Goal: Task Accomplishment & Management: Manage account settings

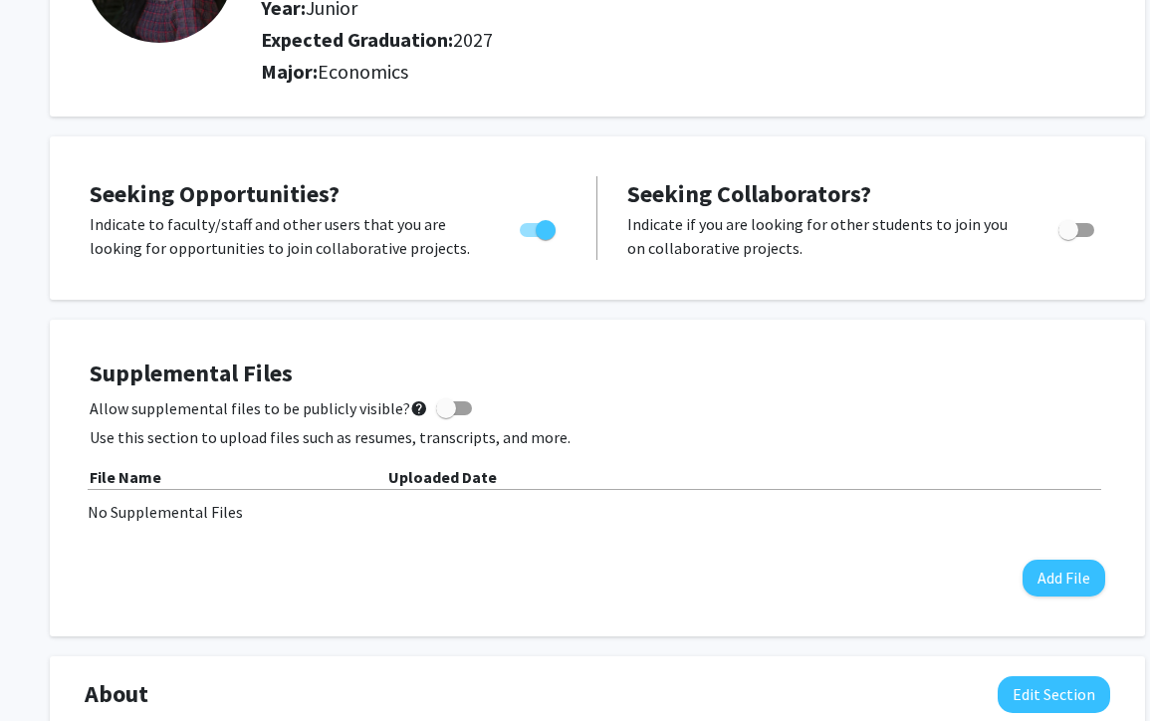
scroll to position [231, 0]
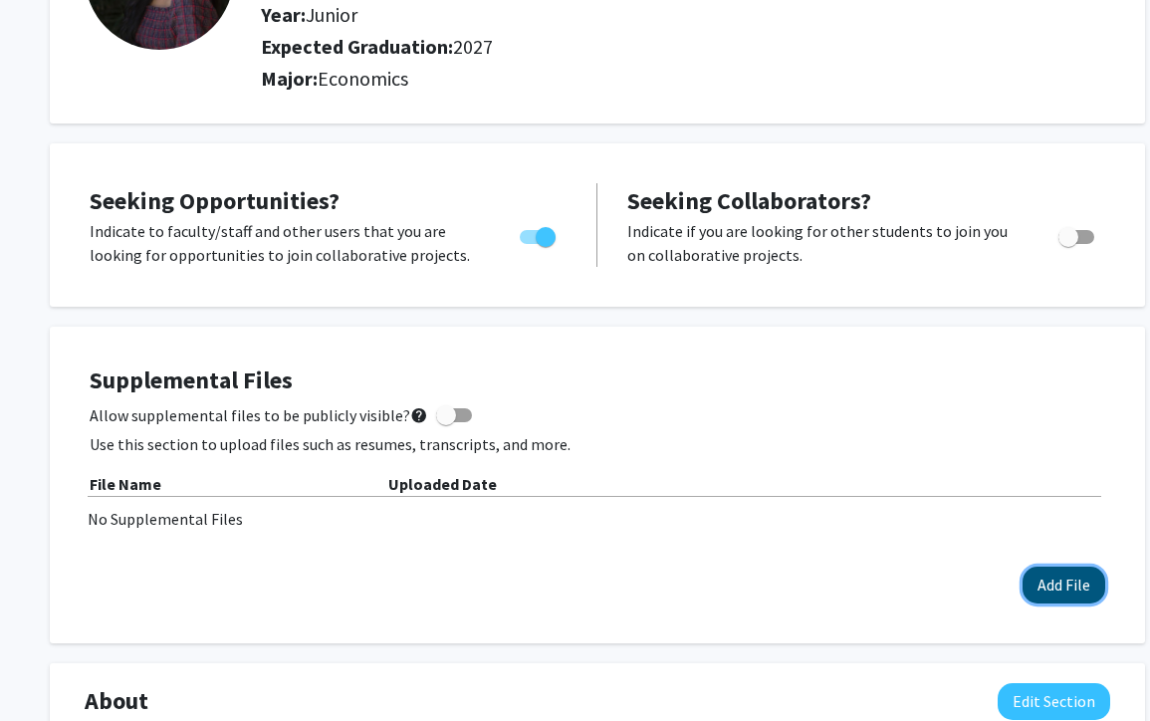
click at [1047, 587] on button "Add File" at bounding box center [1063, 584] width 83 height 37
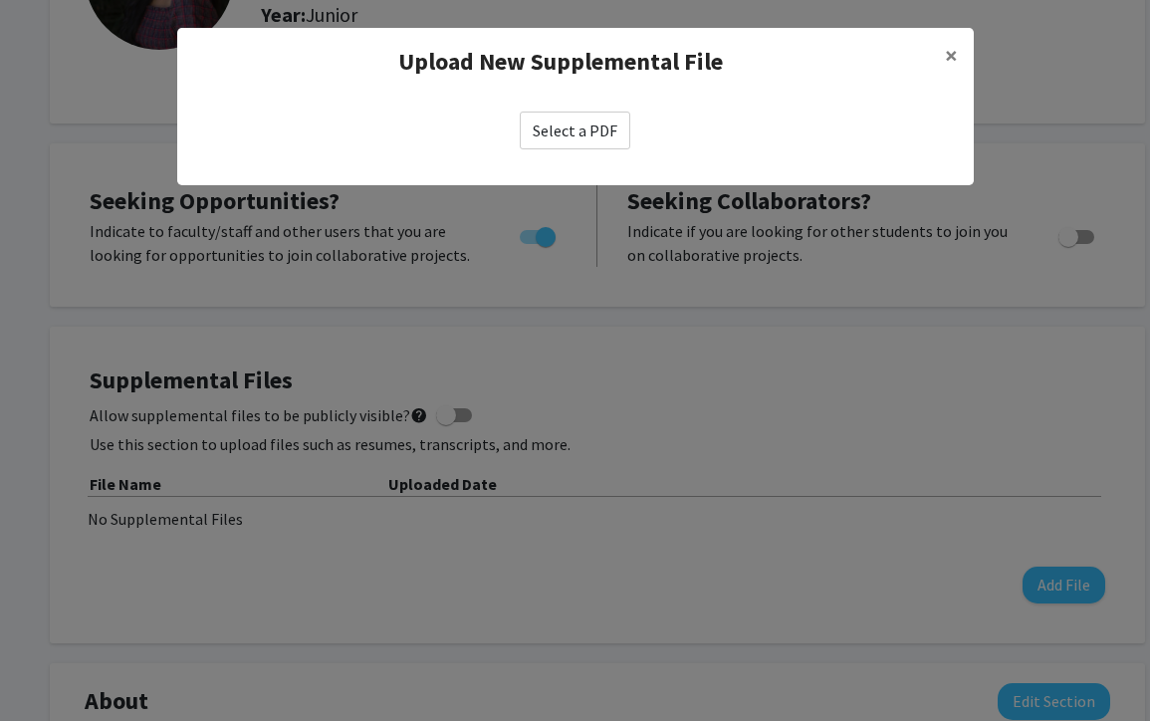
click at [587, 128] on label "Select a PDF" at bounding box center [575, 131] width 111 height 38
click at [0, 0] on input "Select a PDF" at bounding box center [0, 0] width 0 height 0
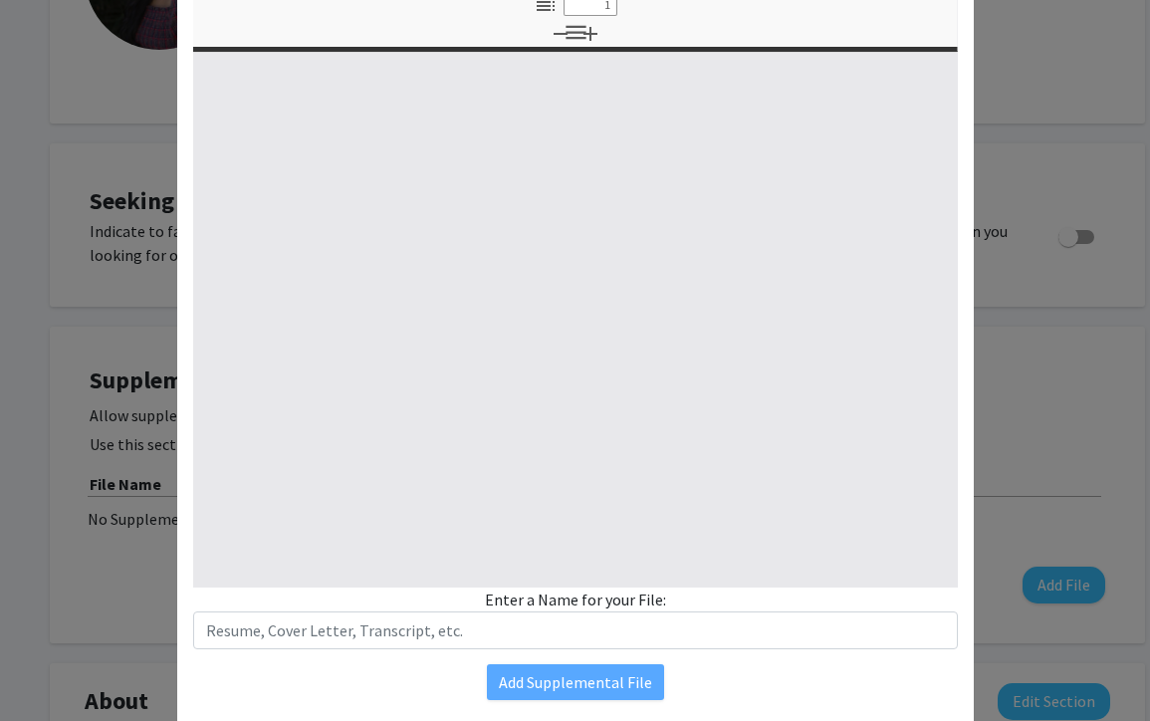
scroll to position [222, 0]
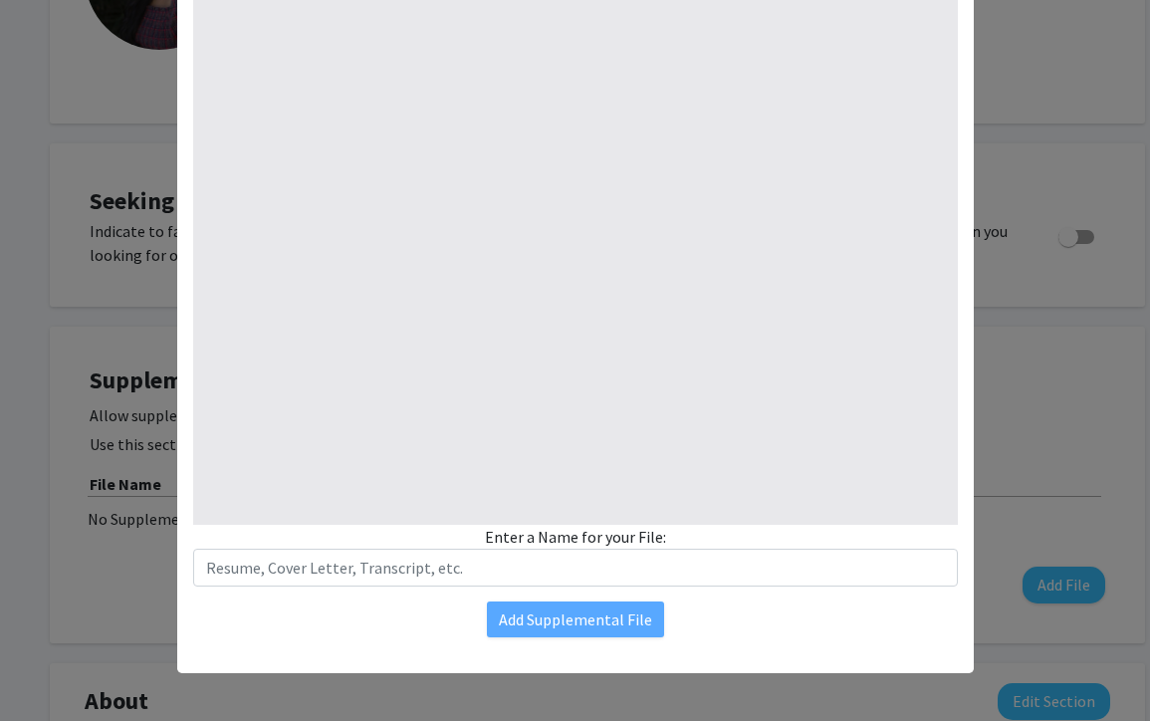
select select "custom"
type input "0"
select select "custom"
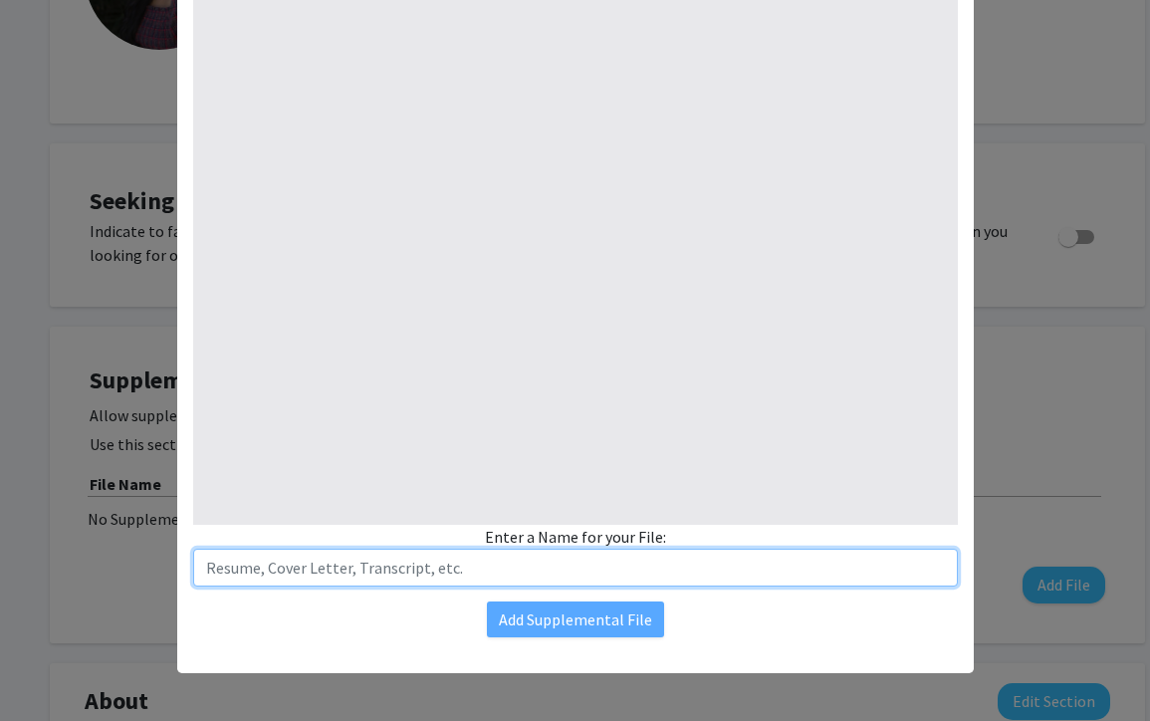
click at [484, 566] on input "text" at bounding box center [575, 568] width 765 height 38
type input "1"
select select "auto"
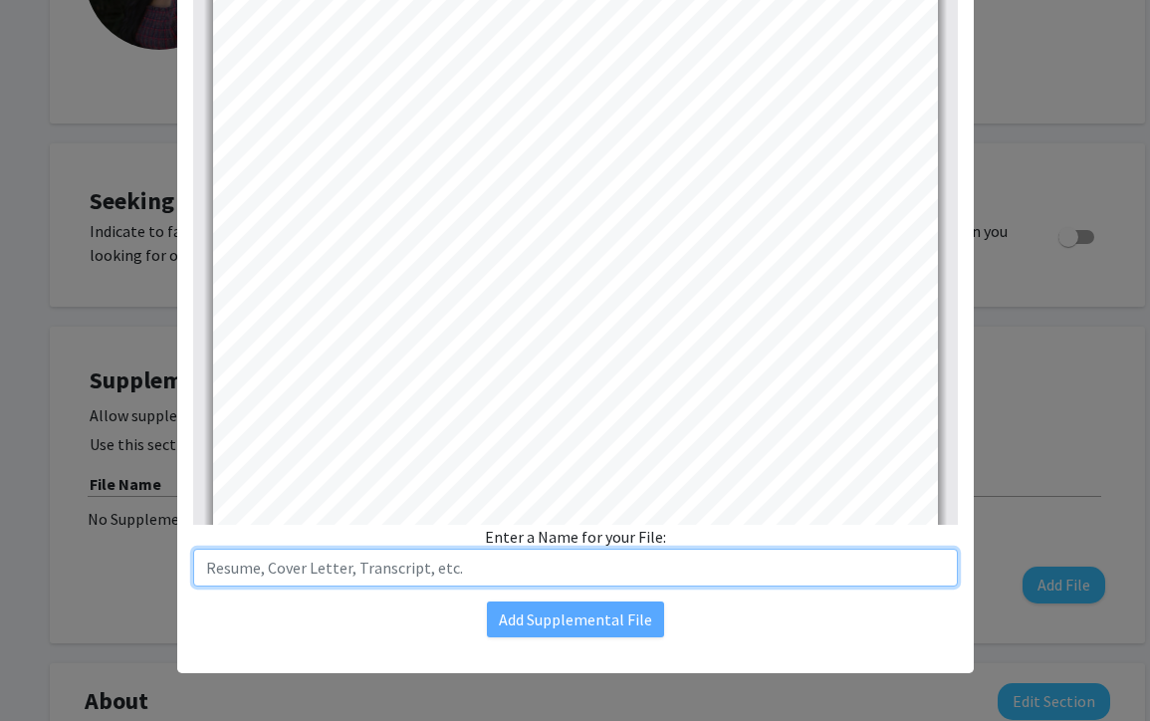
scroll to position [0, 0]
type input "Resume"
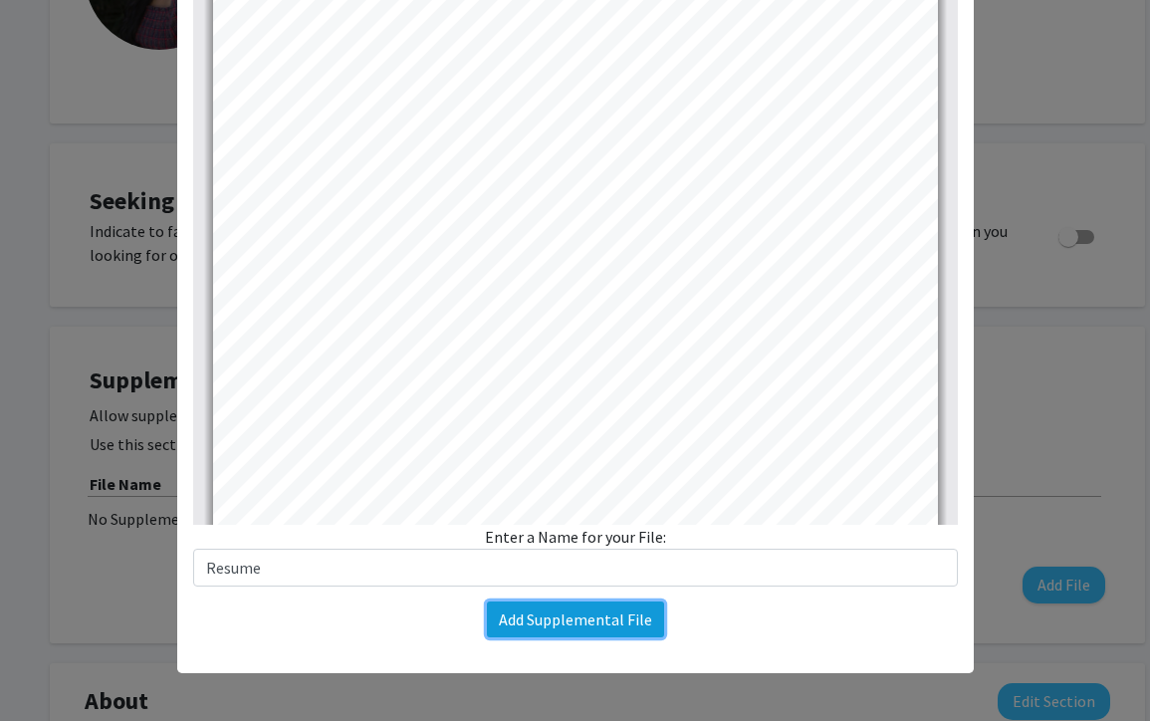
click at [582, 612] on button "Add Supplemental File" at bounding box center [575, 619] width 177 height 36
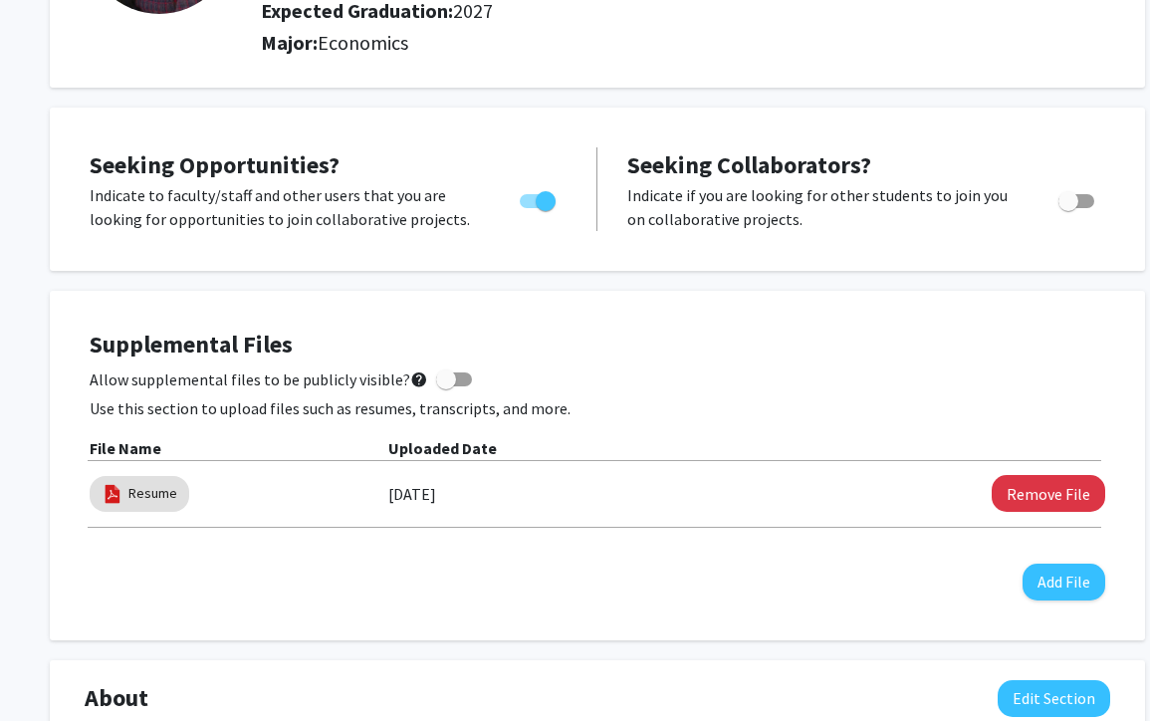
scroll to position [269, 0]
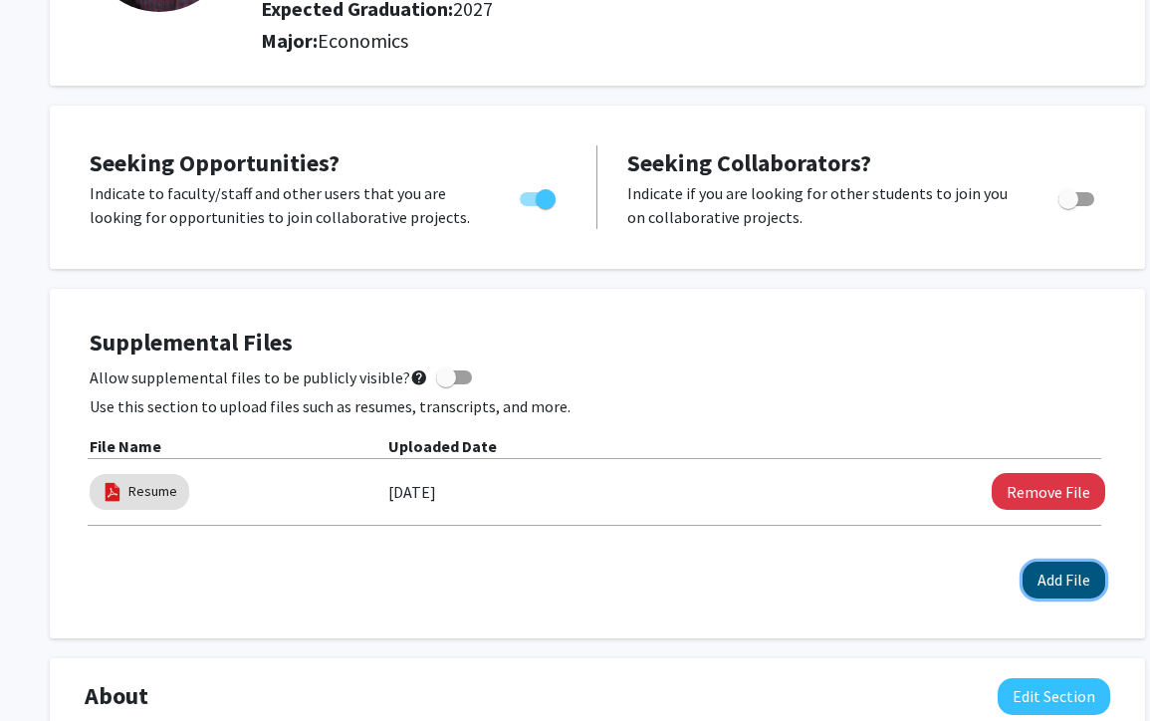
click at [1056, 582] on button "Add File" at bounding box center [1063, 579] width 83 height 37
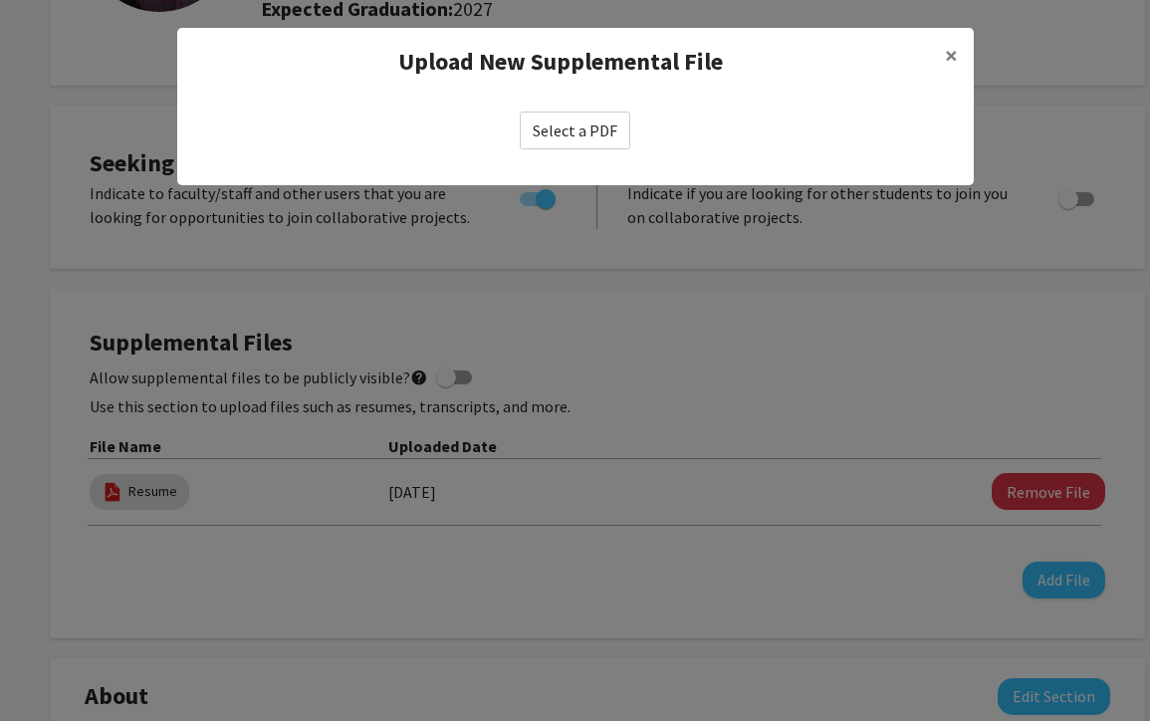
click at [556, 132] on label "Select a PDF" at bounding box center [575, 131] width 111 height 38
click at [0, 0] on input "Select a PDF" at bounding box center [0, 0] width 0 height 0
select select "custom"
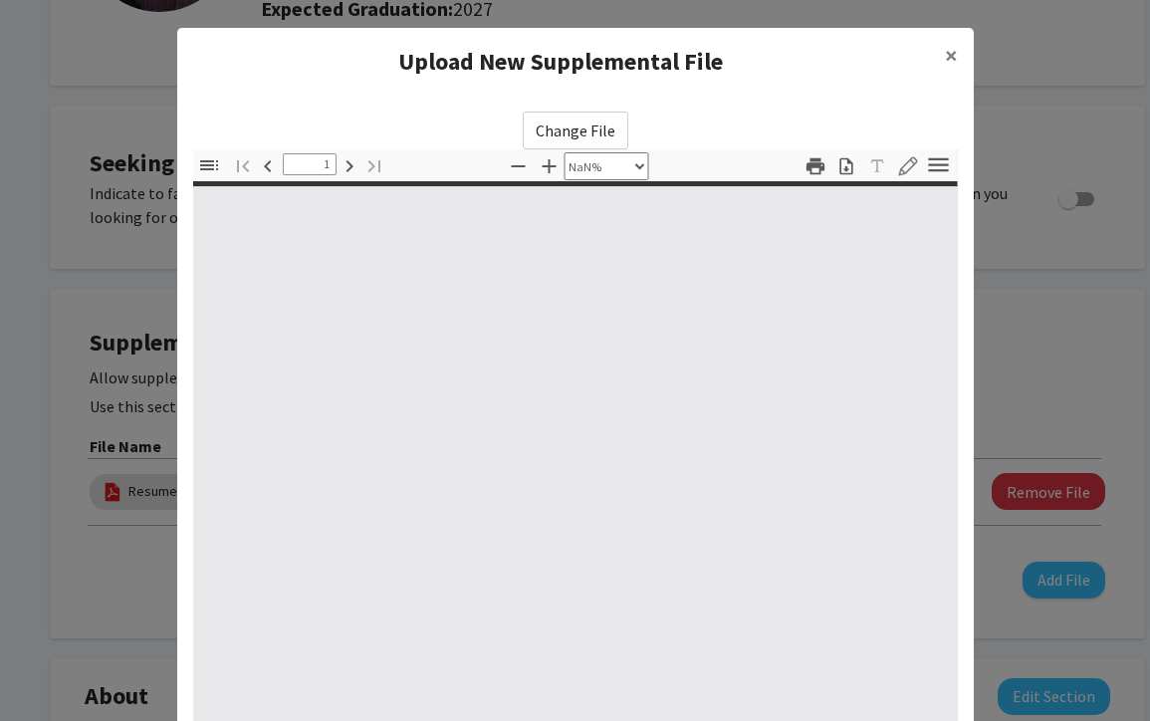
type input "0"
select select "custom"
type input "1"
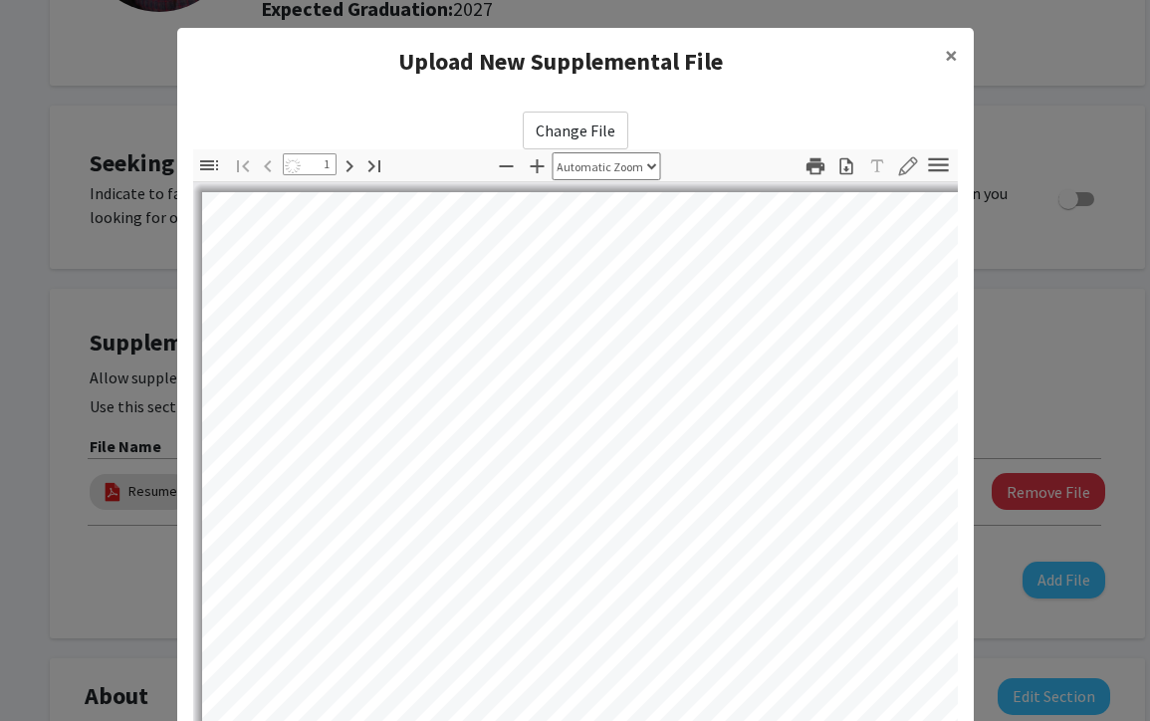
select select "auto"
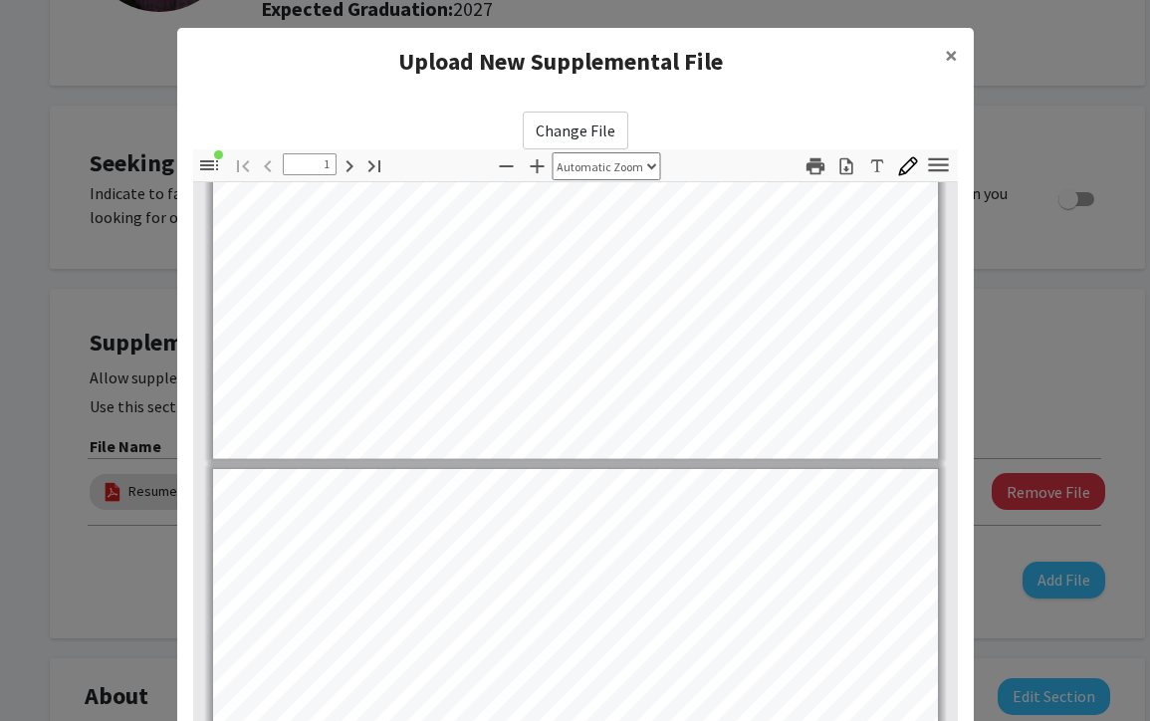
type input "2"
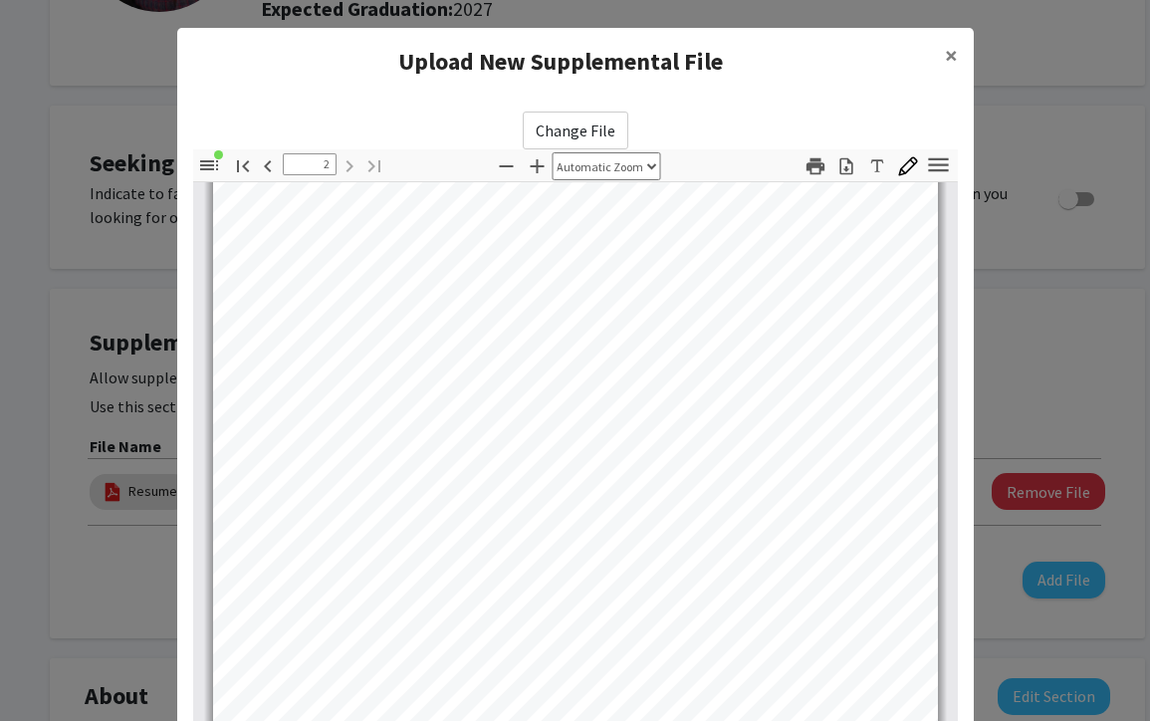
scroll to position [222, 0]
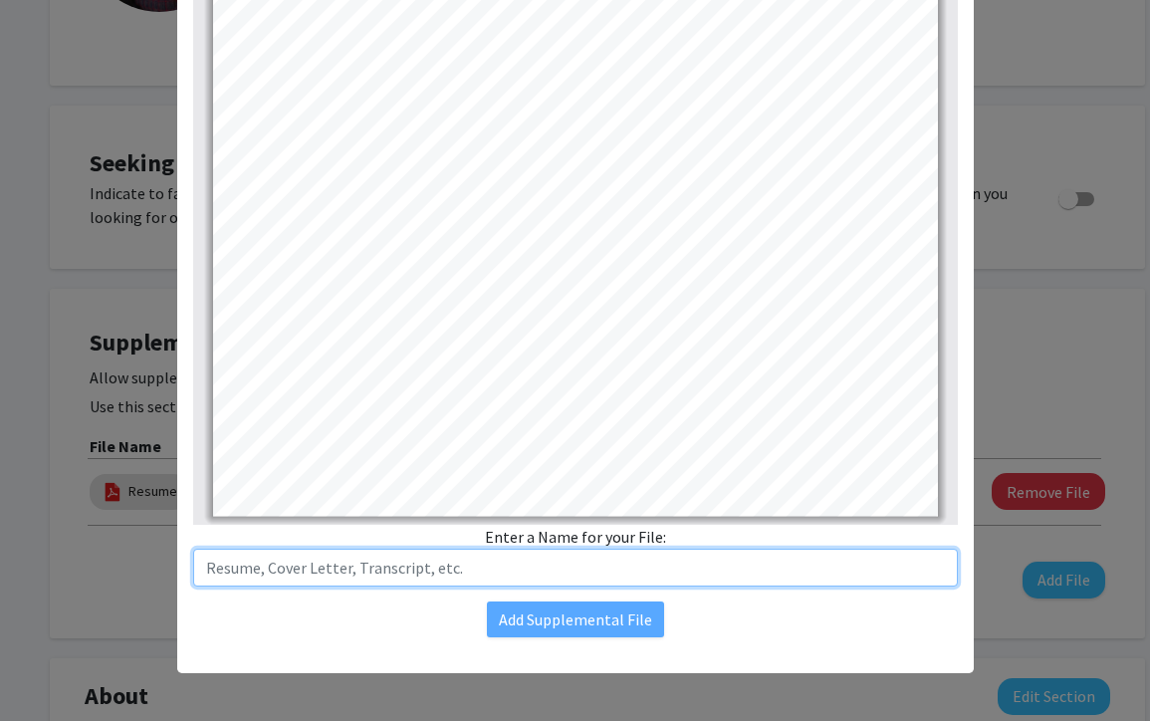
click at [462, 584] on input "text" at bounding box center [575, 568] width 765 height 38
type input "Transcript"
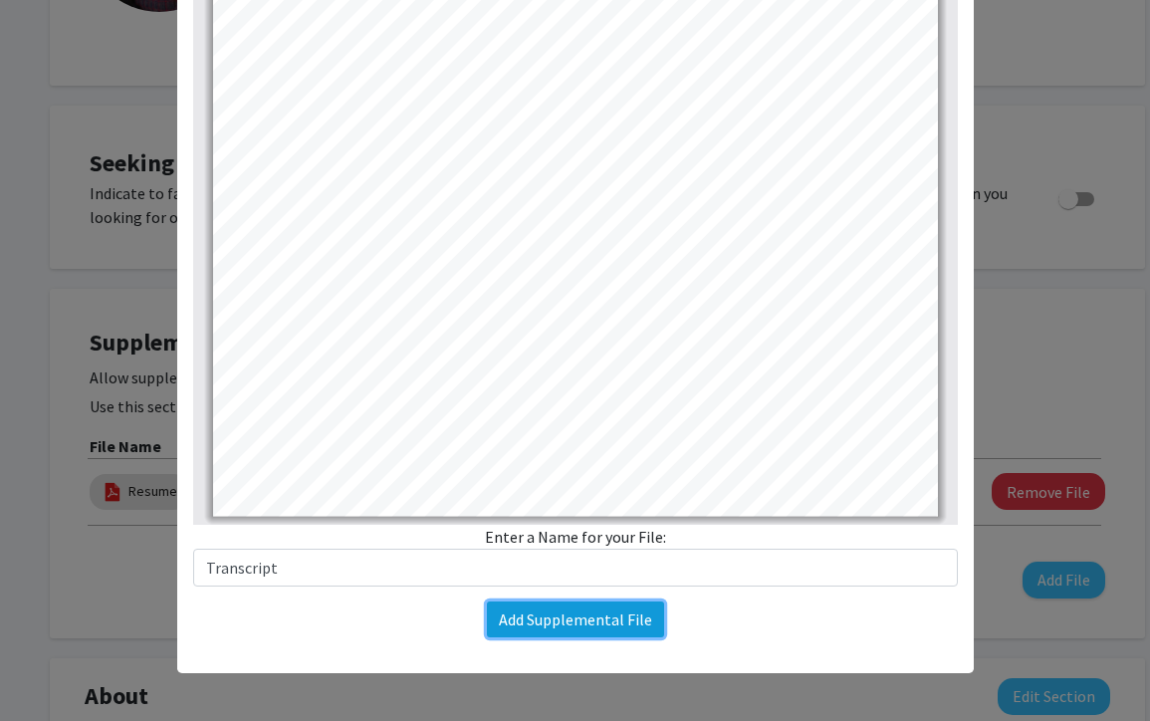
click at [603, 622] on button "Add Supplemental File" at bounding box center [575, 619] width 177 height 36
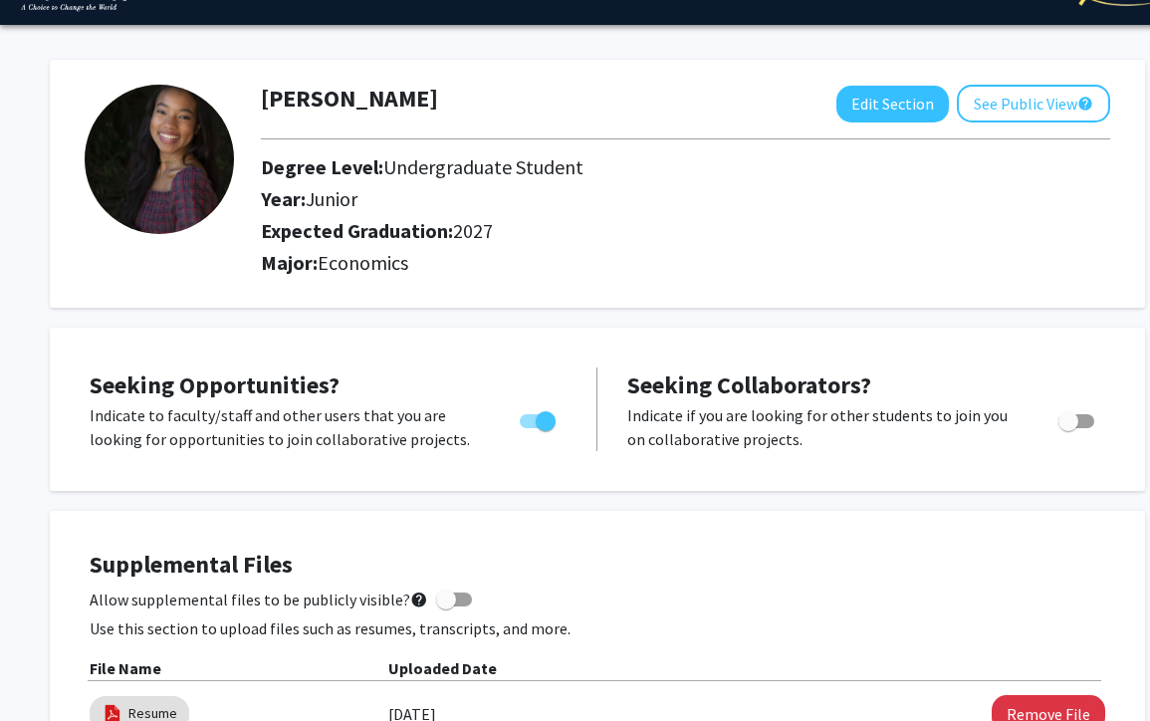
scroll to position [0, 0]
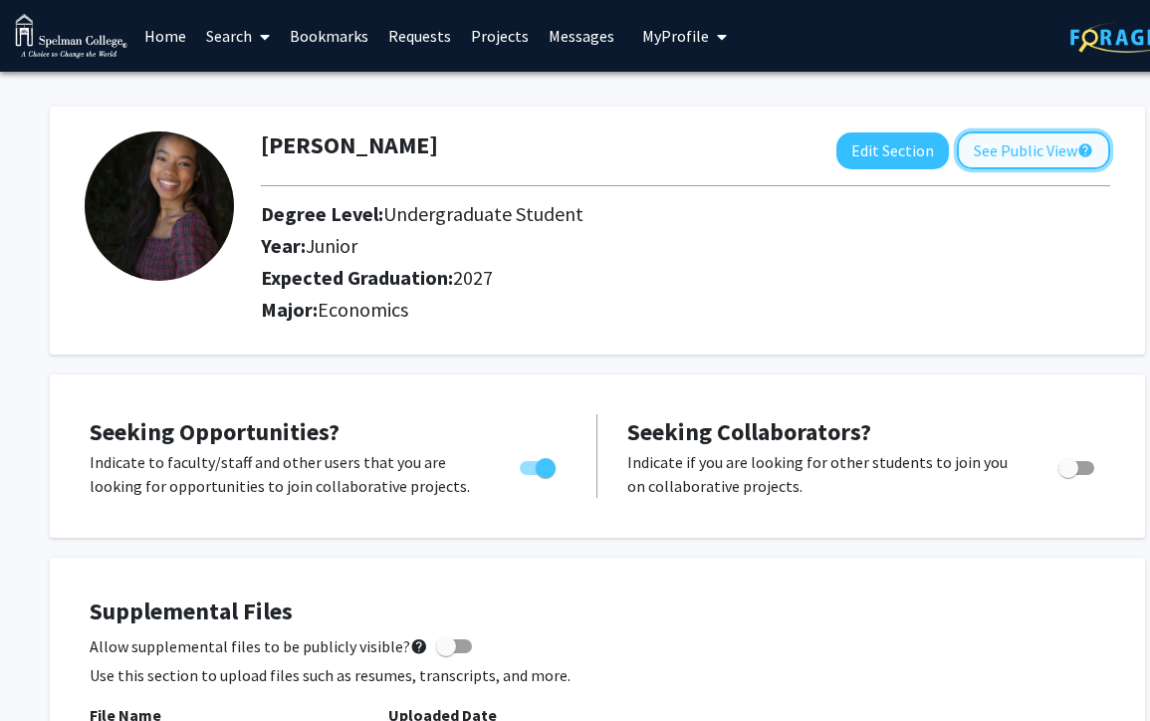
click at [1024, 146] on button "See Public View help" at bounding box center [1033, 150] width 153 height 38
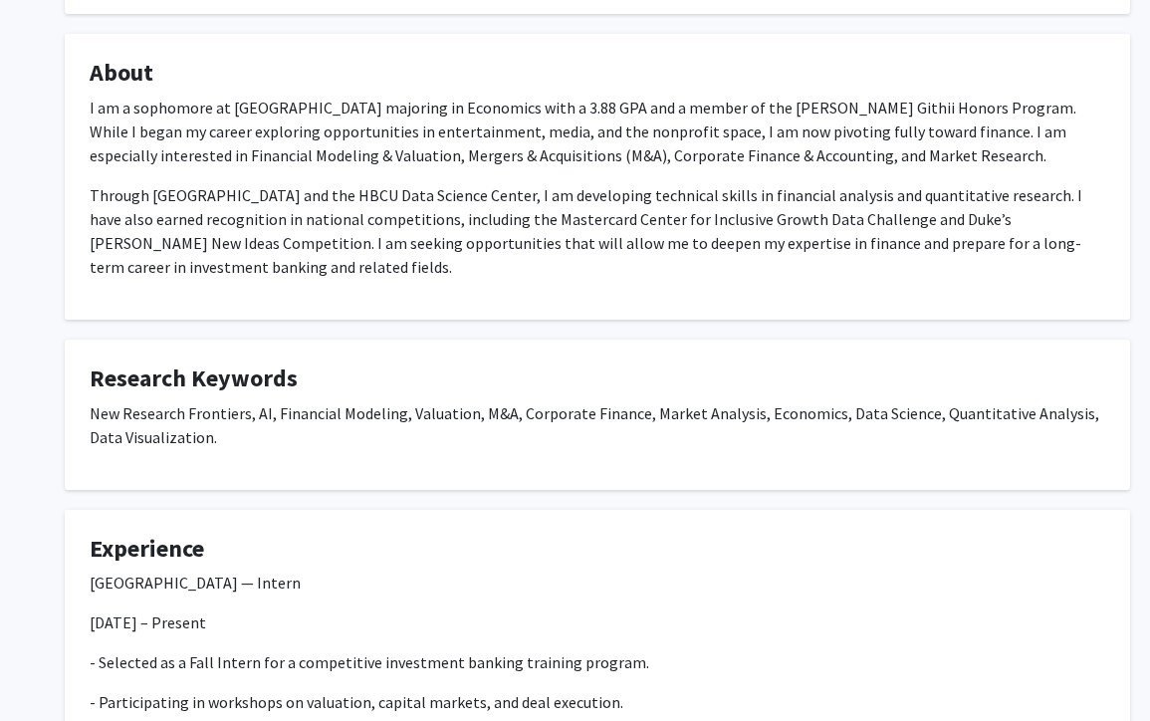
scroll to position [223, 0]
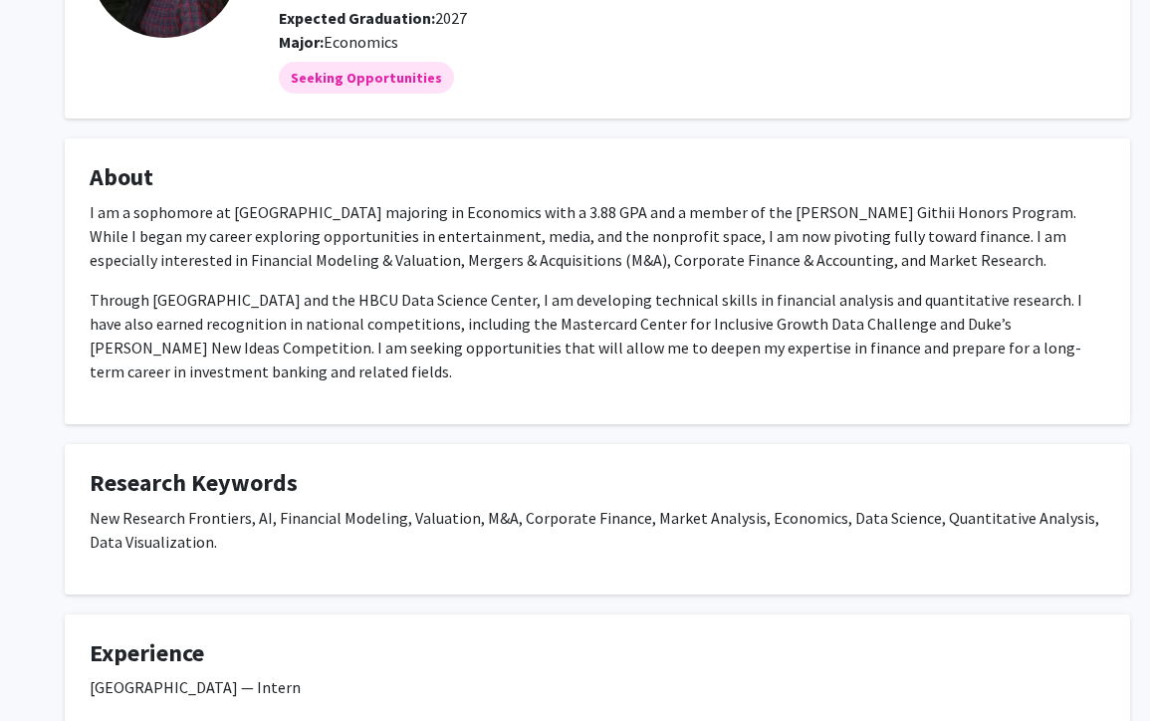
click at [719, 269] on p "I am a sophomore at [GEOGRAPHIC_DATA] majoring in Economics with a 3.88 GPA and…" at bounding box center [597, 236] width 1015 height 72
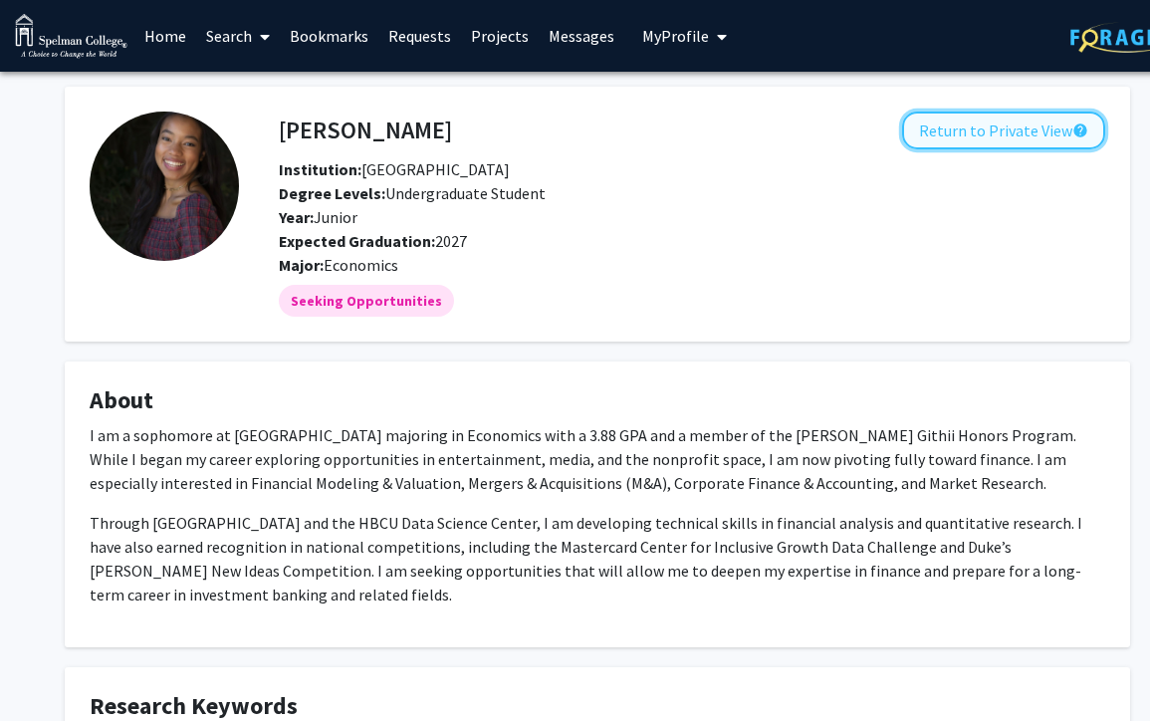
click at [1000, 129] on button "Return to Private View help" at bounding box center [1003, 131] width 203 height 38
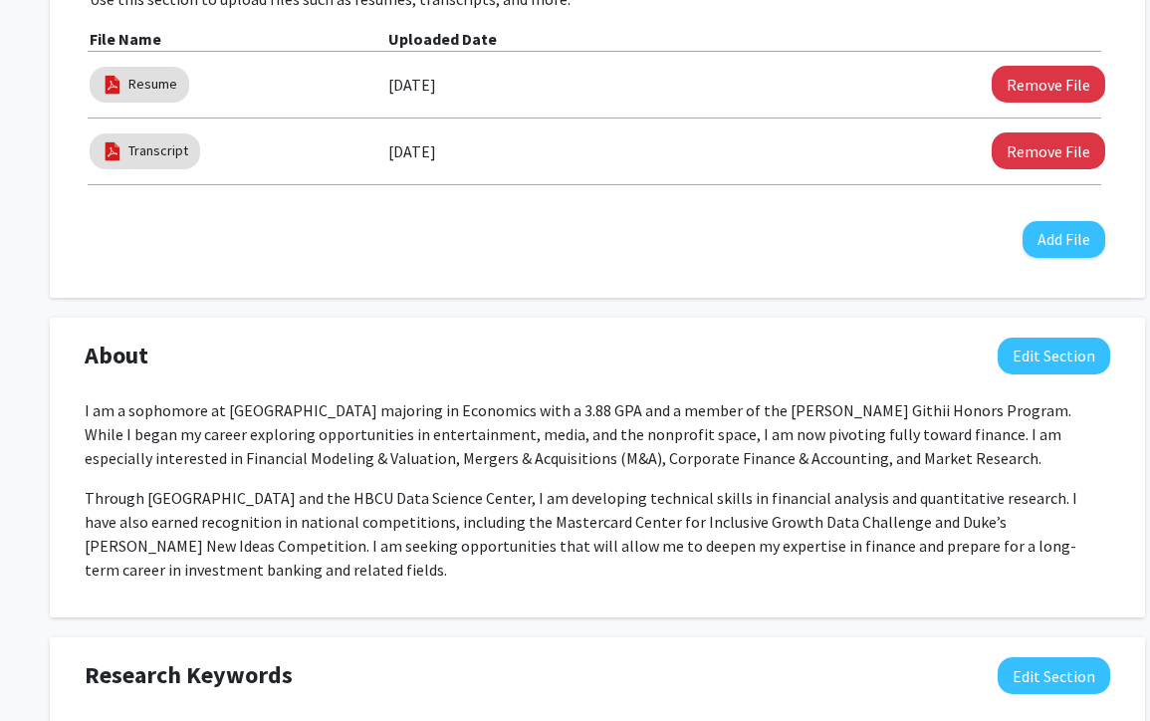
scroll to position [892, 0]
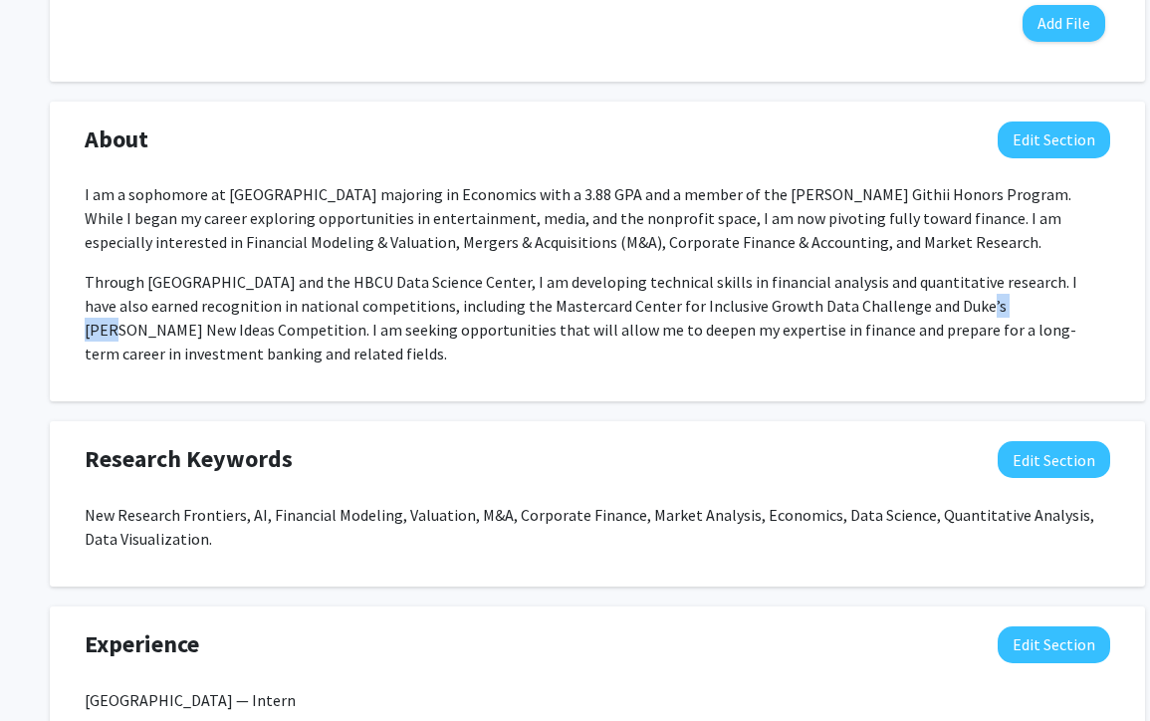
drag, startPoint x: 944, startPoint y: 305, endPoint x: 899, endPoint y: 306, distance: 44.8
click at [899, 306] on p "Through [GEOGRAPHIC_DATA] and the HBCU Data Science Center, I am developing tec…" at bounding box center [597, 318] width 1025 height 96
click at [1030, 148] on button "Edit Section" at bounding box center [1054, 139] width 112 height 37
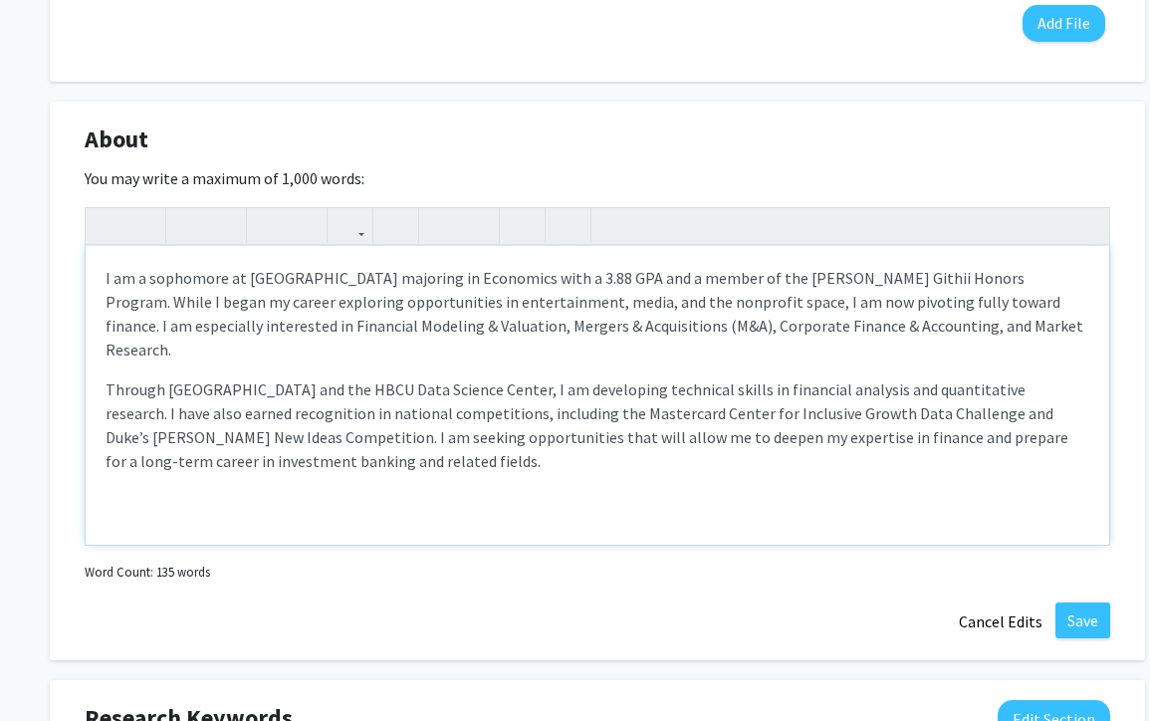
click at [970, 392] on p "Through [GEOGRAPHIC_DATA] and the HBCU Data Science Center, I am developing tec…" at bounding box center [598, 425] width 984 height 96
click at [995, 391] on p "Through [GEOGRAPHIC_DATA] and the HBCU Data Science Center, I am developing tec…" at bounding box center [598, 425] width 984 height 96
type textarea "<p>I am a sophomore at [GEOGRAPHIC_DATA] majoring in Economics with a 3.88 GPA …"
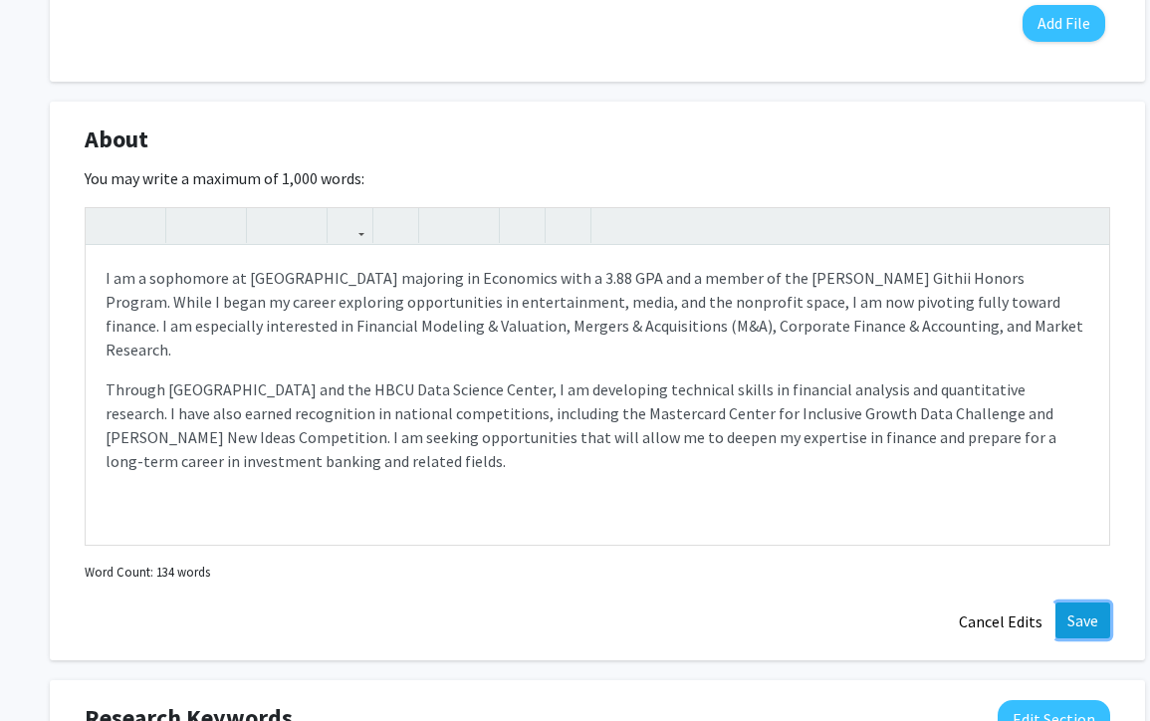
click at [1081, 612] on button "Save" at bounding box center [1082, 620] width 55 height 36
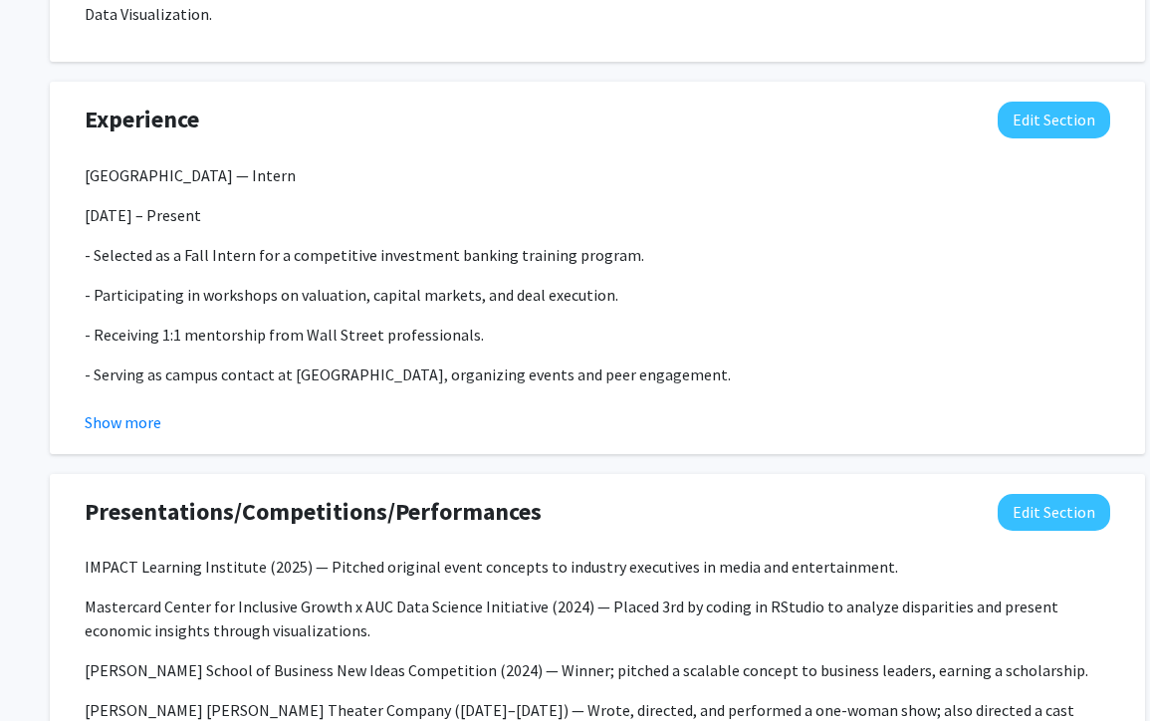
scroll to position [1422, 0]
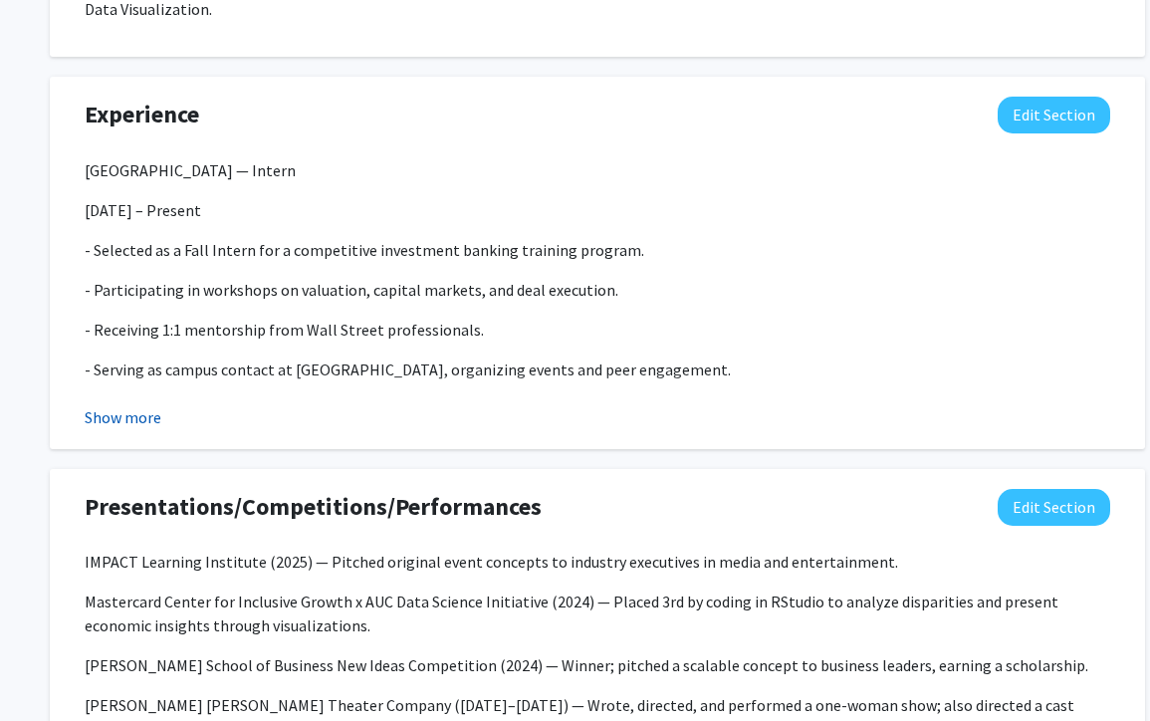
click at [121, 412] on button "Show more" at bounding box center [123, 417] width 77 height 24
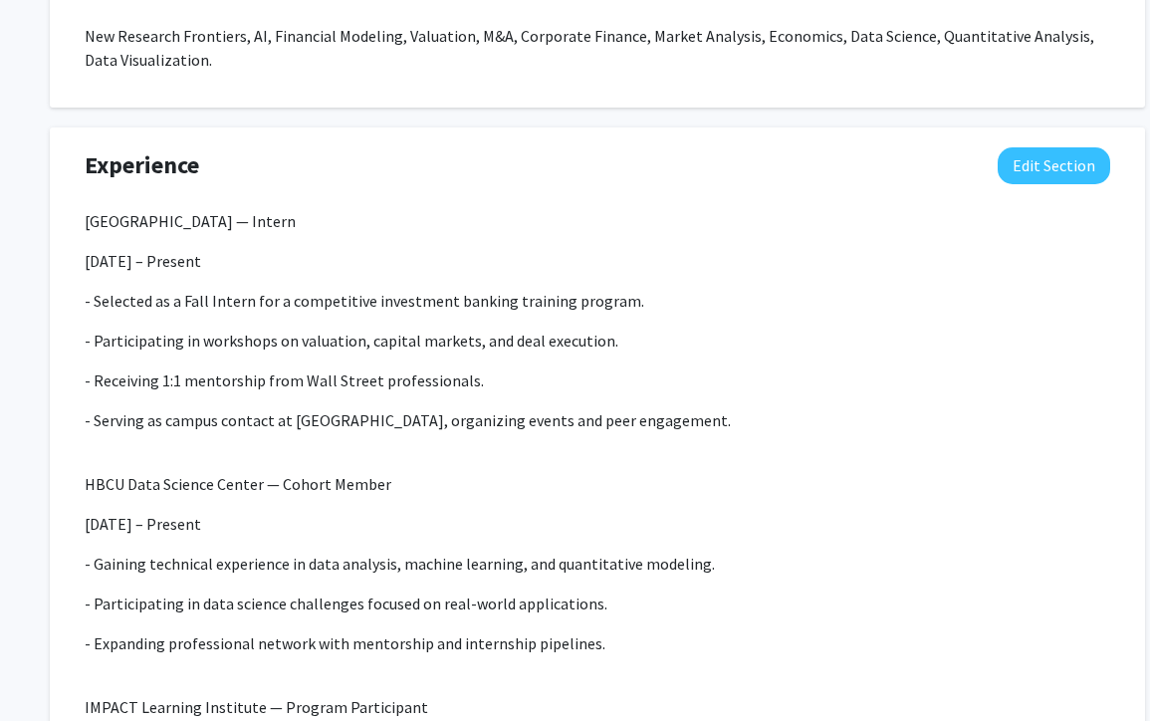
scroll to position [1372, 0]
click at [1070, 159] on button "Edit Section" at bounding box center [1054, 164] width 112 height 37
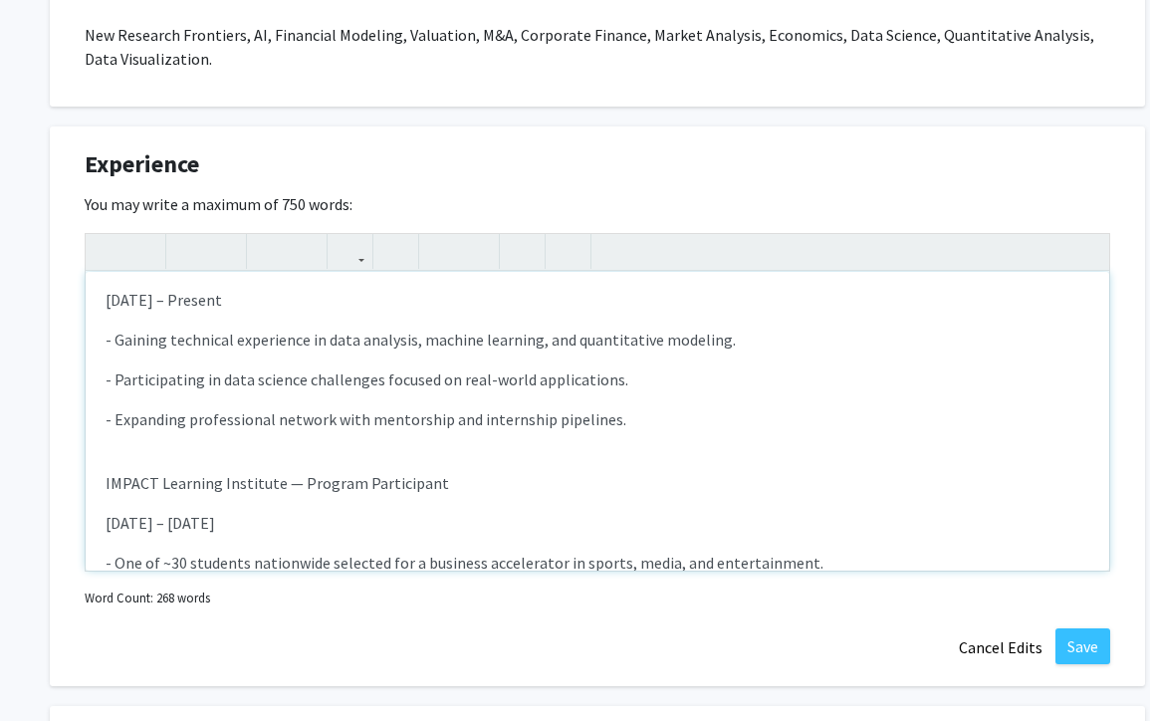
scroll to position [381, 0]
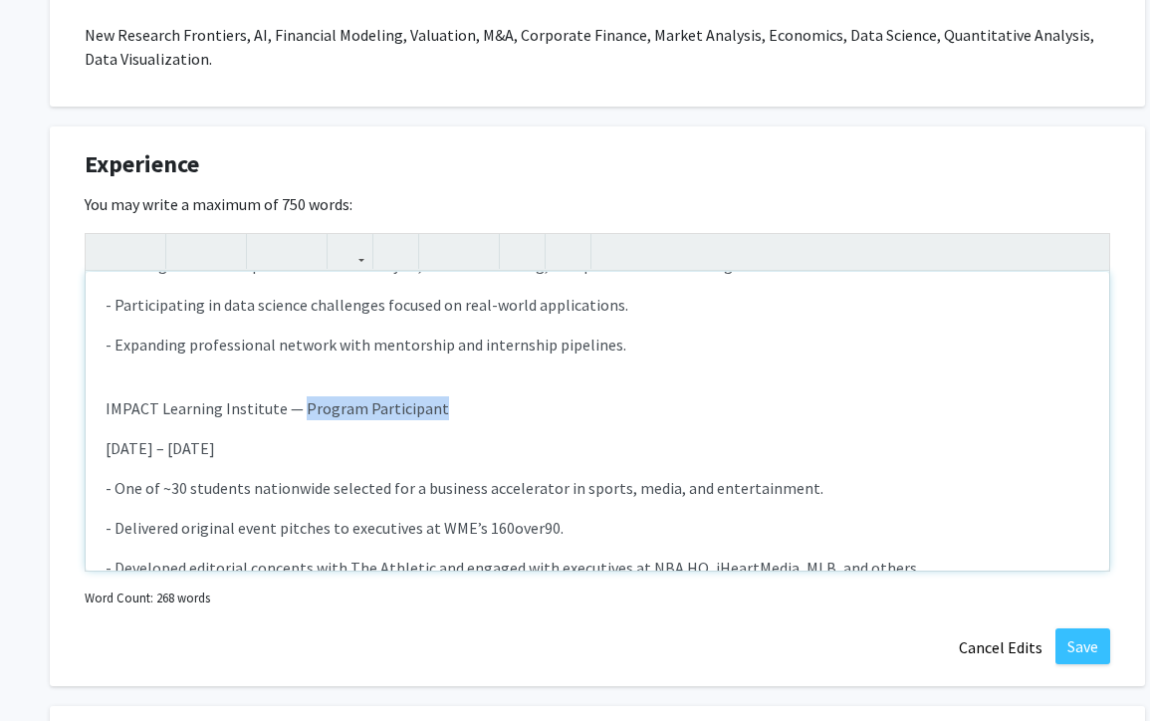
drag, startPoint x: 437, startPoint y: 415, endPoint x: 298, endPoint y: 415, distance: 139.4
click at [298, 415] on p "IMPACT Learning Institute — Program Participant" at bounding box center [598, 408] width 984 height 24
click at [384, 536] on p "- Delivered original event pitches to executives at WME’s 160over90." at bounding box center [598, 528] width 984 height 24
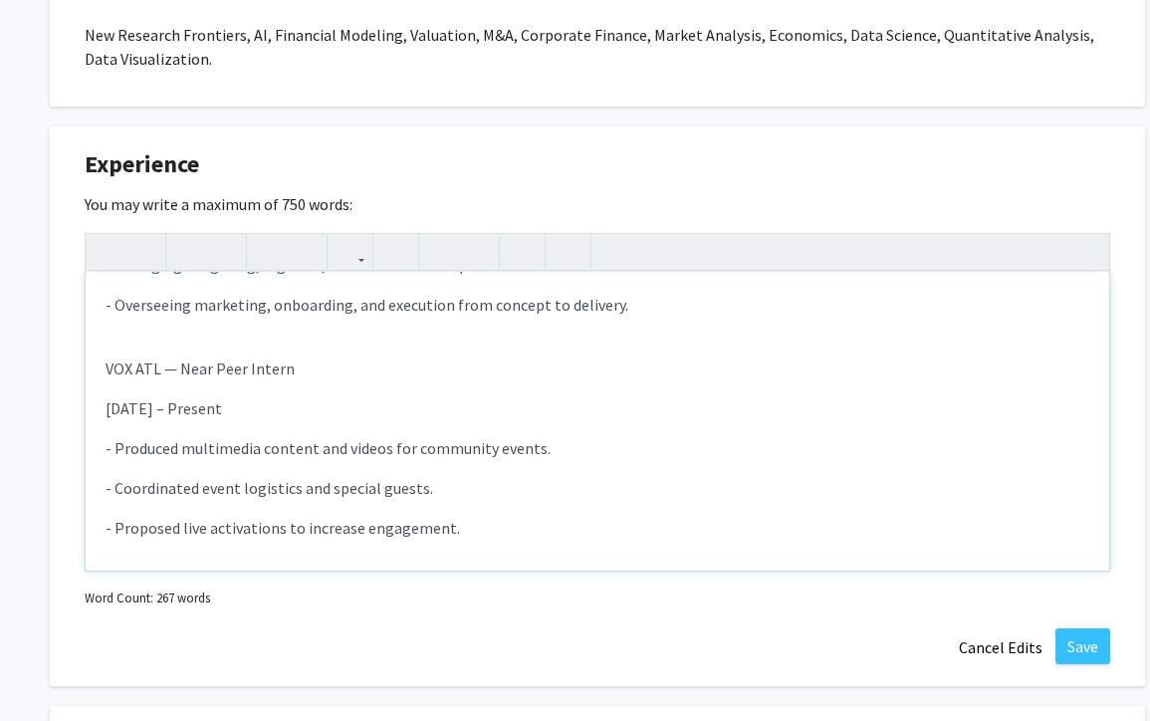
scroll to position [1095, 0]
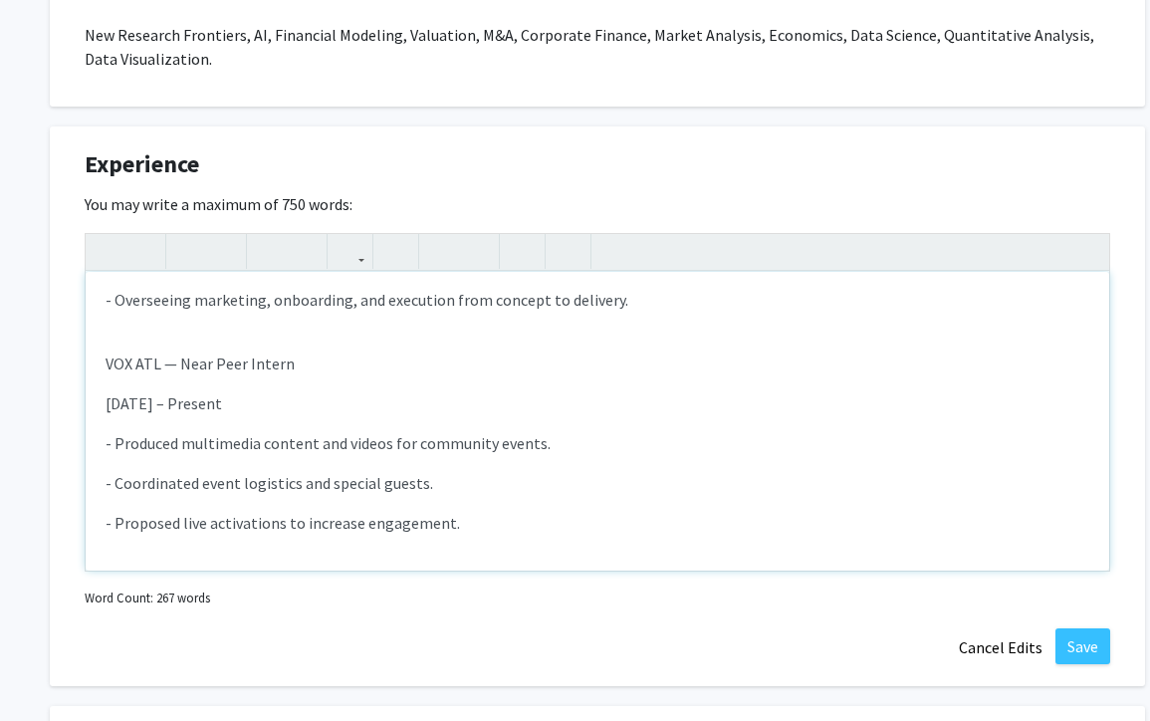
drag, startPoint x: 251, startPoint y: 409, endPoint x: 181, endPoint y: 411, distance: 69.7
click at [181, 411] on p "[DATE] – Present" at bounding box center [598, 403] width 984 height 24
drag, startPoint x: 164, startPoint y: 402, endPoint x: 134, endPoint y: 402, distance: 29.9
click at [134, 402] on p "[DATE] – [DATE]" at bounding box center [598, 403] width 984 height 24
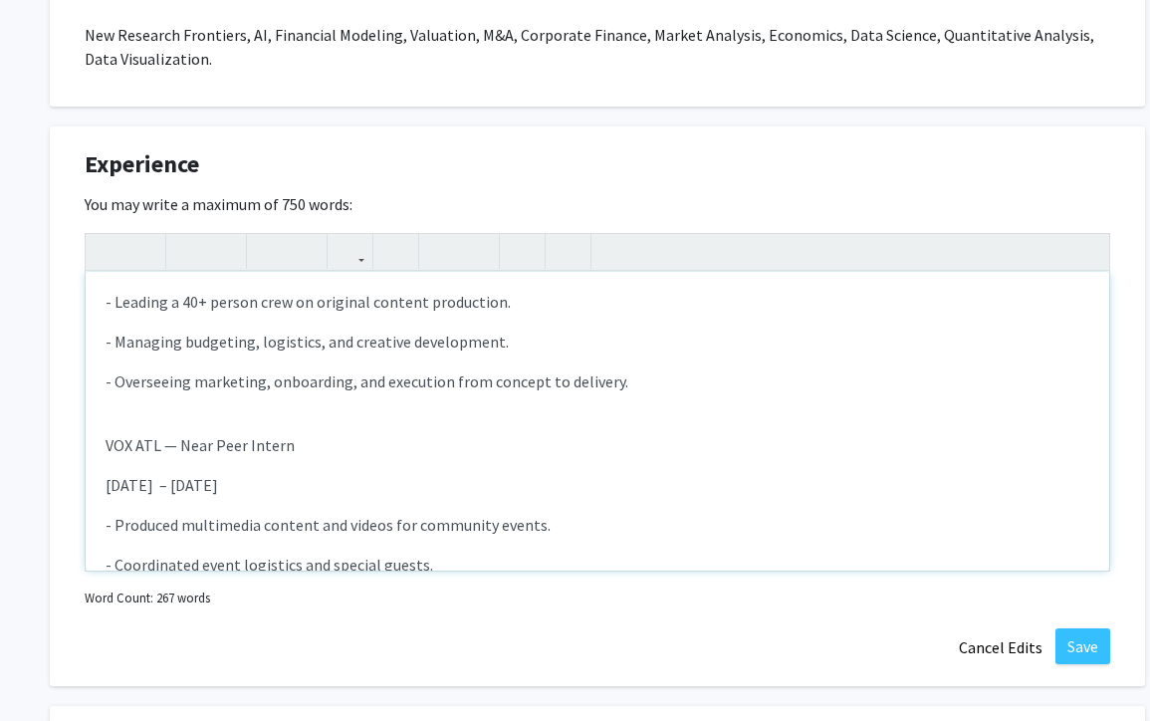
scroll to position [1021, 0]
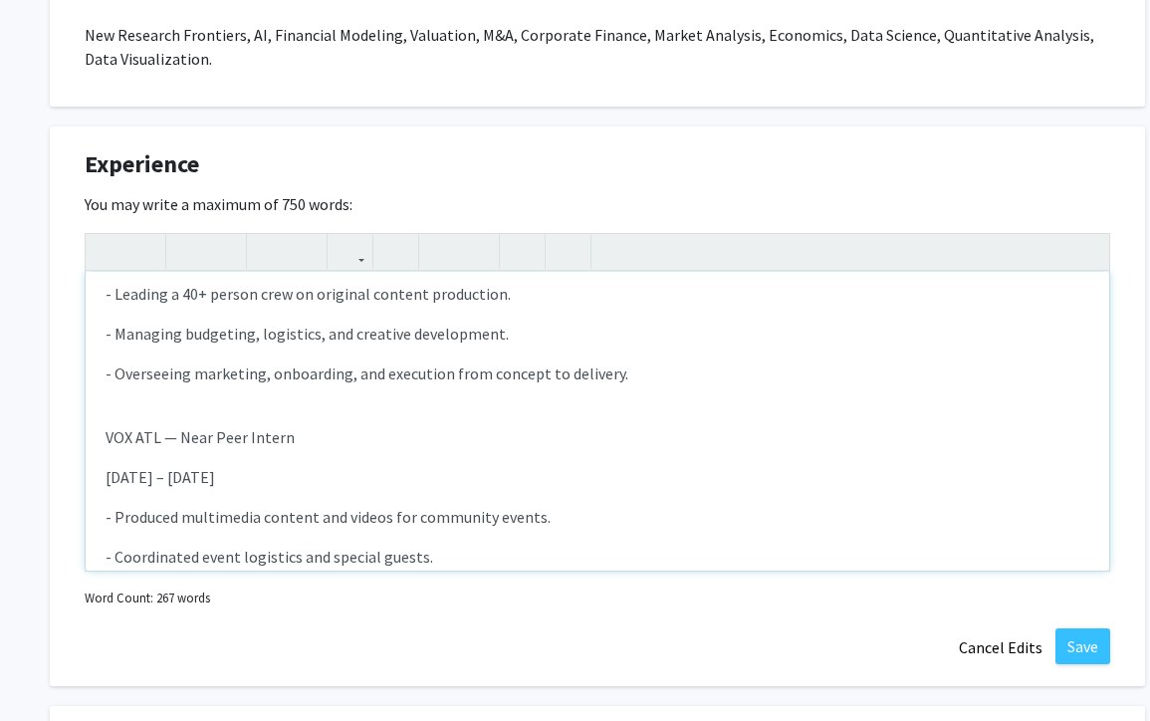
click at [219, 528] on div "[GEOGRAPHIC_DATA] — Intern [DATE] – Present - Selected as a Fall Intern for a c…" at bounding box center [597, 421] width 1023 height 299
click at [130, 478] on p "[DATE] – [DATE]" at bounding box center [598, 477] width 984 height 24
click at [175, 527] on p "- Produced multimedia content and videos for community events." at bounding box center [598, 517] width 984 height 24
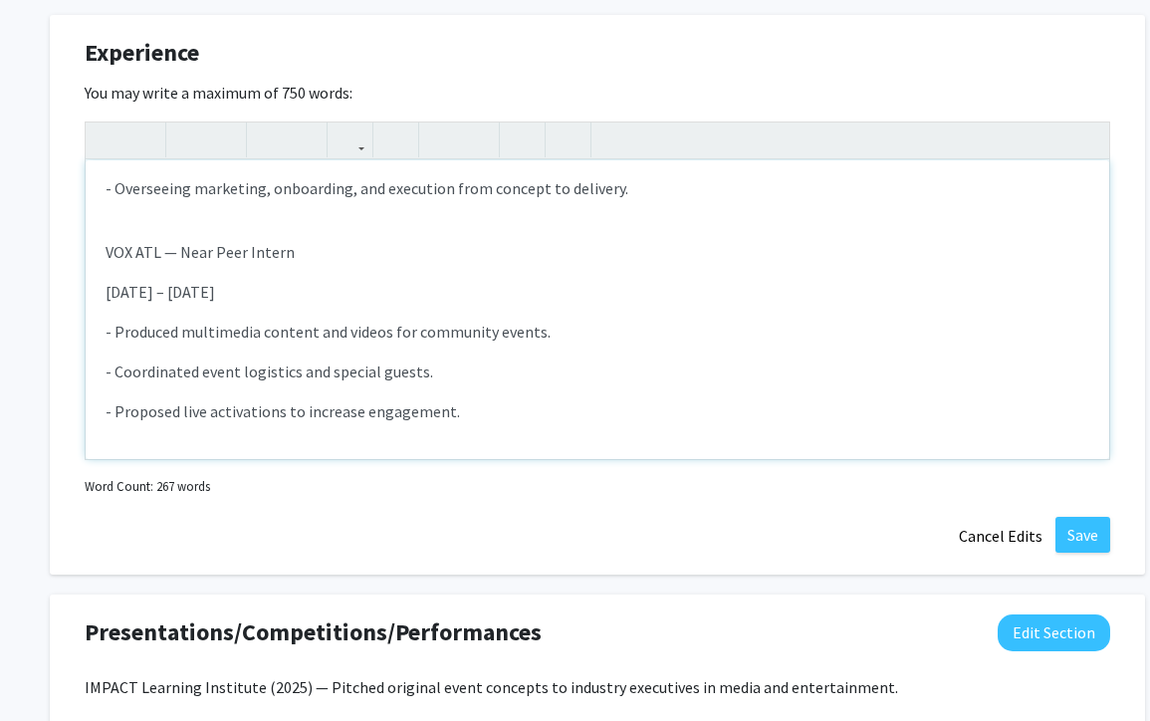
scroll to position [1531, 0]
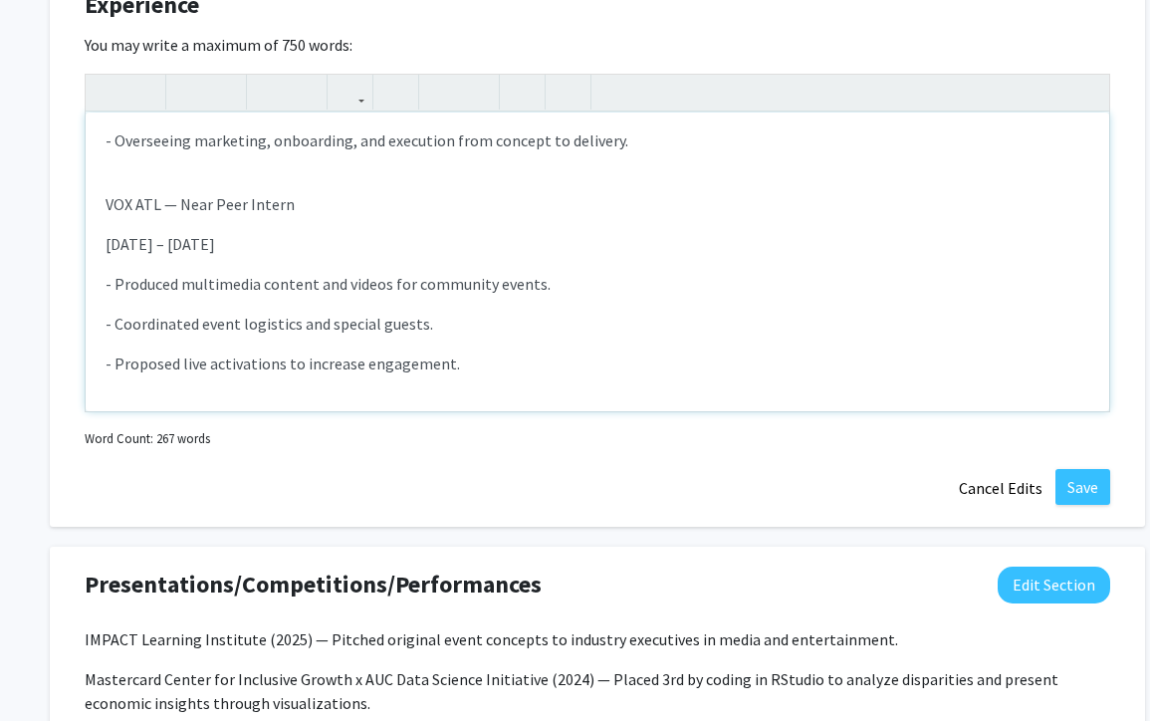
click at [483, 367] on p "- Proposed live activations to increase engagement." at bounding box center [598, 363] width 984 height 24
type textarea "<l>Ipsumdol Sita Consect — Adipis</e><s><doei>Temp 1863 – Incidid</utla></e><d>…"
click at [1077, 476] on button "Save" at bounding box center [1082, 487] width 55 height 36
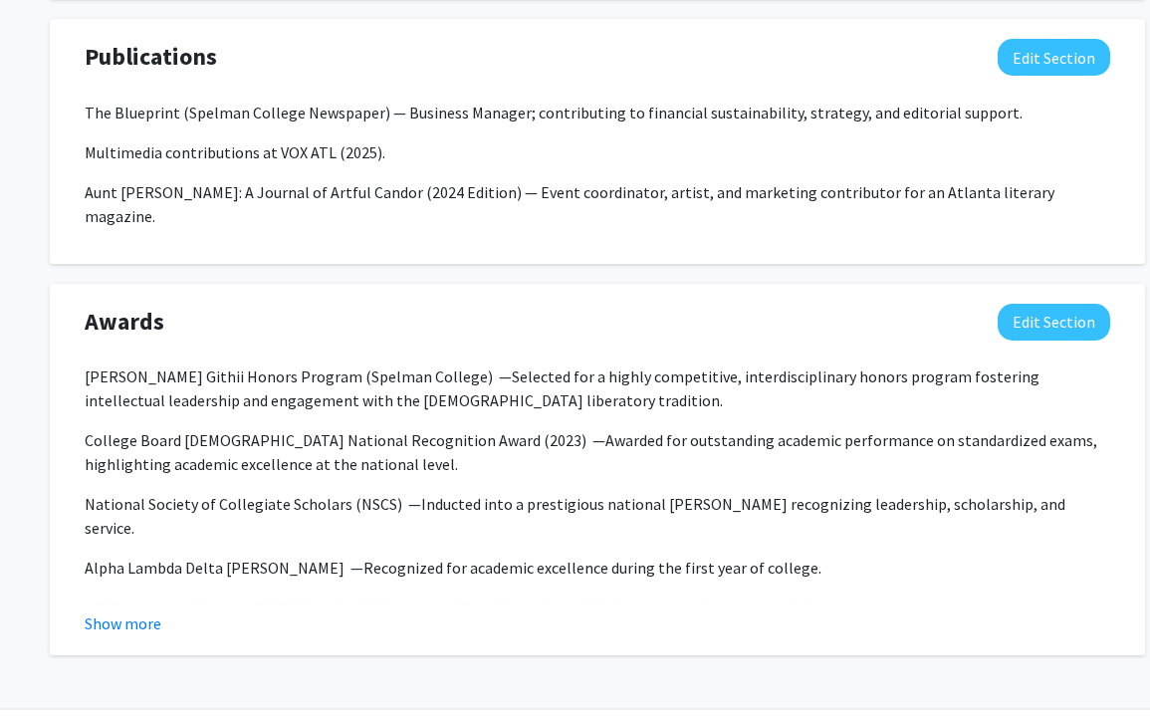
scroll to position [2234, 0]
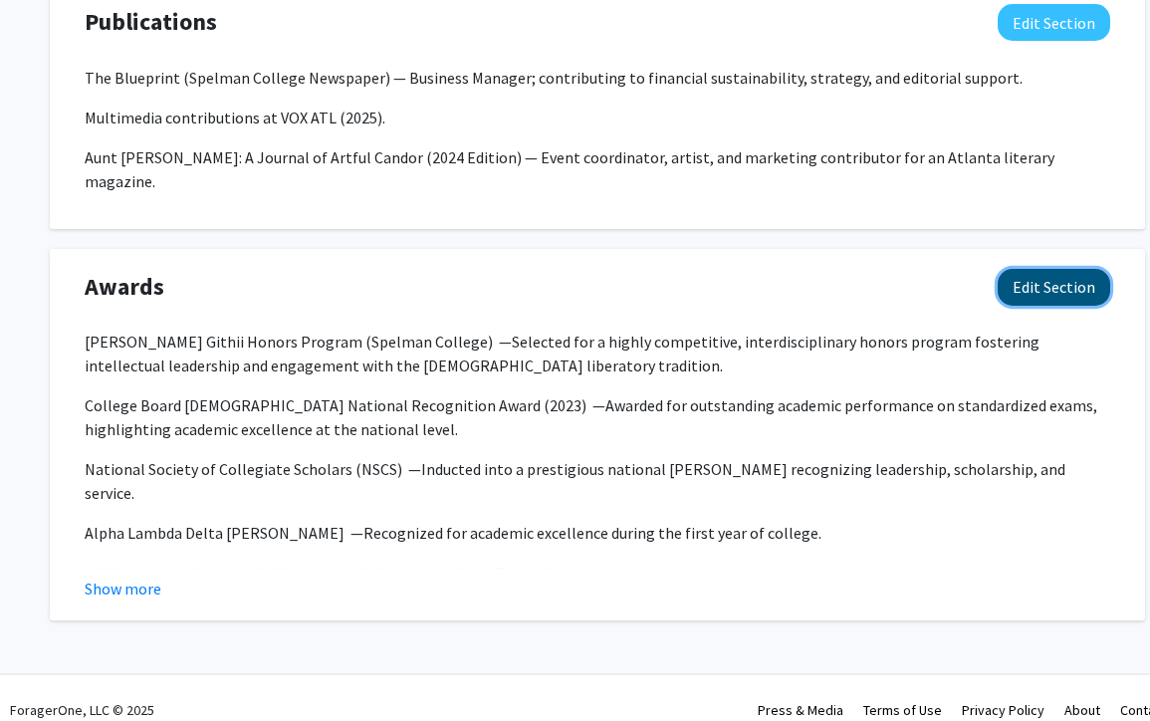
click at [1048, 269] on button "Edit Section" at bounding box center [1054, 287] width 112 height 37
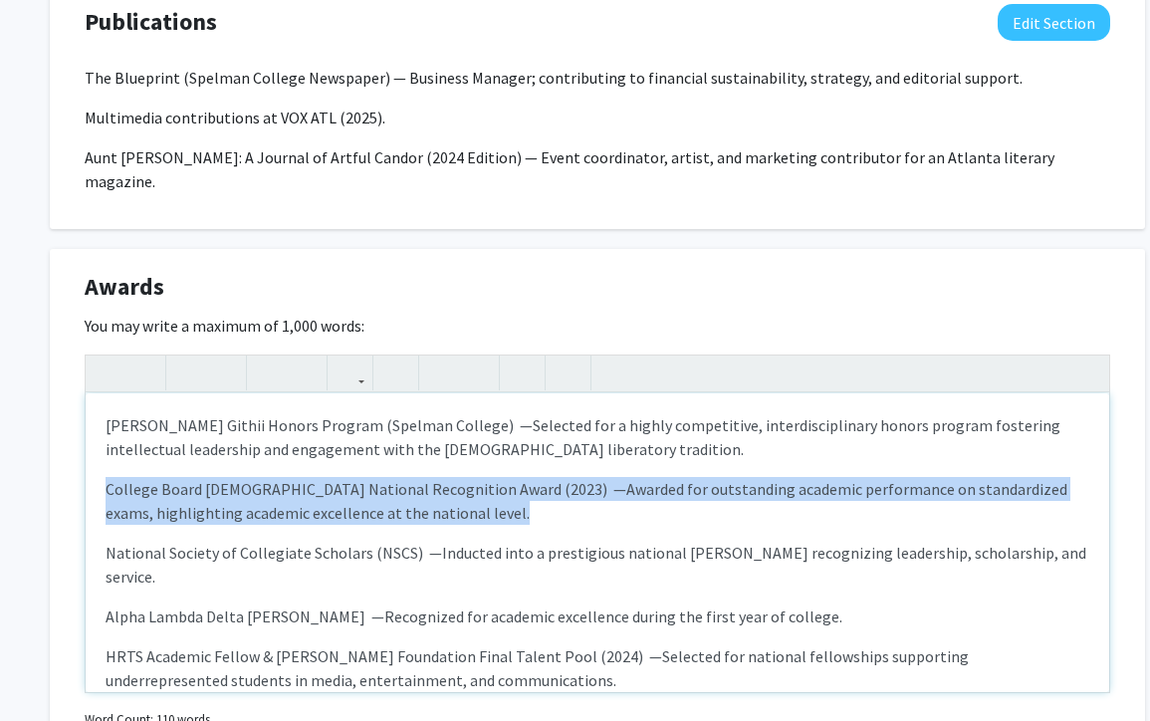
drag, startPoint x: 476, startPoint y: 492, endPoint x: 86, endPoint y: 471, distance: 390.8
click at [86, 471] on div "[PERSON_NAME] Honors Program ([GEOGRAPHIC_DATA]) — Selected for a highly compet…" at bounding box center [597, 542] width 1023 height 299
copy p "College Board [DEMOGRAPHIC_DATA] National Recognition Award (2023) — Awarded fo…"
type textarea "<p>[PERSON_NAME] Honors Program (Spelman College)&nbsp; —&nbsp;<span>Selected f…"
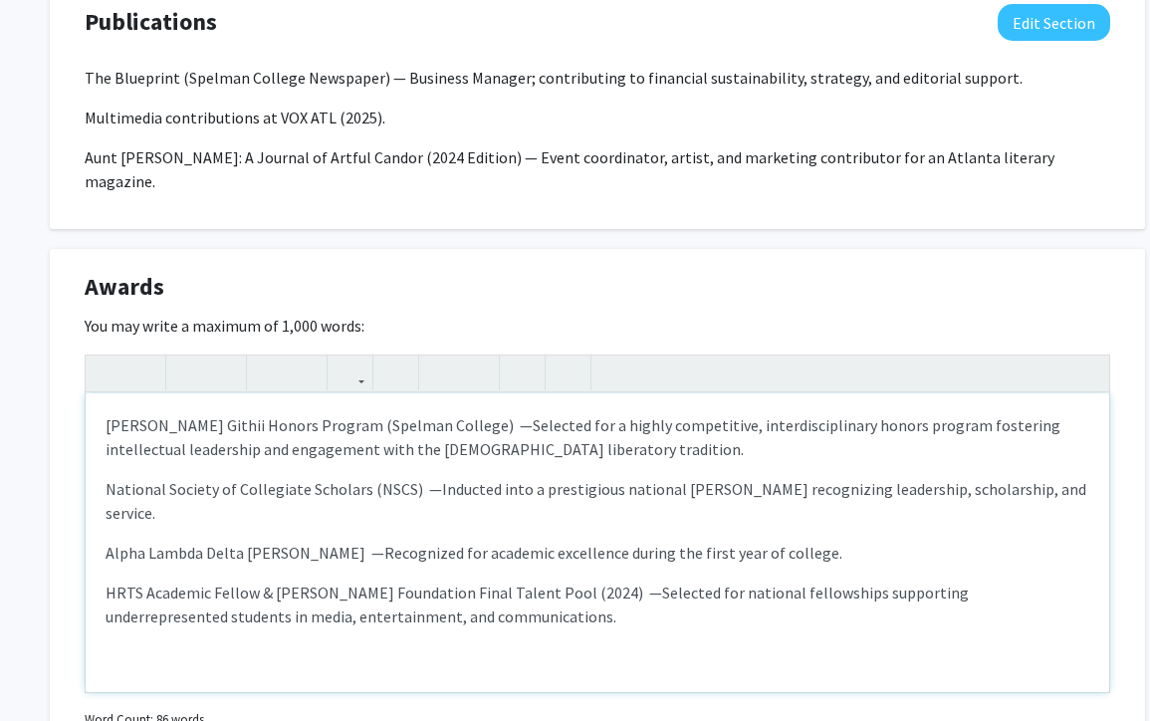
click at [503, 580] on p "HRTS Academic Fellow & [PERSON_NAME] Foundation Final Talent Pool (2024) — Sele…" at bounding box center [598, 604] width 984 height 48
type textarea "<p>[PERSON_NAME] Honors Program (Spelman College)&nbsp; —&nbsp;<span>Selected f…"
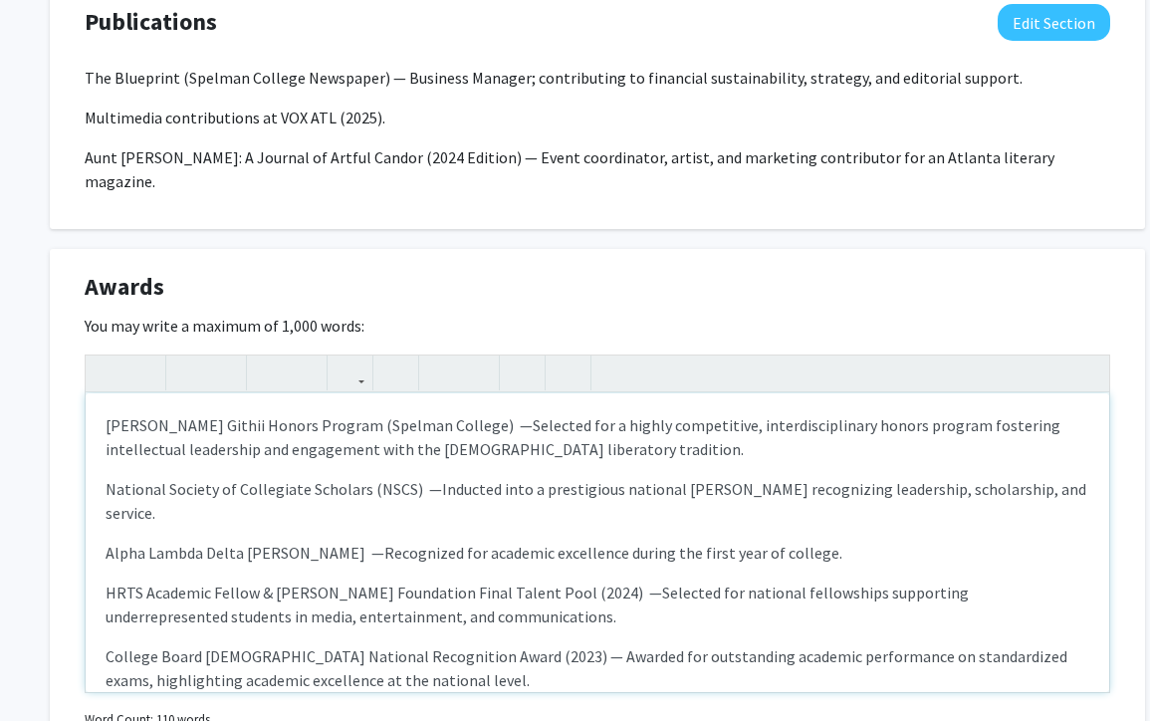
scroll to position [12, 0]
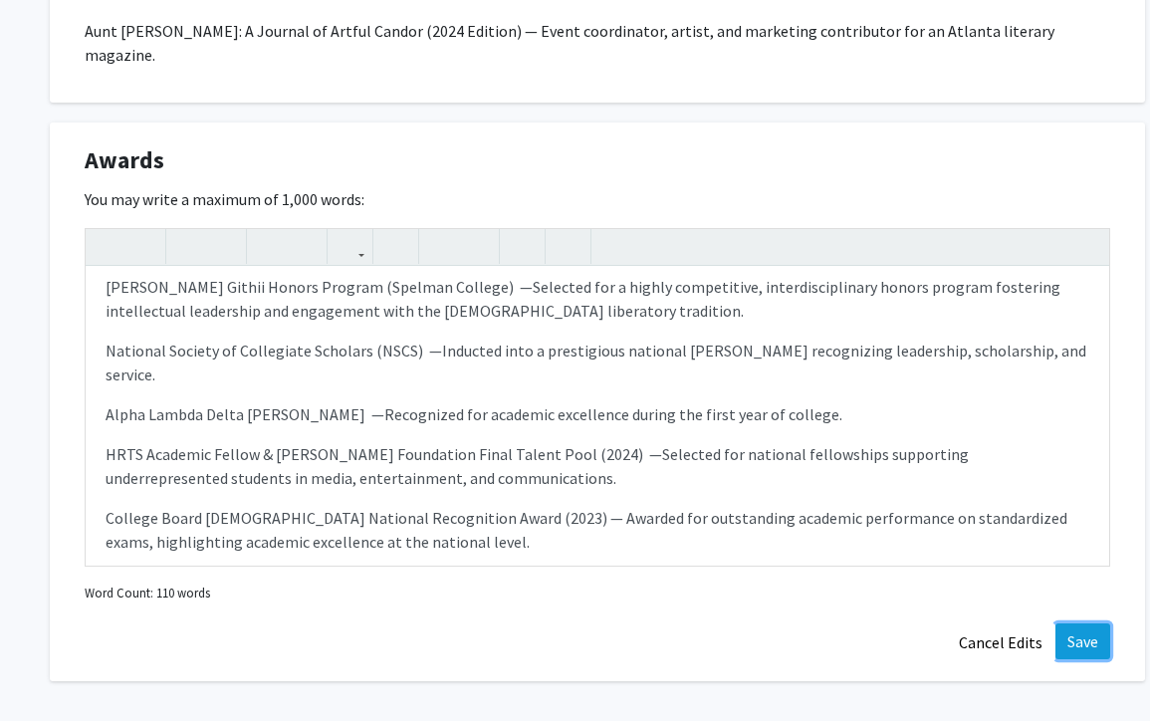
click at [1077, 623] on button "Save" at bounding box center [1082, 641] width 55 height 36
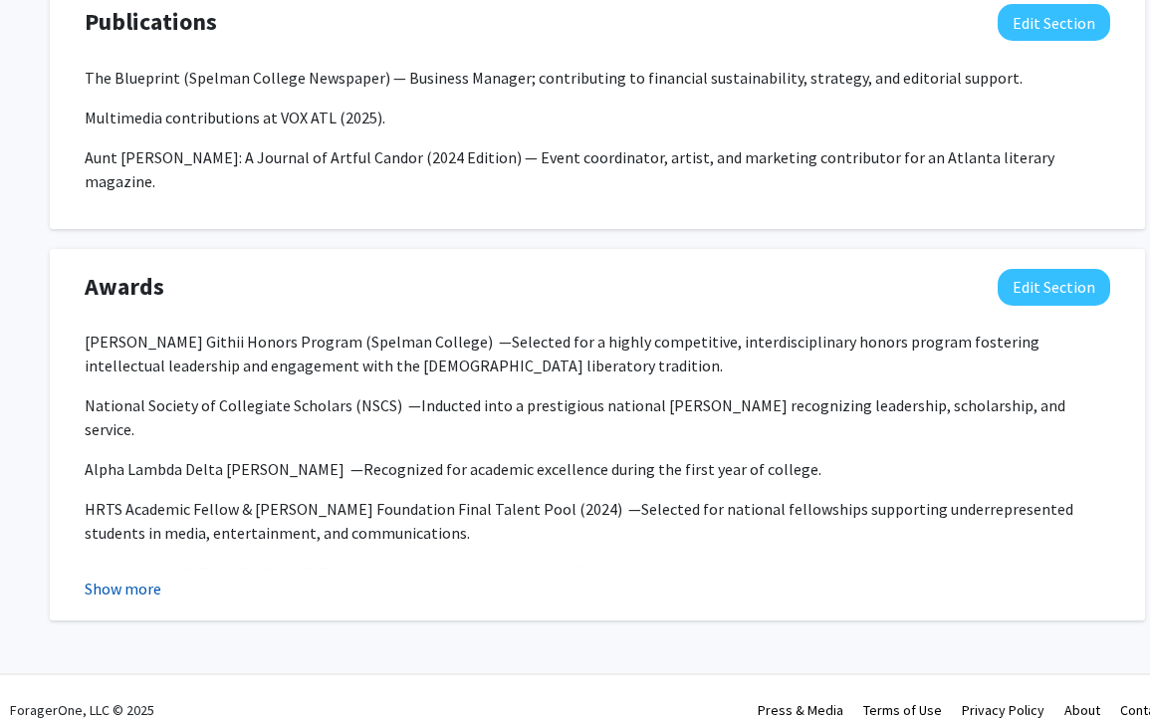
click at [137, 576] on button "Show more" at bounding box center [123, 588] width 77 height 24
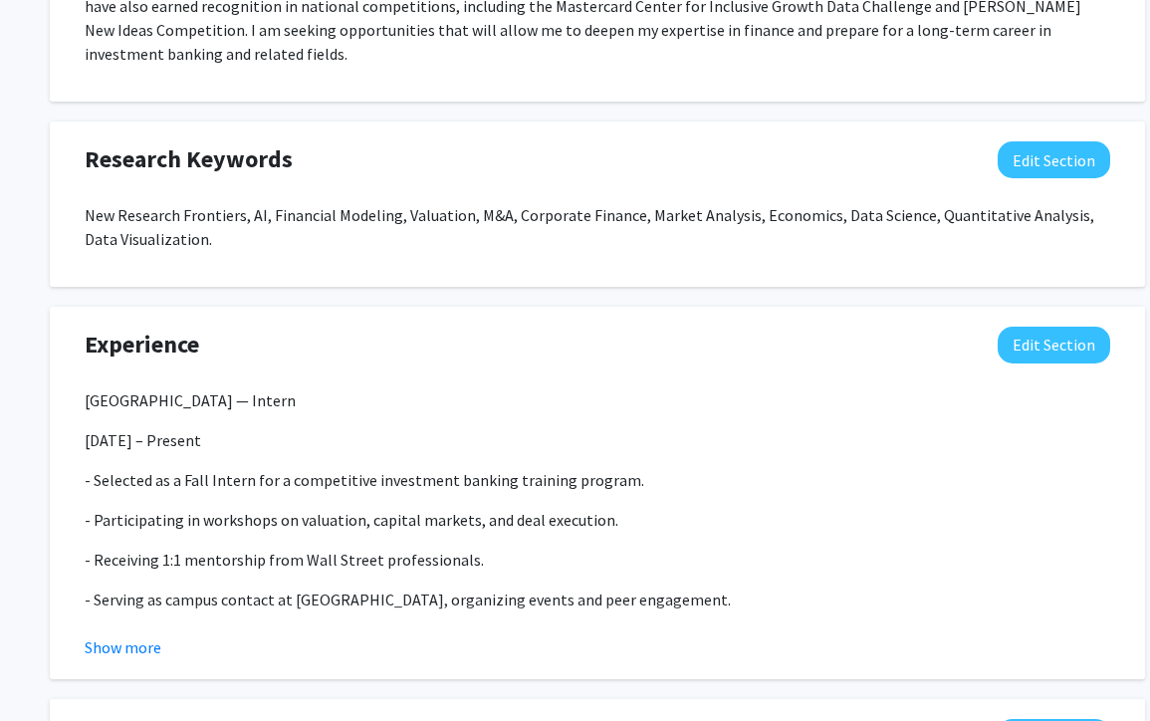
scroll to position [1456, 0]
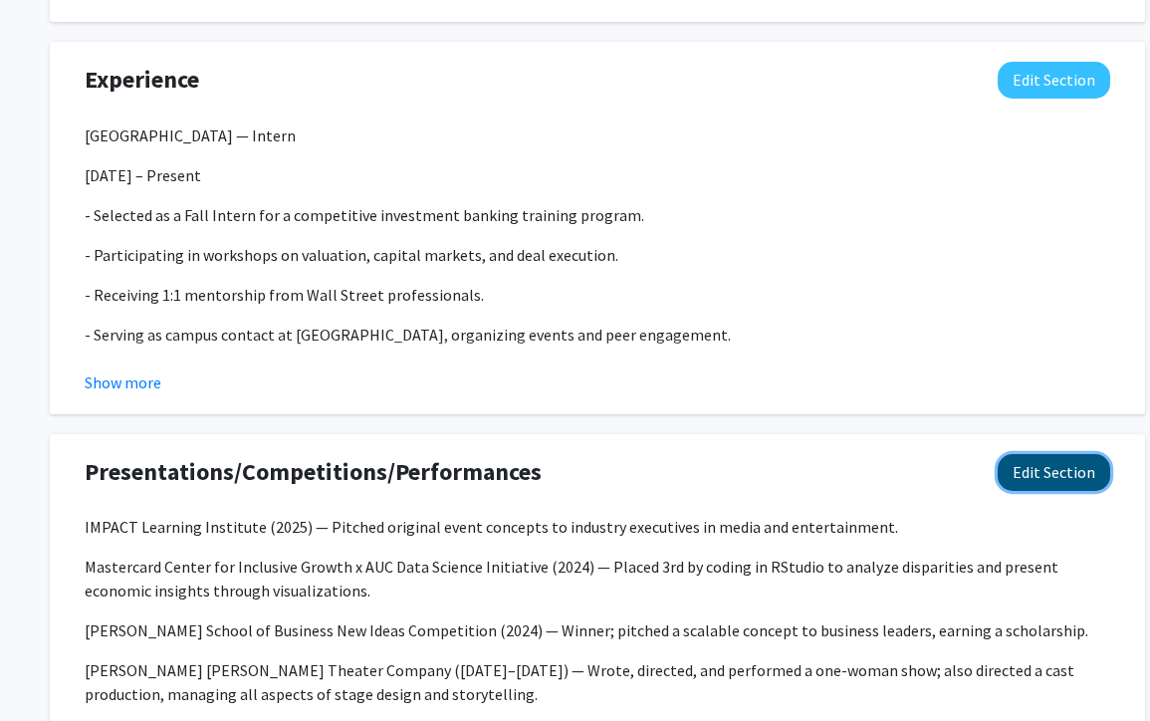
click at [1040, 480] on button "Edit Section" at bounding box center [1054, 472] width 112 height 37
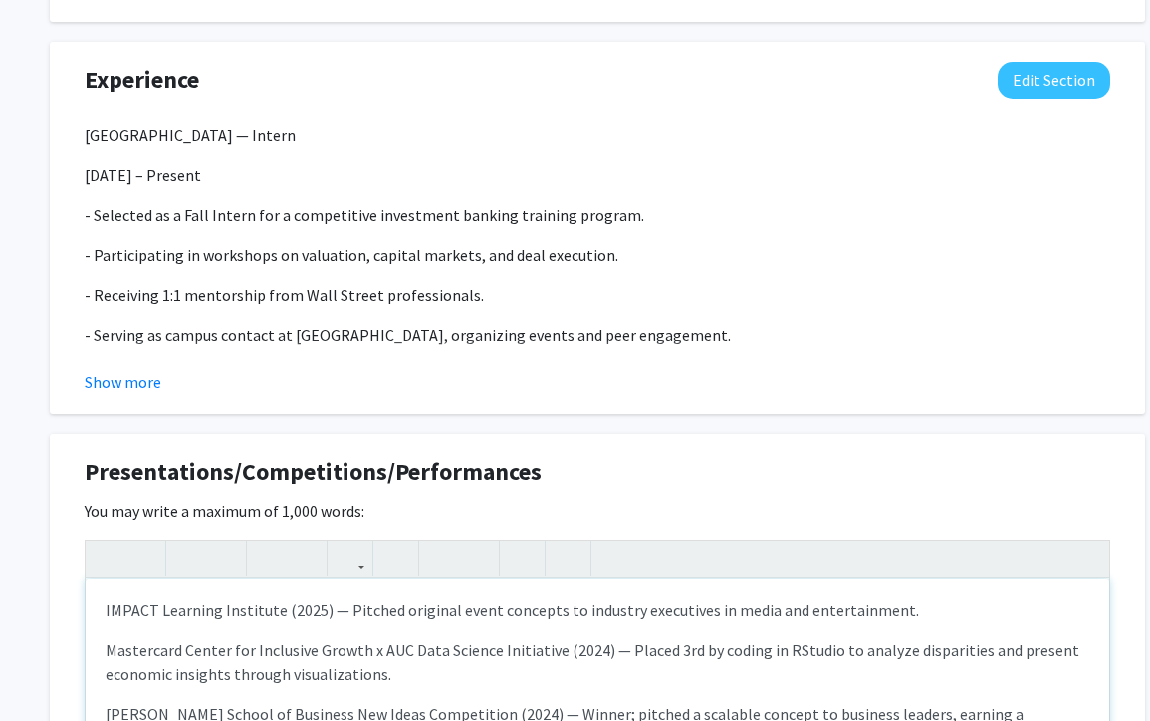
scroll to position [1483, 0]
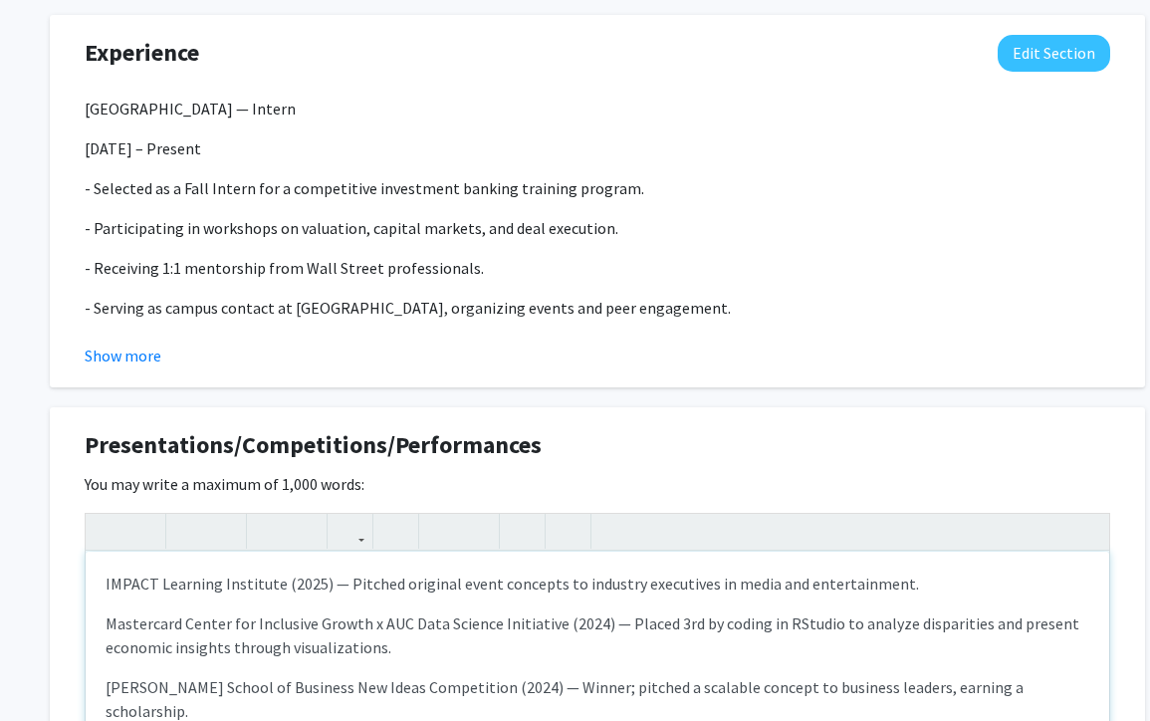
click at [488, 585] on p "IMPACT Learning Institute (2025) — Pitched original event concepts to industry …" at bounding box center [598, 583] width 984 height 24
click at [716, 412] on div "Presentations/Competitions/Performances Edit Section You may write a maximum of…" at bounding box center [597, 687] width 1095 height 560
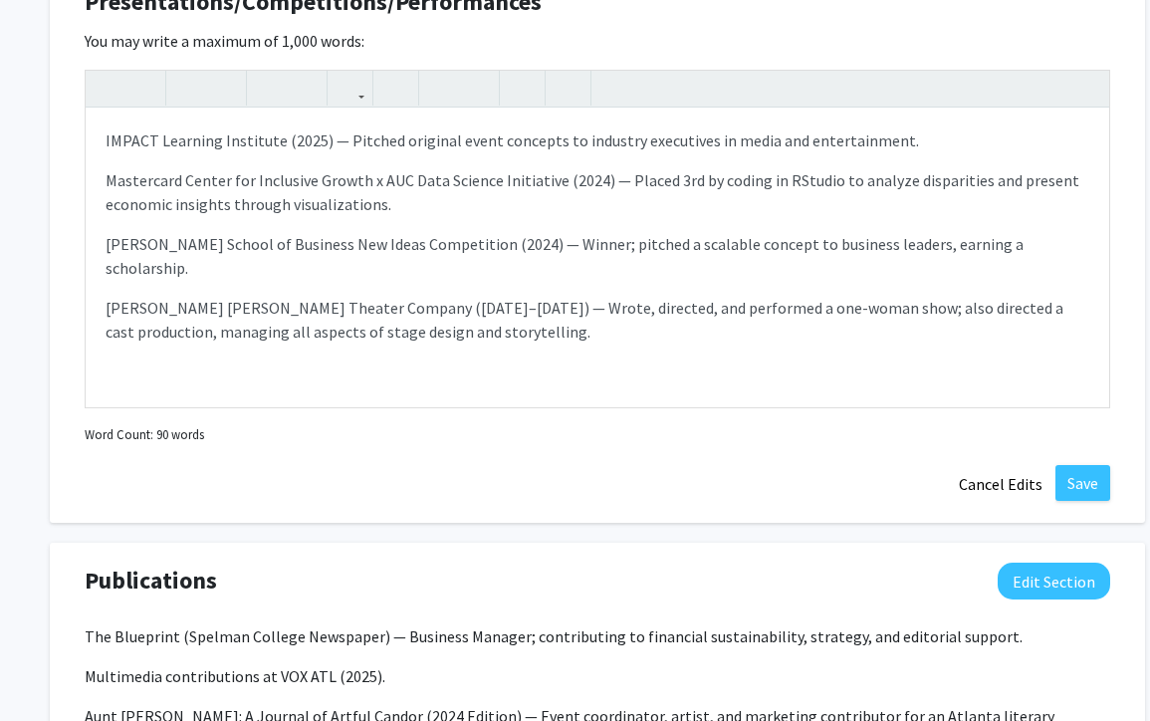
scroll to position [1941, 0]
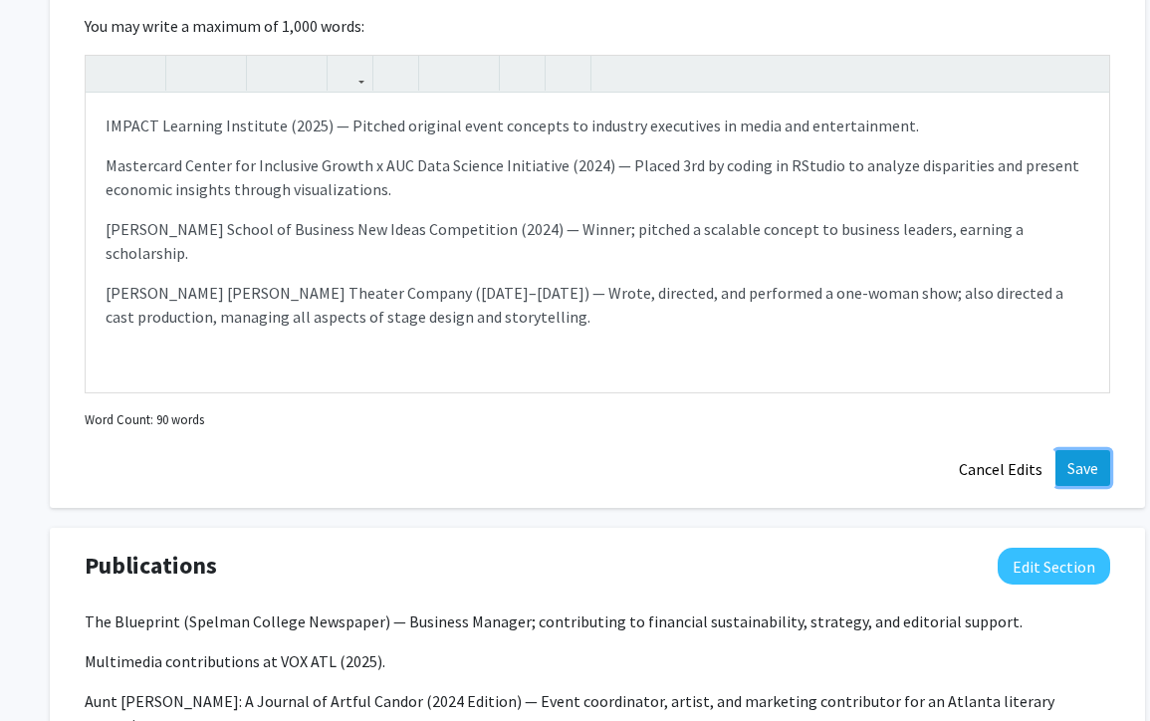
click at [1077, 473] on button "Save" at bounding box center [1082, 468] width 55 height 36
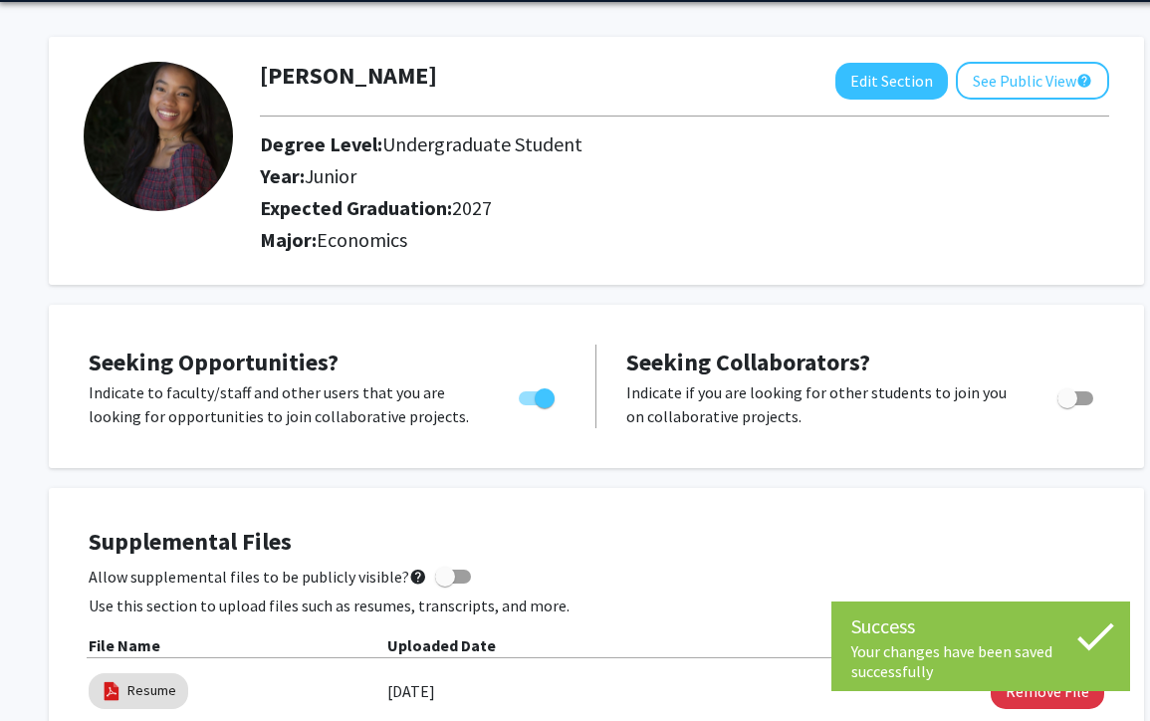
scroll to position [0, 1]
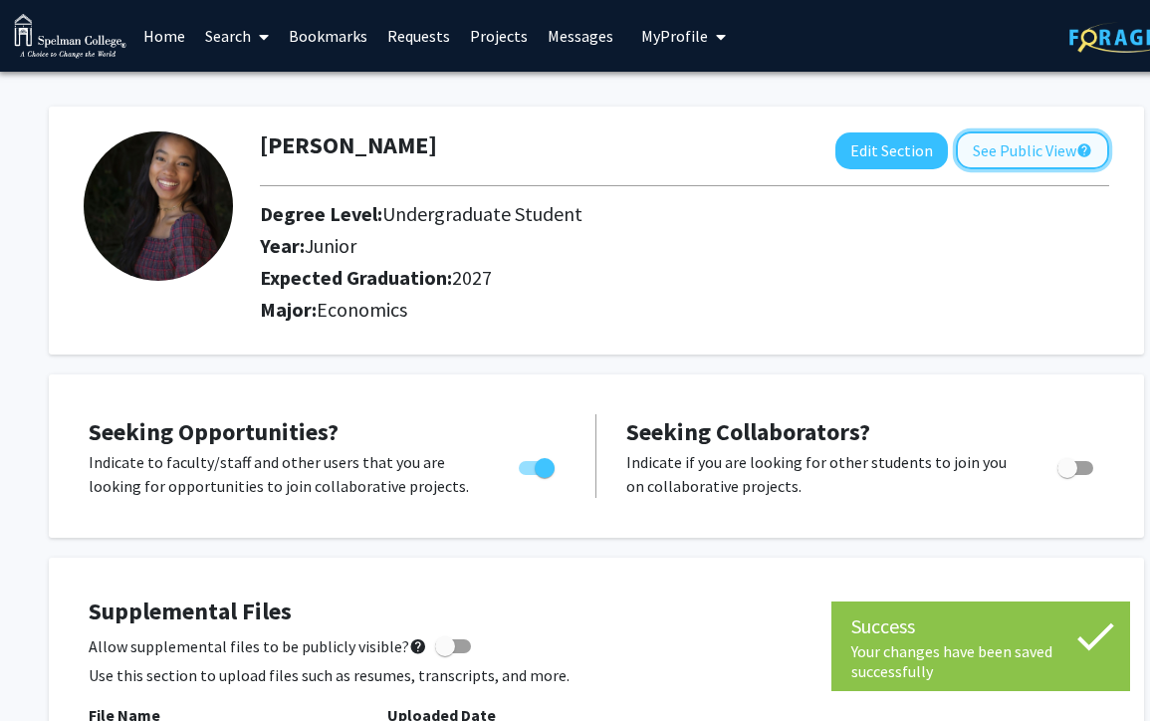
click at [1046, 143] on button "See Public View help" at bounding box center [1032, 150] width 153 height 38
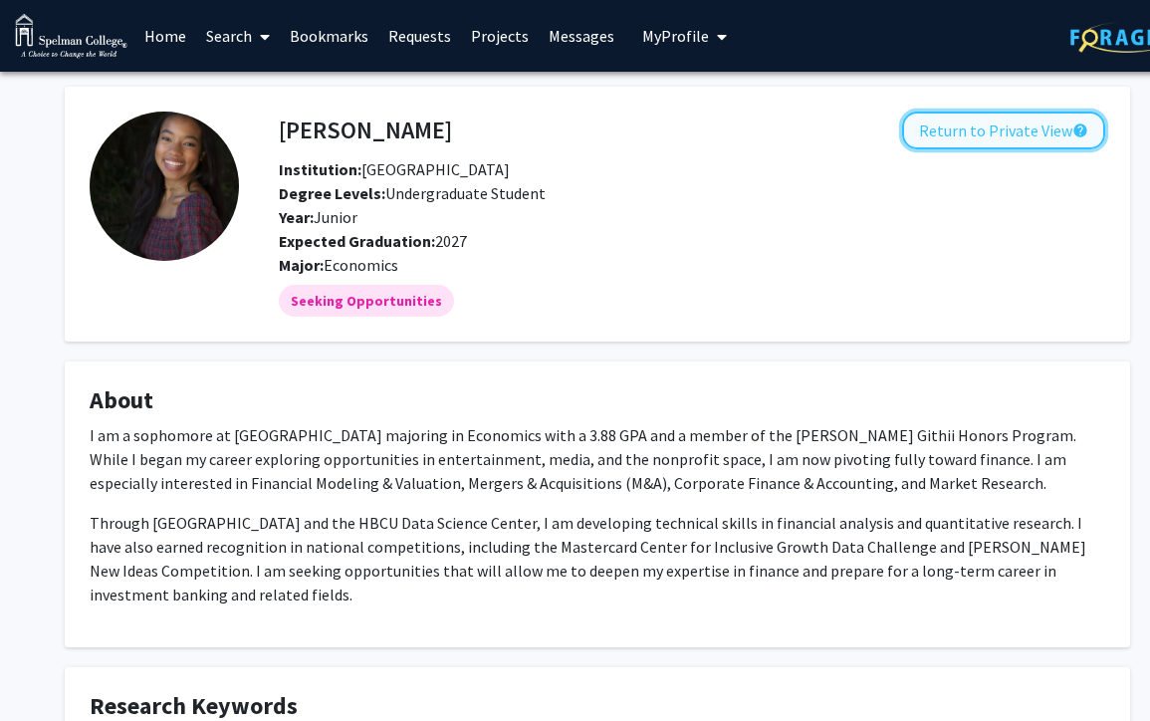
click at [988, 123] on button "Return to Private View help" at bounding box center [1003, 131] width 203 height 38
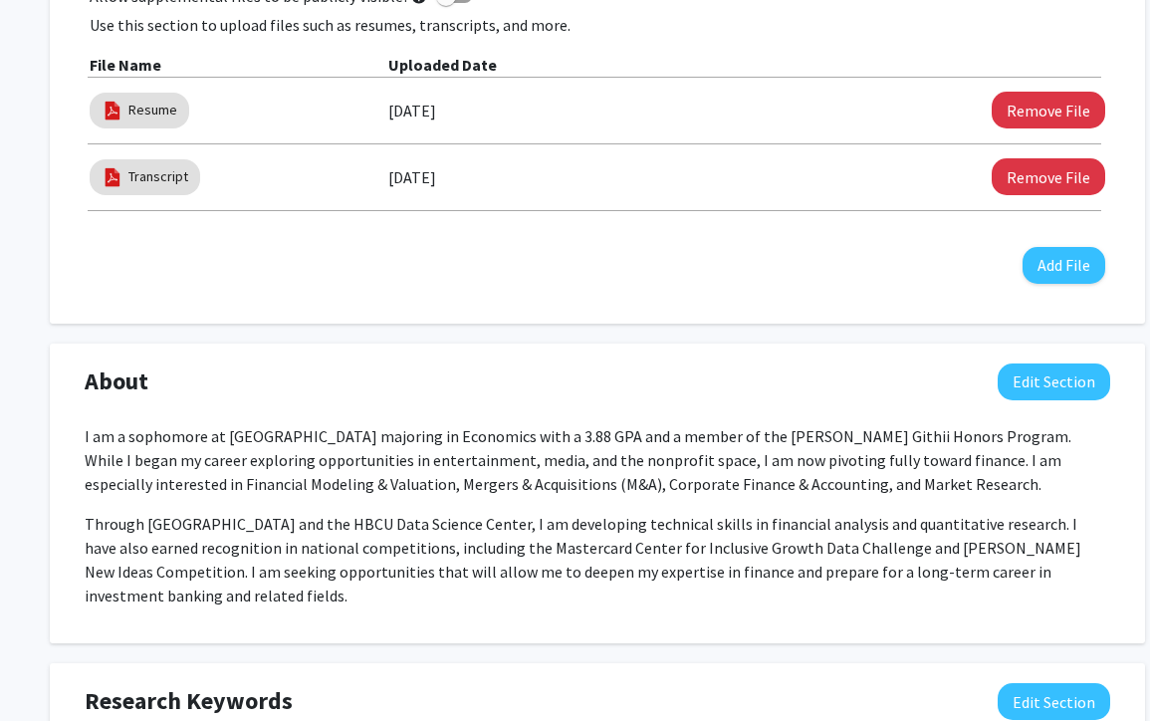
scroll to position [694, 0]
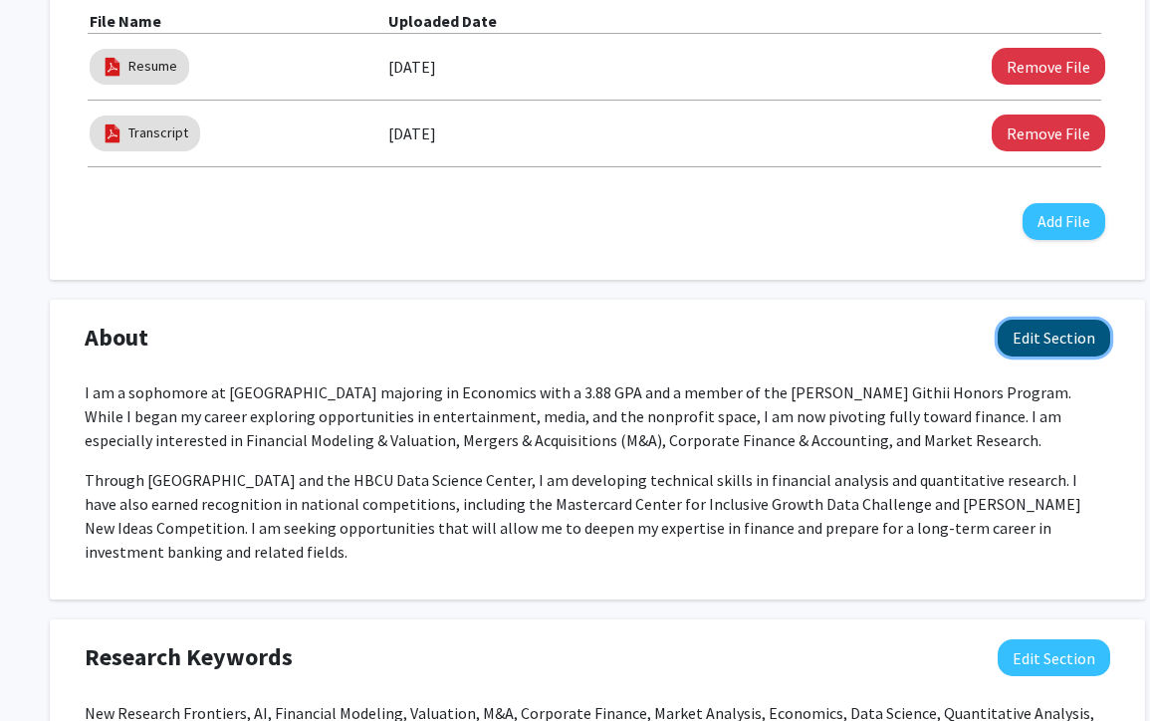
click at [1059, 346] on button "Edit Section" at bounding box center [1054, 338] width 112 height 37
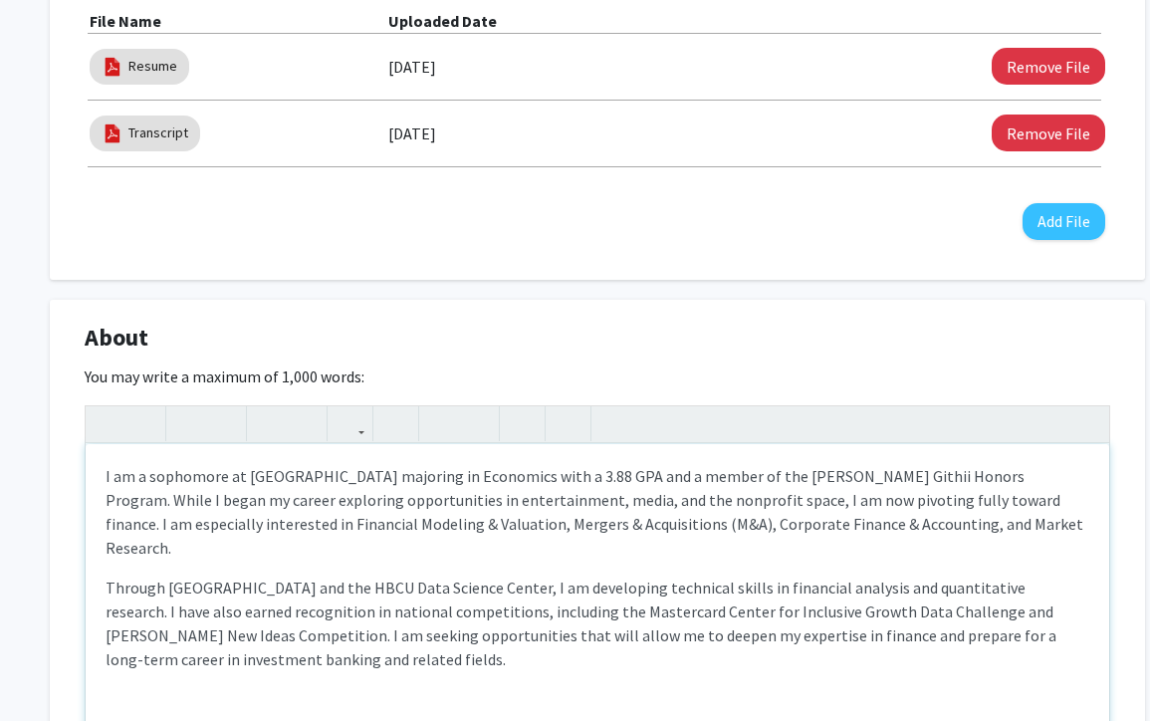
click at [329, 635] on p "Through [GEOGRAPHIC_DATA] and the HBCU Data Science Center, I am developing tec…" at bounding box center [598, 623] width 984 height 96
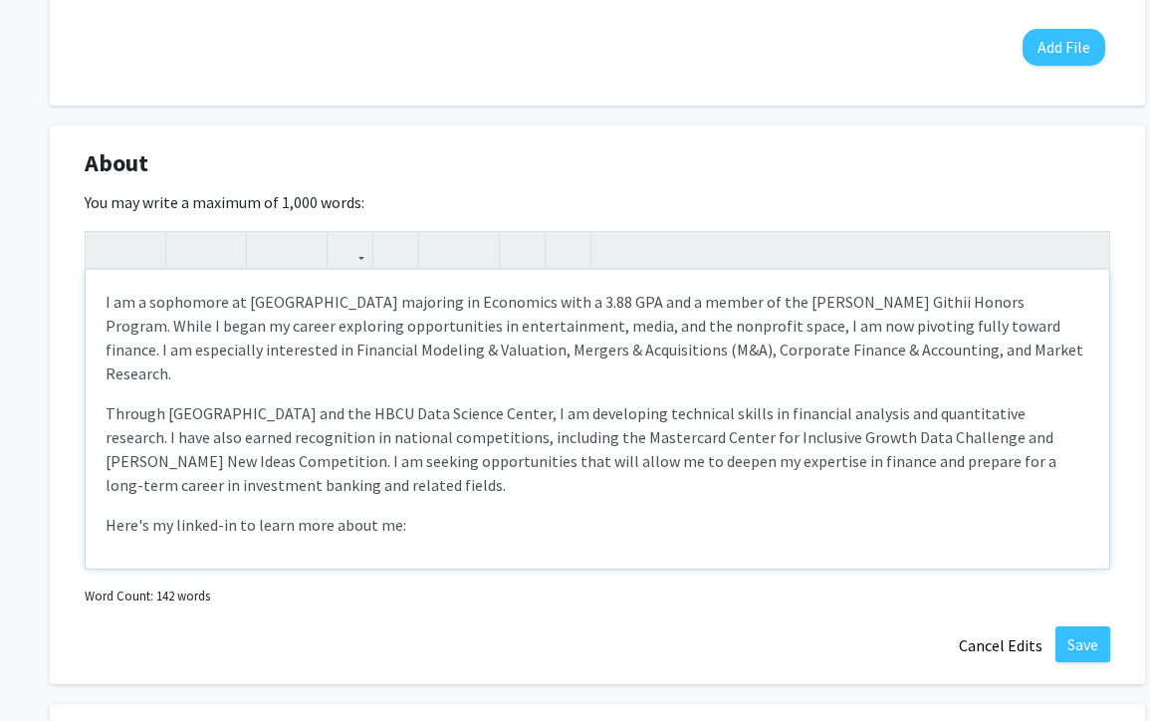
type textarea "<p>I am a sophomore at [GEOGRAPHIC_DATA] majoring in Economics with a 3.88 GPA …"
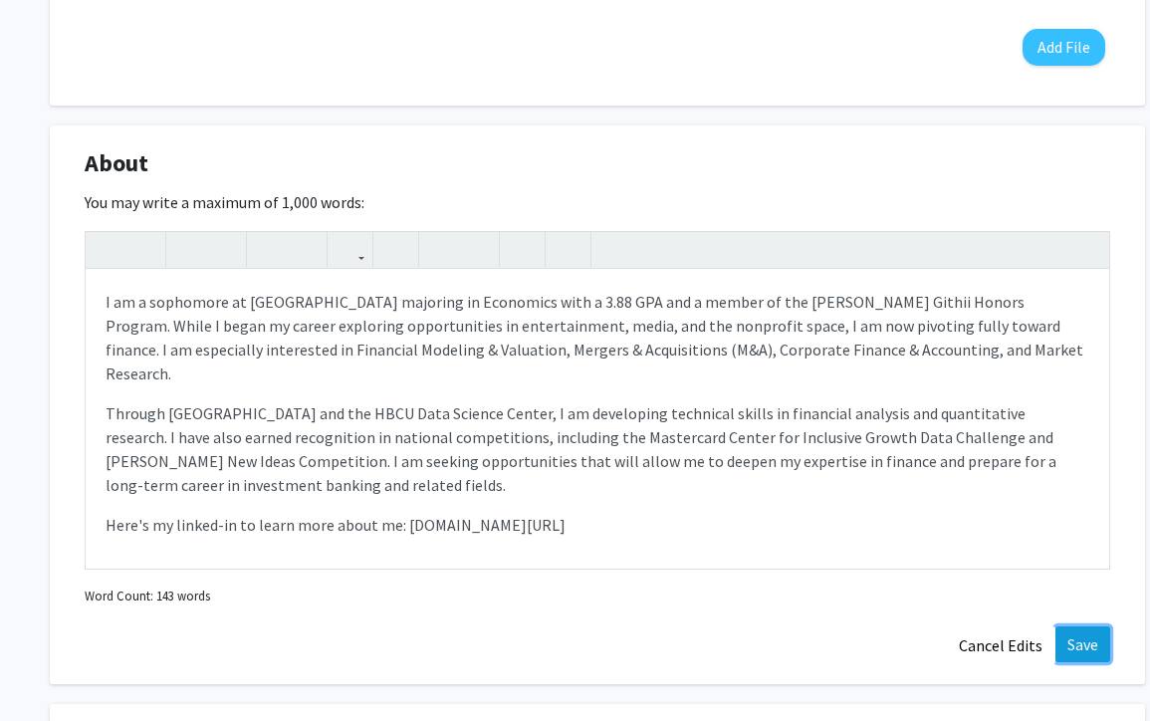
click at [1077, 633] on button "Save" at bounding box center [1082, 644] width 55 height 36
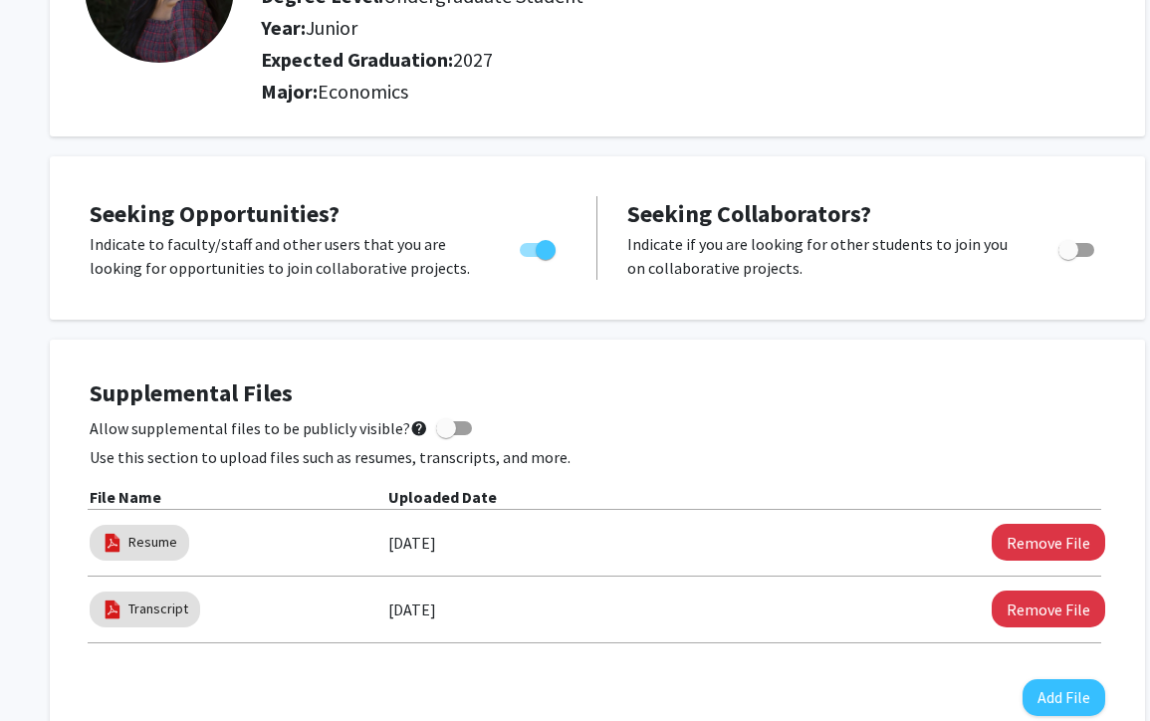
scroll to position [0, 0]
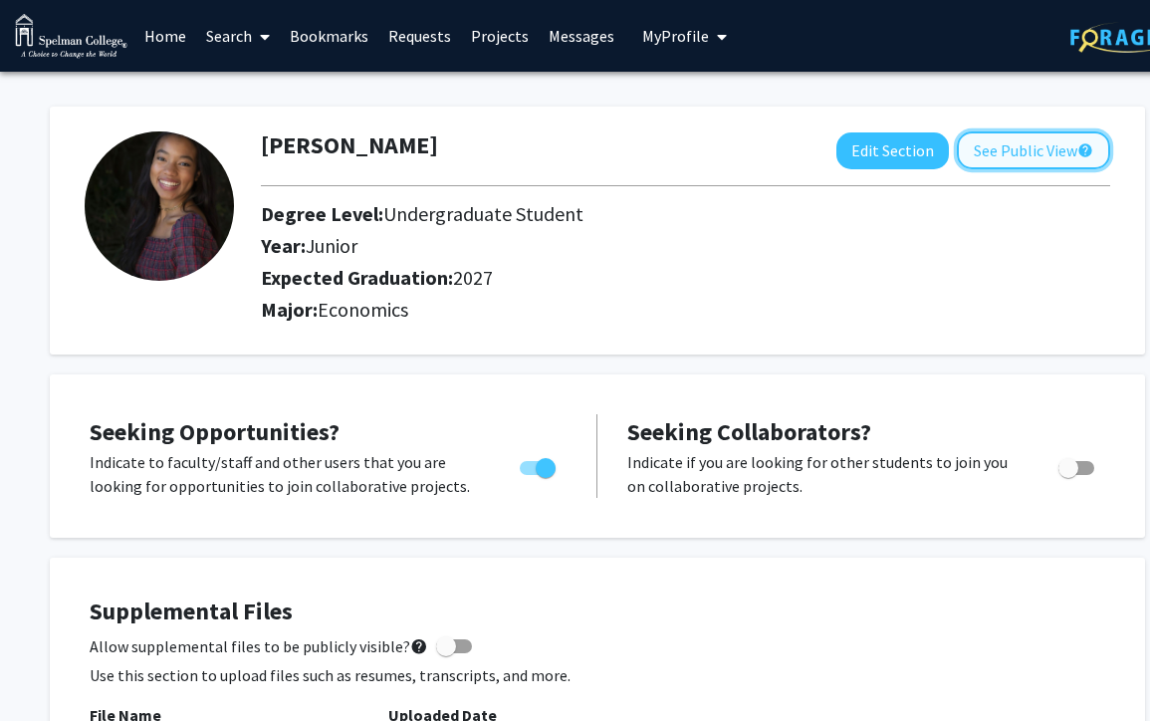
click at [1022, 144] on button "See Public View help" at bounding box center [1033, 150] width 153 height 38
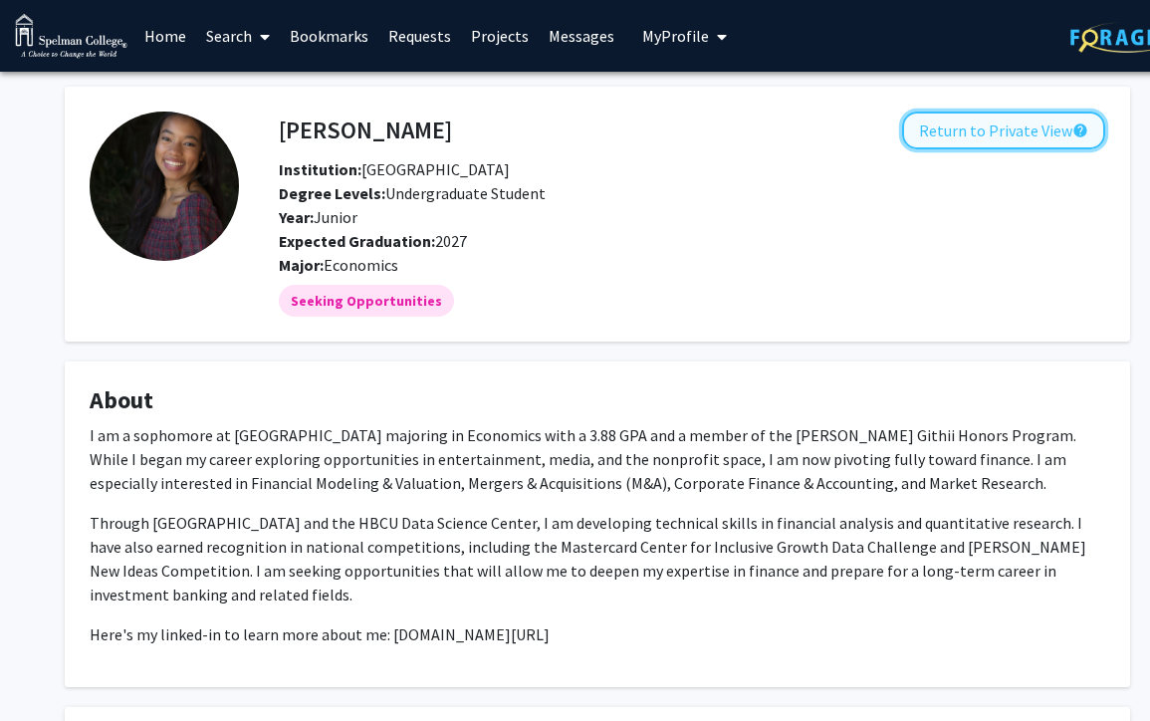
click at [1015, 144] on button "Return to Private View help" at bounding box center [1003, 131] width 203 height 38
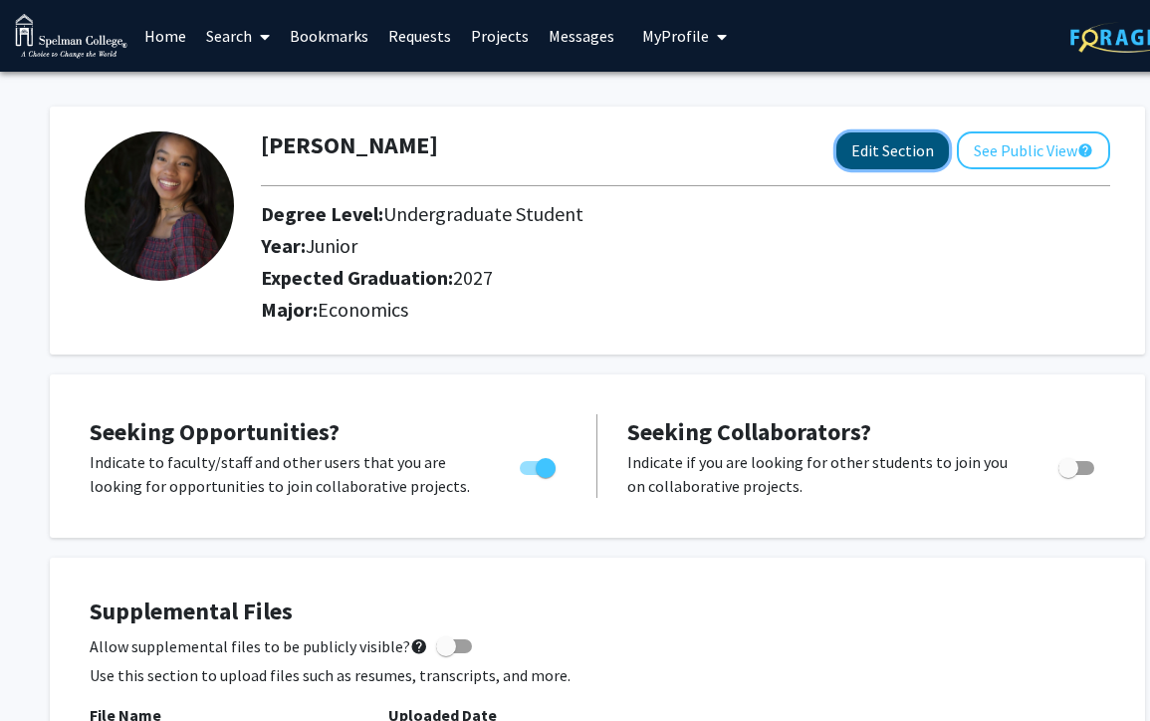
click at [870, 147] on button "Edit Section" at bounding box center [892, 150] width 112 height 37
select select "junior"
select select "2027"
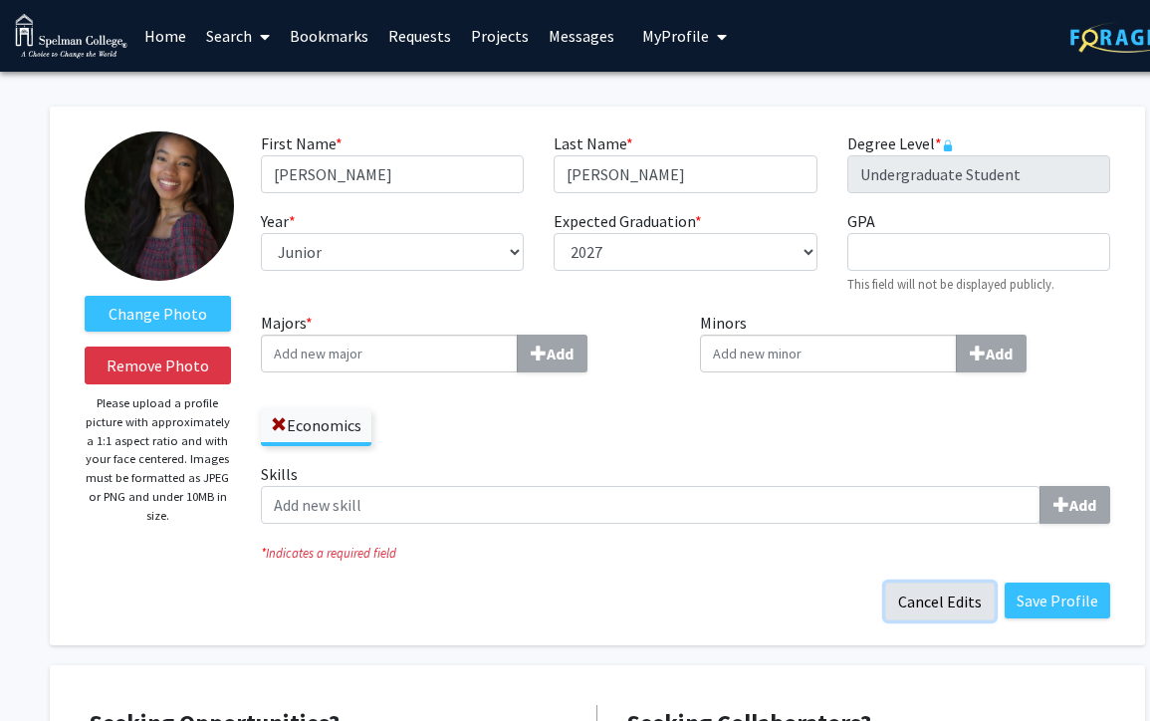
click at [953, 605] on button "Cancel Edits" at bounding box center [940, 601] width 110 height 38
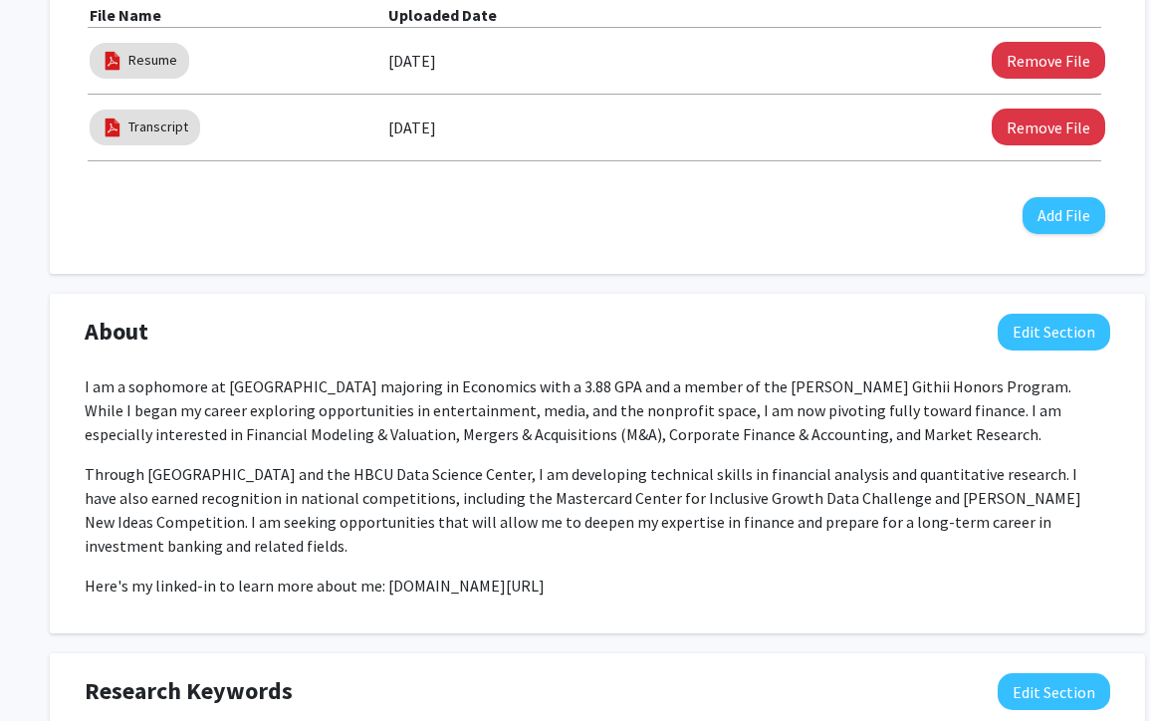
scroll to position [718, 0]
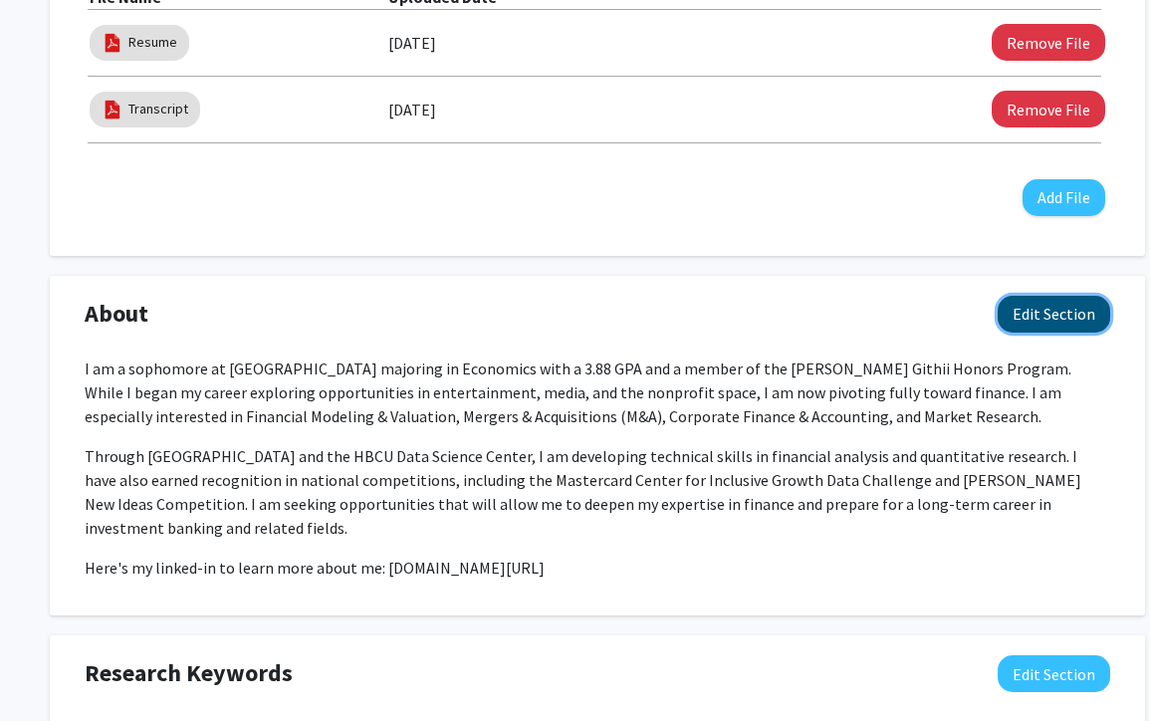
click at [1047, 327] on button "Edit Section" at bounding box center [1054, 314] width 112 height 37
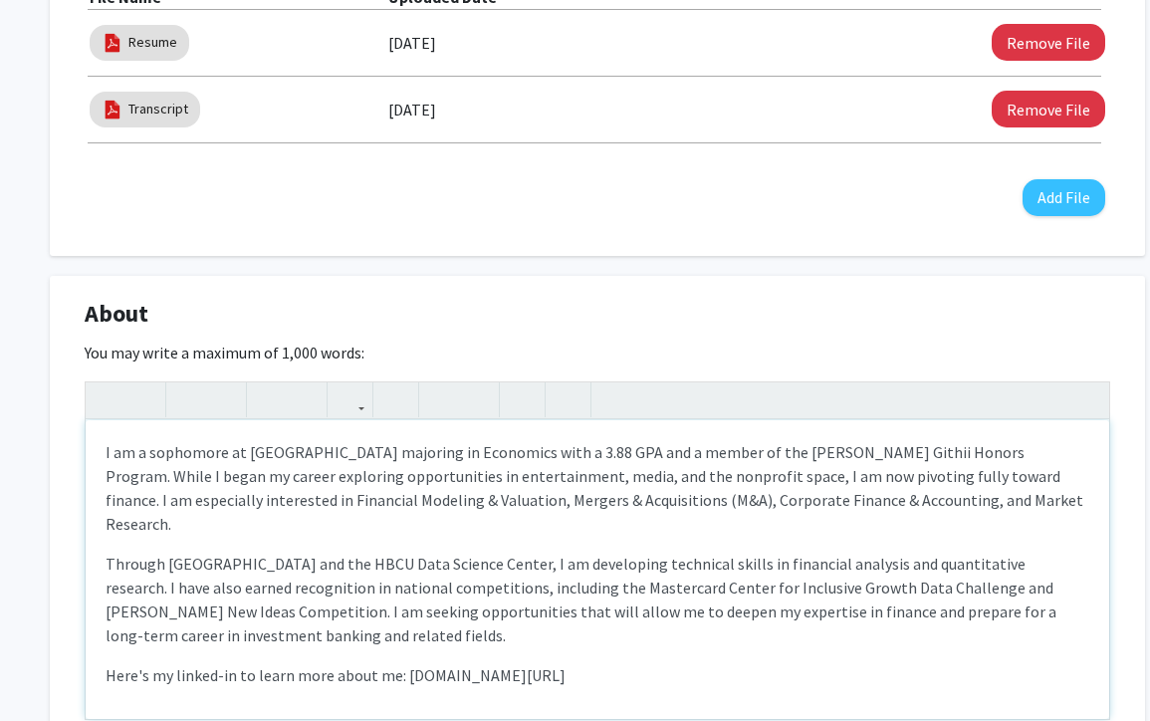
click at [175, 457] on p "I am a sophomore at [GEOGRAPHIC_DATA] majoring in Economics with a 3.88 GPA and…" at bounding box center [598, 488] width 984 height 96
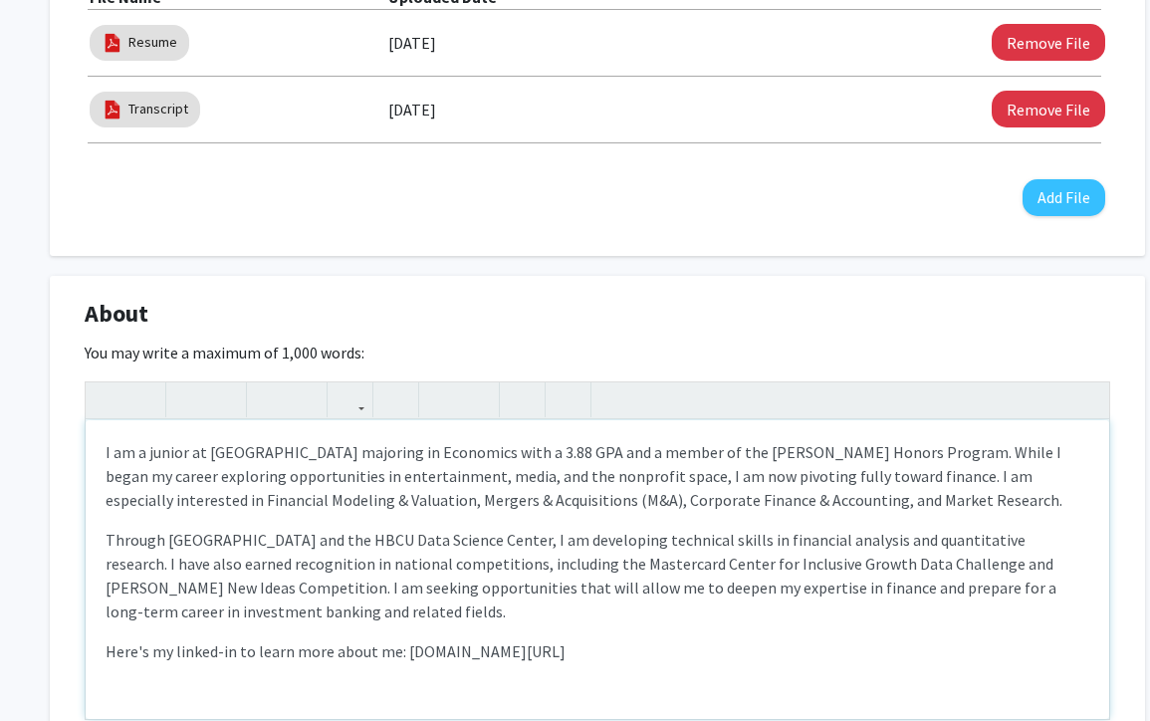
type textarea "<p>I am a junior at [GEOGRAPHIC_DATA] majoring in Economics with a 3.88 GPA and…"
click at [509, 548] on p "Through [GEOGRAPHIC_DATA] and the HBCU Data Science Center, I am developing tec…" at bounding box center [598, 576] width 984 height 96
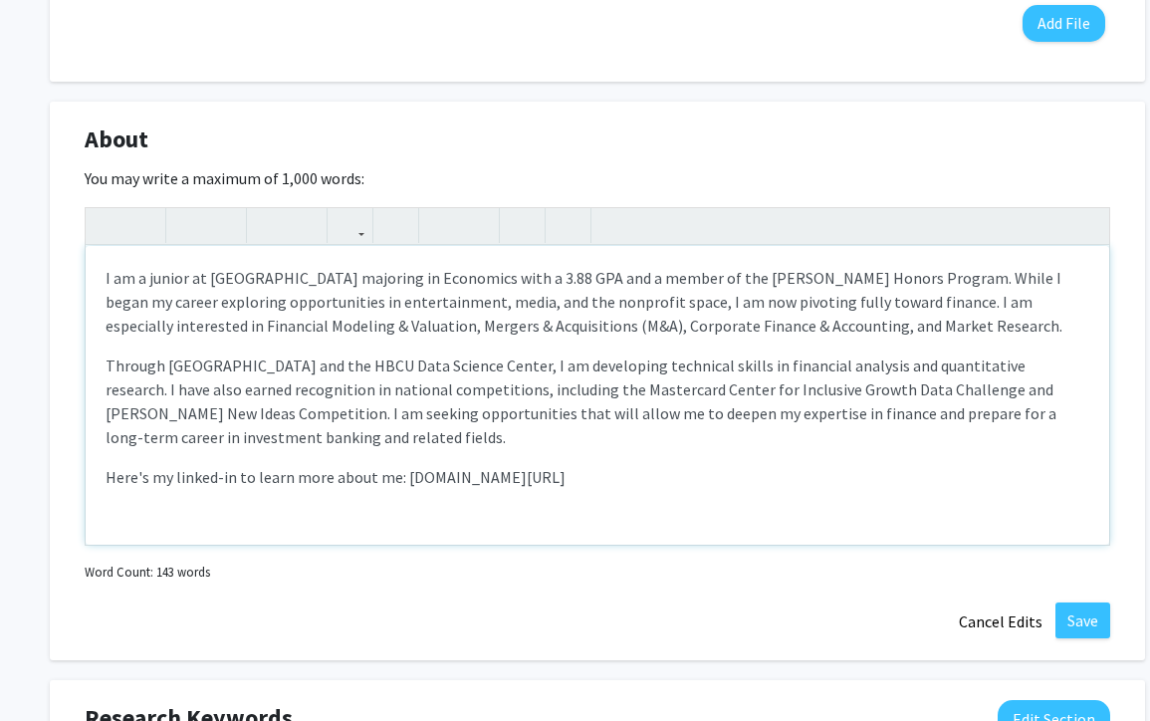
scroll to position [894, 0]
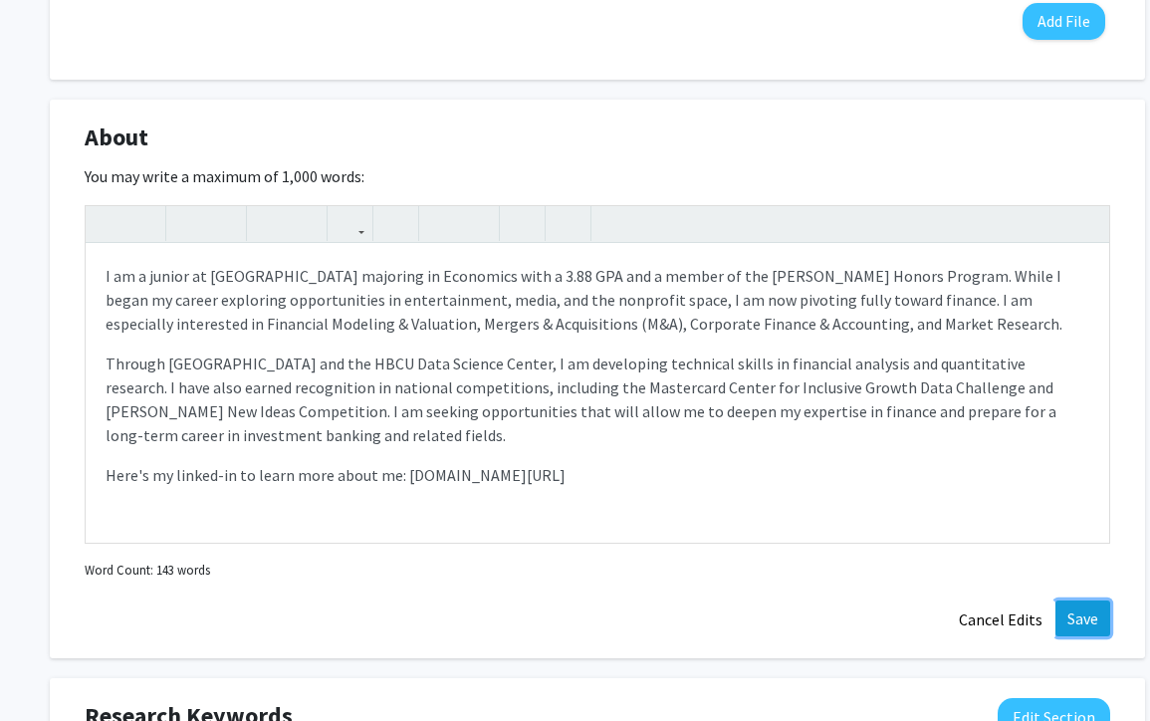
click at [1070, 616] on button "Save" at bounding box center [1082, 618] width 55 height 36
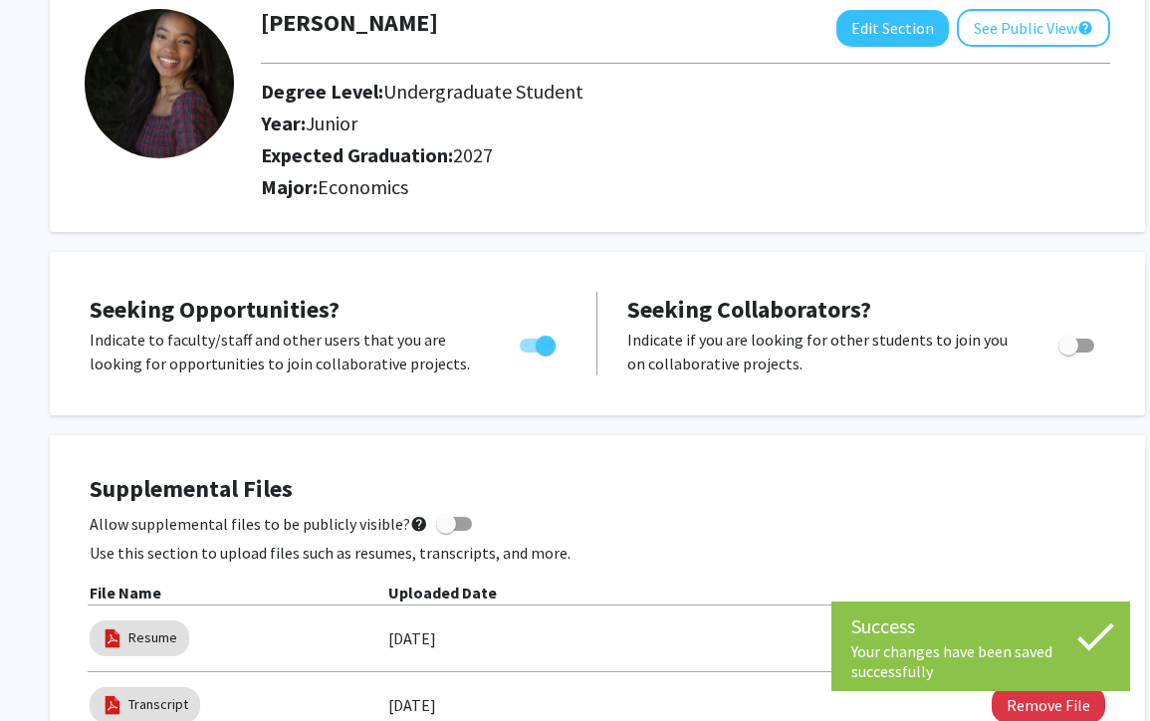
scroll to position [0, 0]
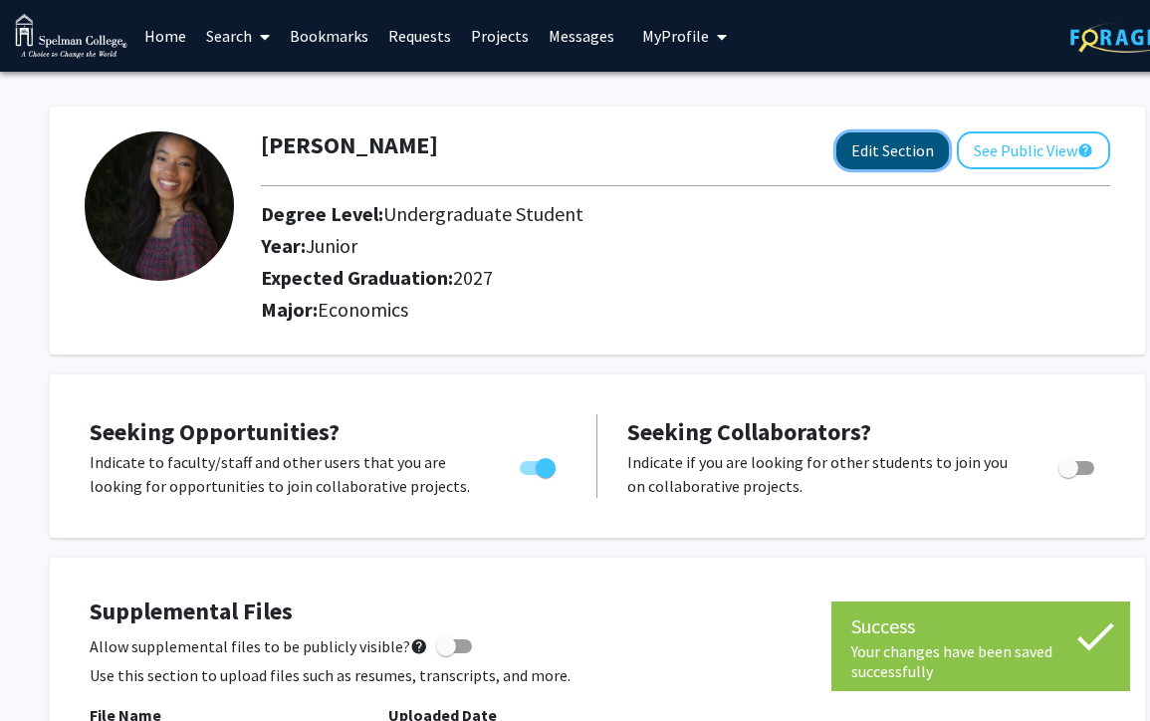
click at [907, 144] on button "Edit Section" at bounding box center [892, 150] width 112 height 37
select select "junior"
select select "2027"
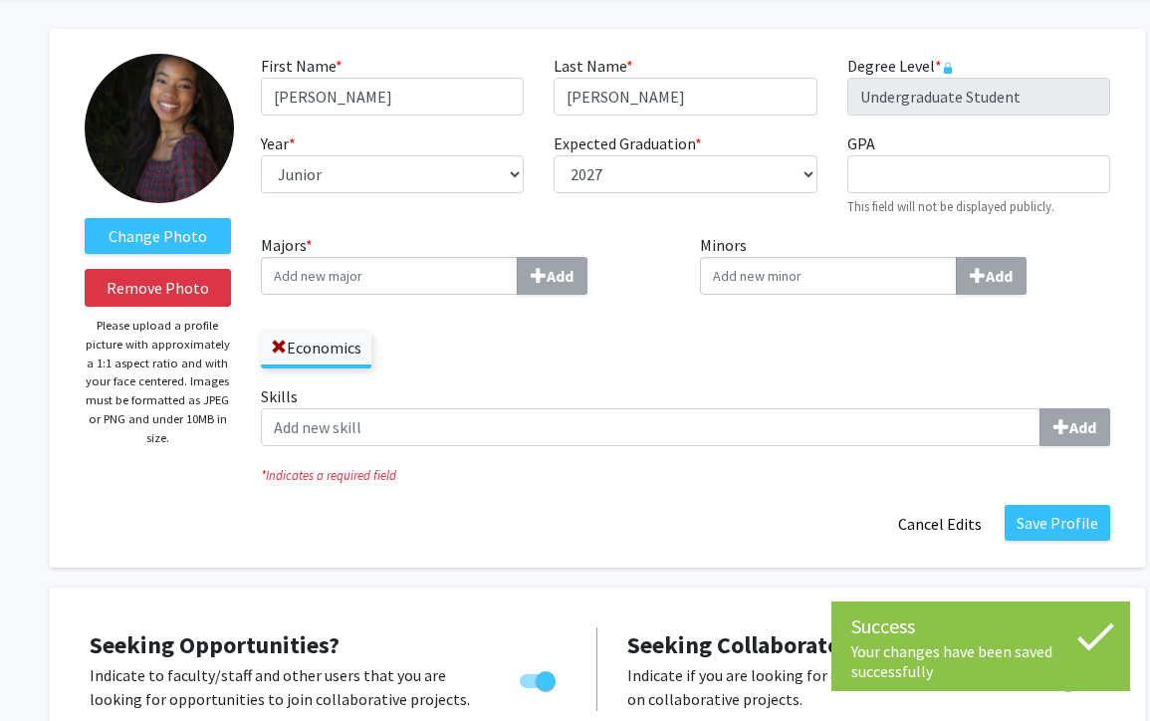
scroll to position [106, 0]
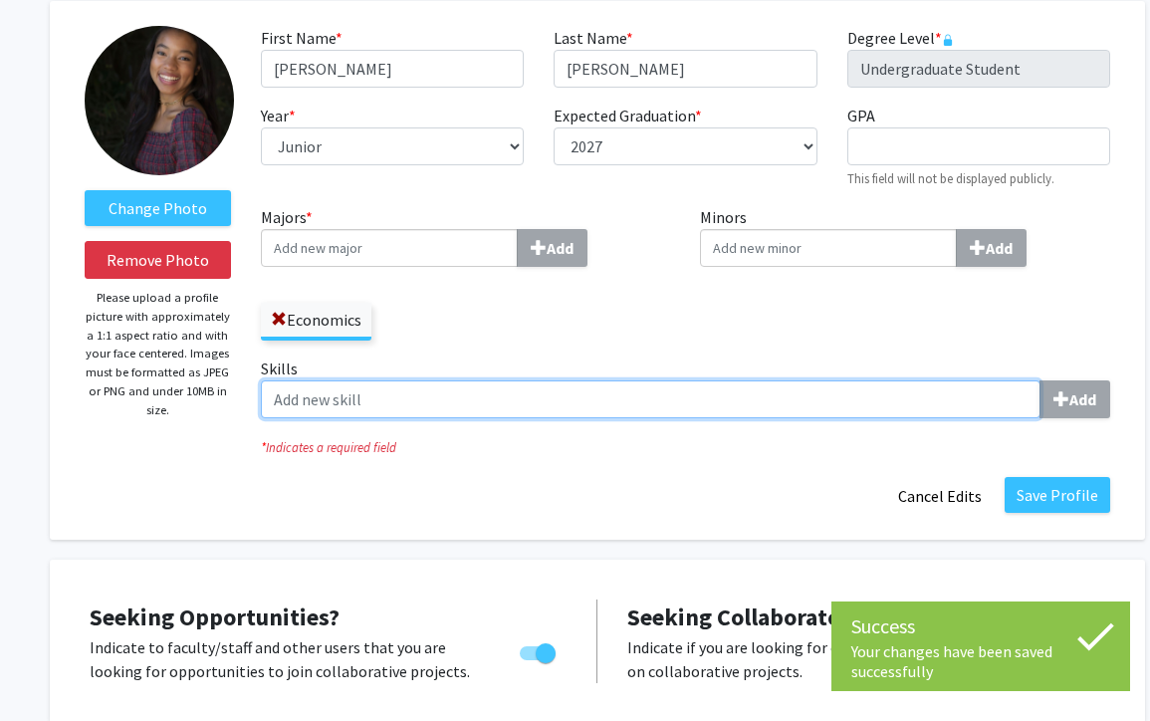
click at [611, 380] on input "Skills Add" at bounding box center [651, 399] width 780 height 38
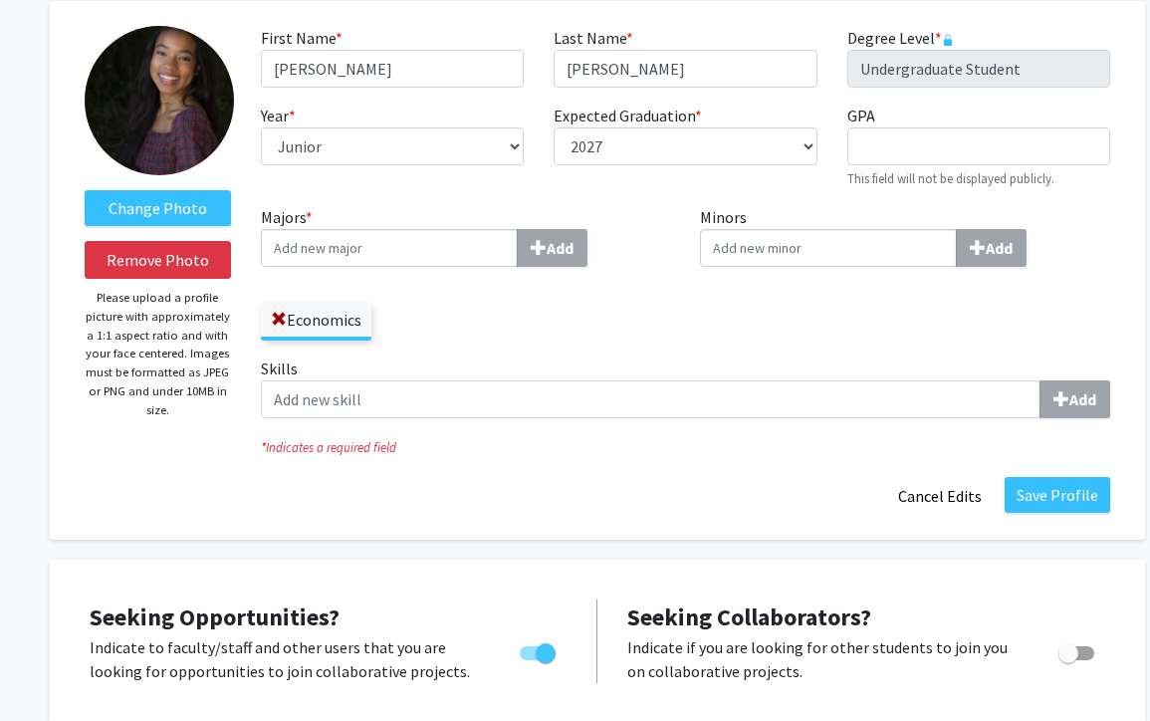
click at [386, 257] on input "Majors * Add" at bounding box center [389, 248] width 257 height 38
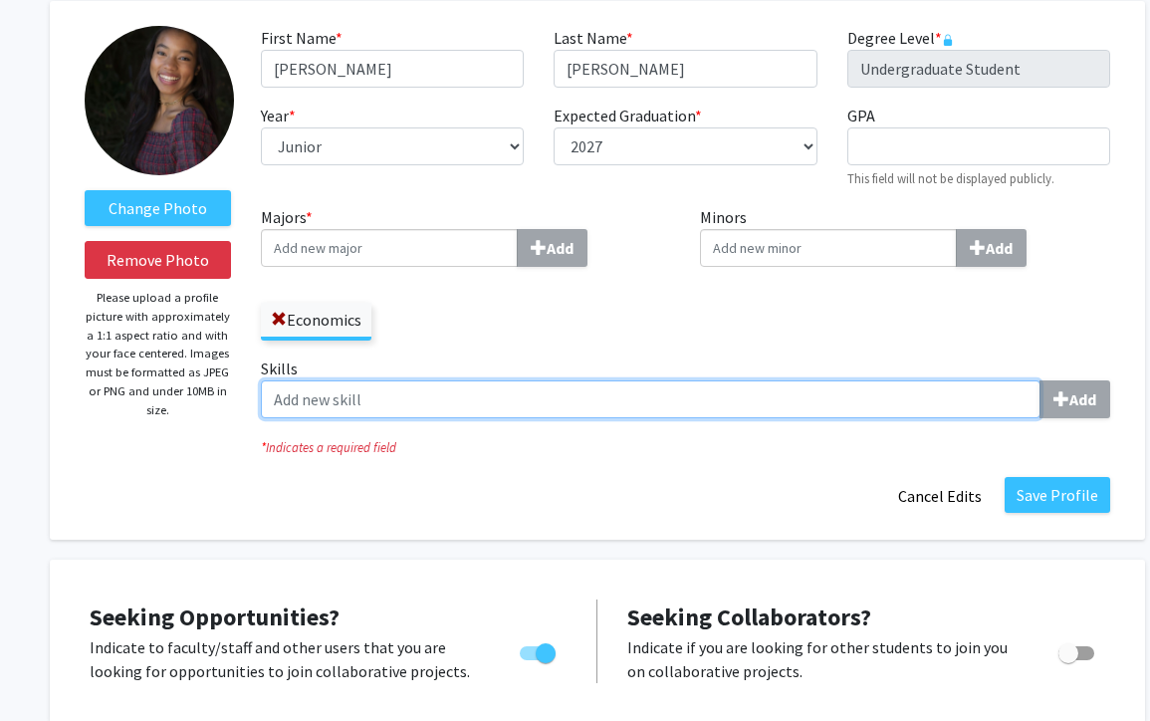
click at [381, 409] on input "Skills Add" at bounding box center [651, 399] width 780 height 38
type input "M"
paste input "Strategy, Event Planning, Market Research, Data Visualization, Budgeting, Conte…"
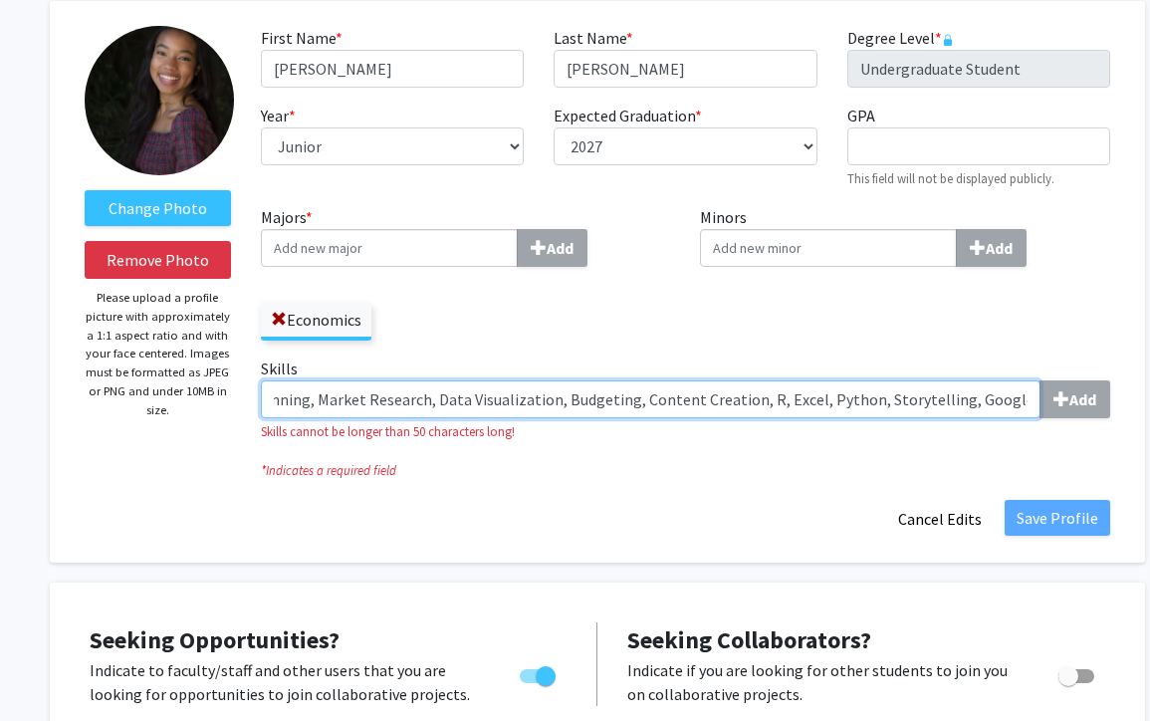
scroll to position [0, 0]
drag, startPoint x: 1026, startPoint y: 402, endPoint x: 336, endPoint y: 397, distance: 690.9
click at [336, 397] on input "Strategy, Event Planning, Market Research, Data Visualization, Budgeting, Conte…" at bounding box center [651, 399] width 780 height 38
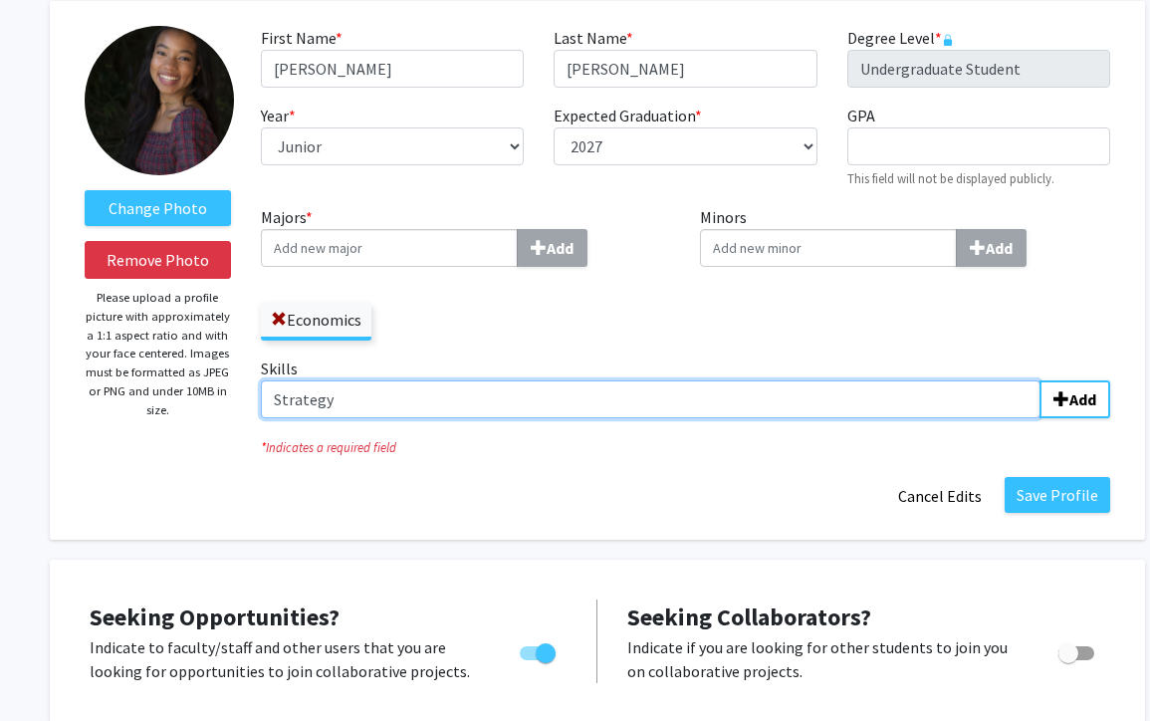
type input "Strategy"
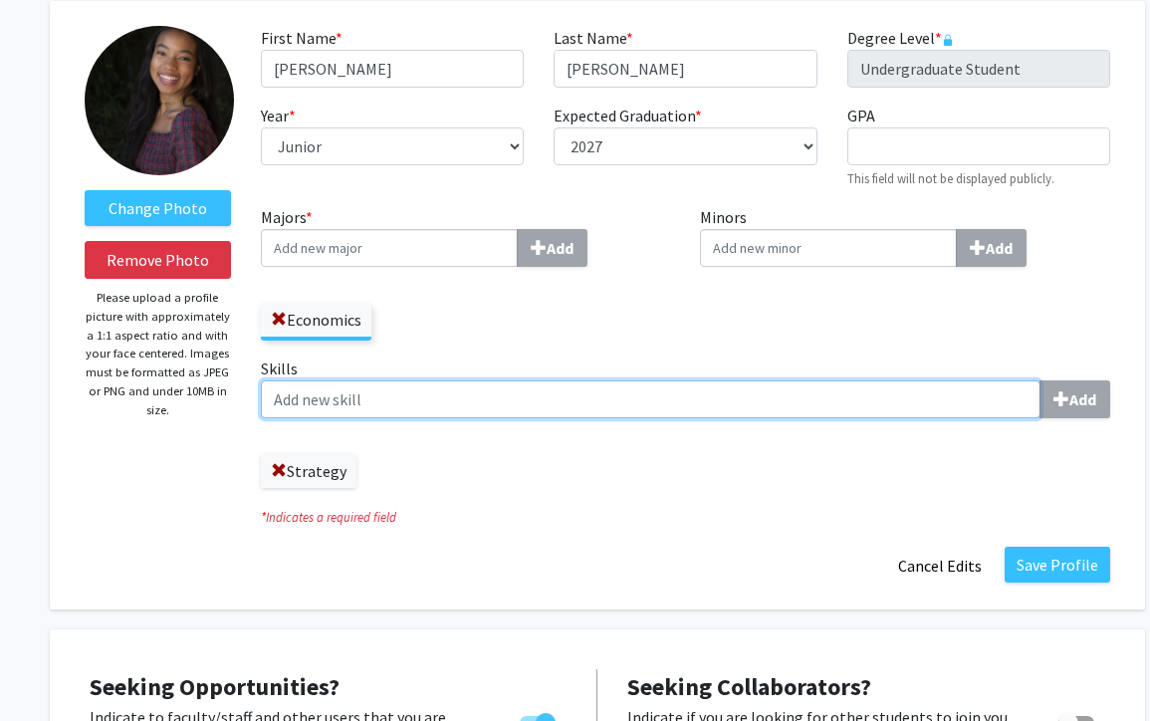
paste input "Event Planning, Market Research, Data Visualization, Budgeting, Content Creatio…"
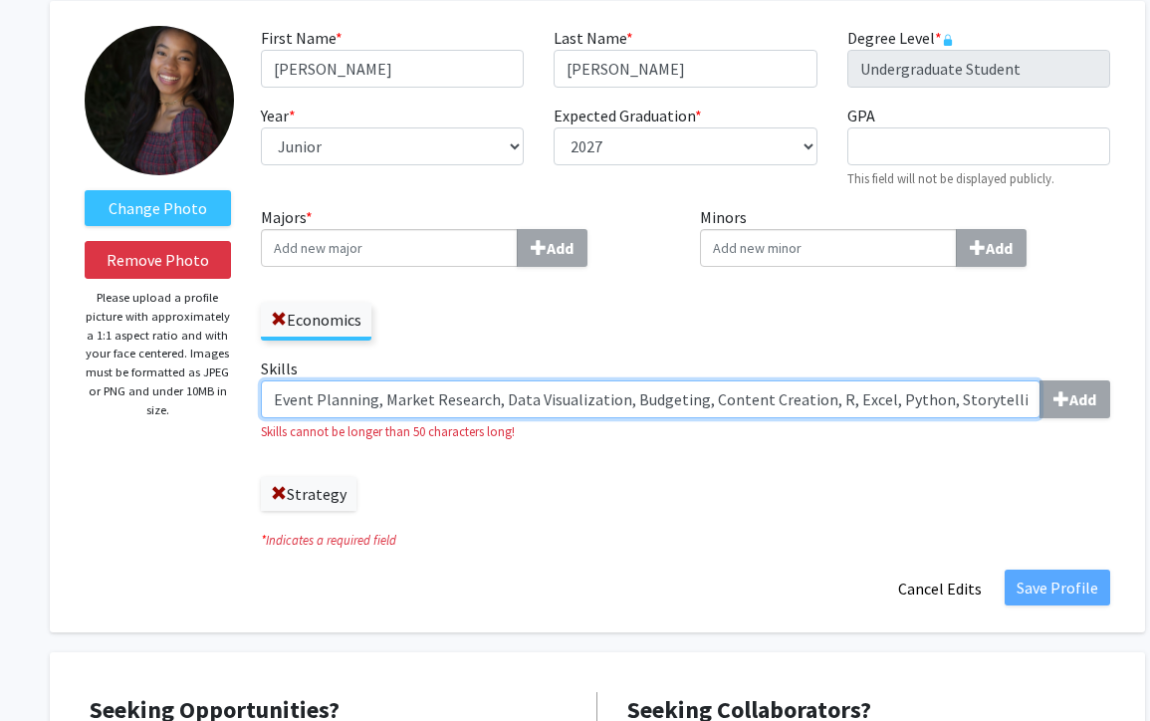
drag, startPoint x: 1030, startPoint y: 400, endPoint x: 373, endPoint y: 399, distance: 657.1
click at [373, 399] on input "Event Planning, Market Research, Data Visualization, Budgeting, Content Creatio…" at bounding box center [651, 399] width 780 height 38
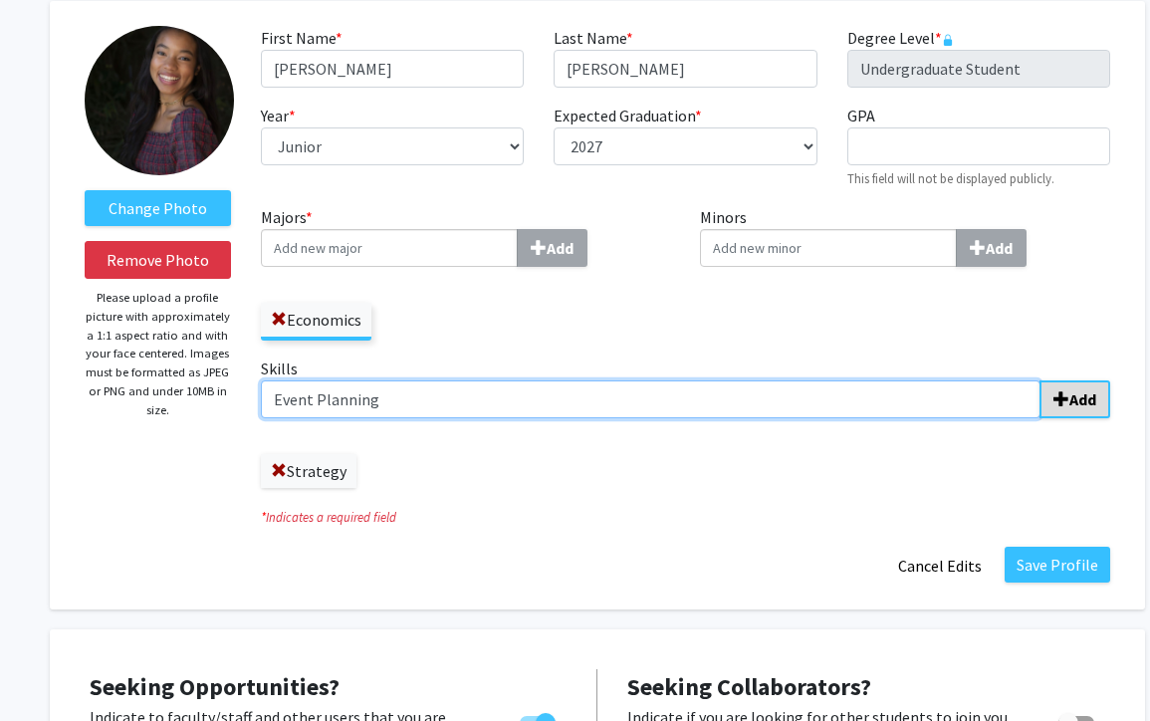
type input "Event Planning"
click at [964, 393] on input "Skills Add" at bounding box center [651, 399] width 780 height 38
paste input ", Market Research, Data Visualization, Budgeting, Content Creation, R, Excel, P…"
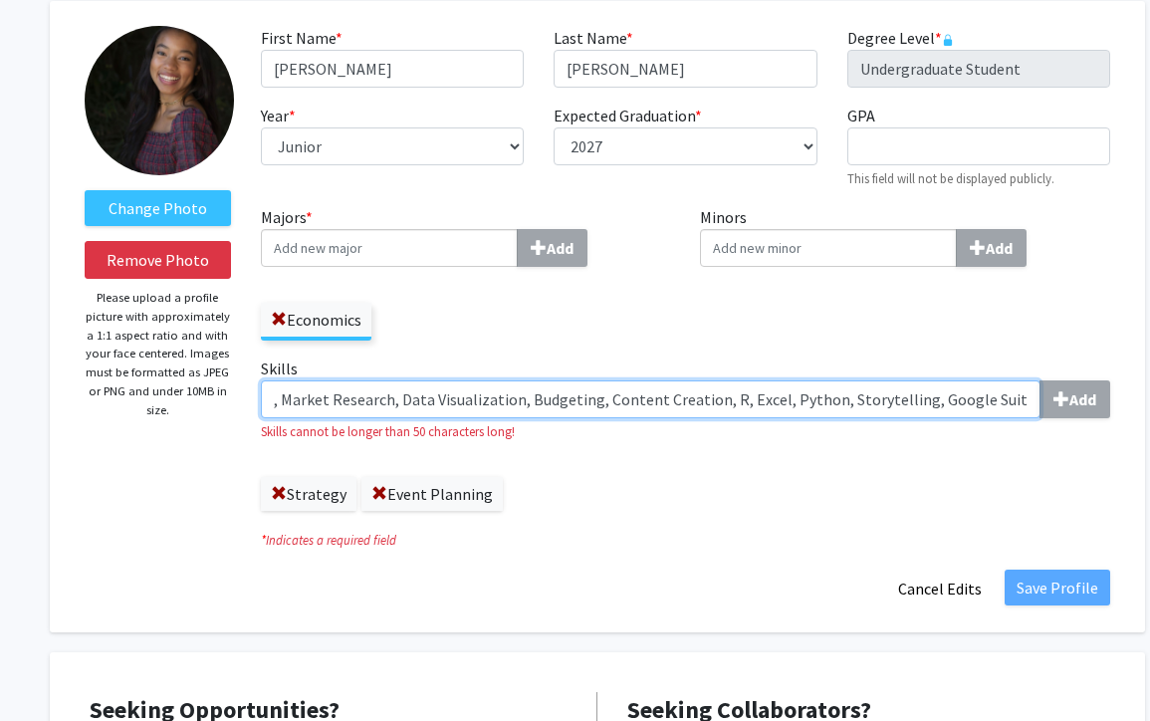
drag, startPoint x: 1028, startPoint y: 400, endPoint x: 391, endPoint y: 403, distance: 637.2
click at [391, 403] on input ", Market Research, Data Visualization, Budgeting, Content Creation, R, Excel, P…" at bounding box center [651, 399] width 780 height 38
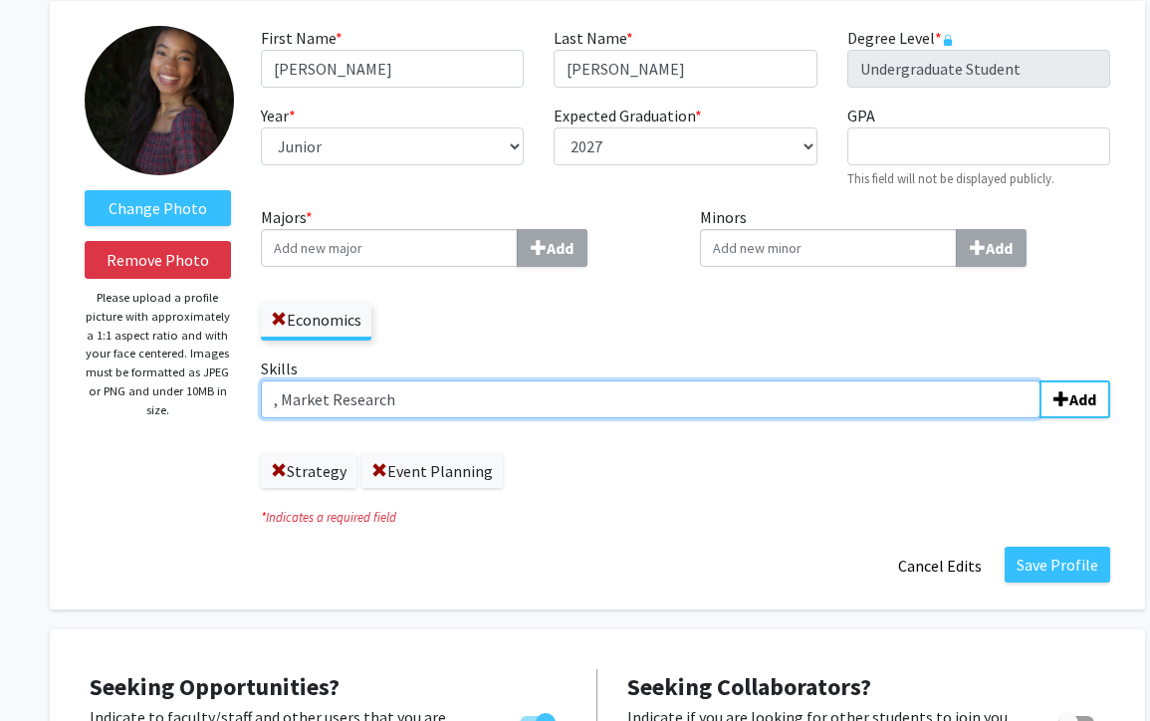
drag, startPoint x: 280, startPoint y: 395, endPoint x: 245, endPoint y: 395, distance: 34.8
click at [246, 395] on div "Skills , Market Research Add Strategy Event Planning" at bounding box center [685, 429] width 879 height 147
click at [449, 392] on input "Market Research" at bounding box center [651, 399] width 780 height 38
type input "Market Research"
paste input ", Data Visualization, Budgeting, Content Creation, R, Excel, Python, Storytelli…"
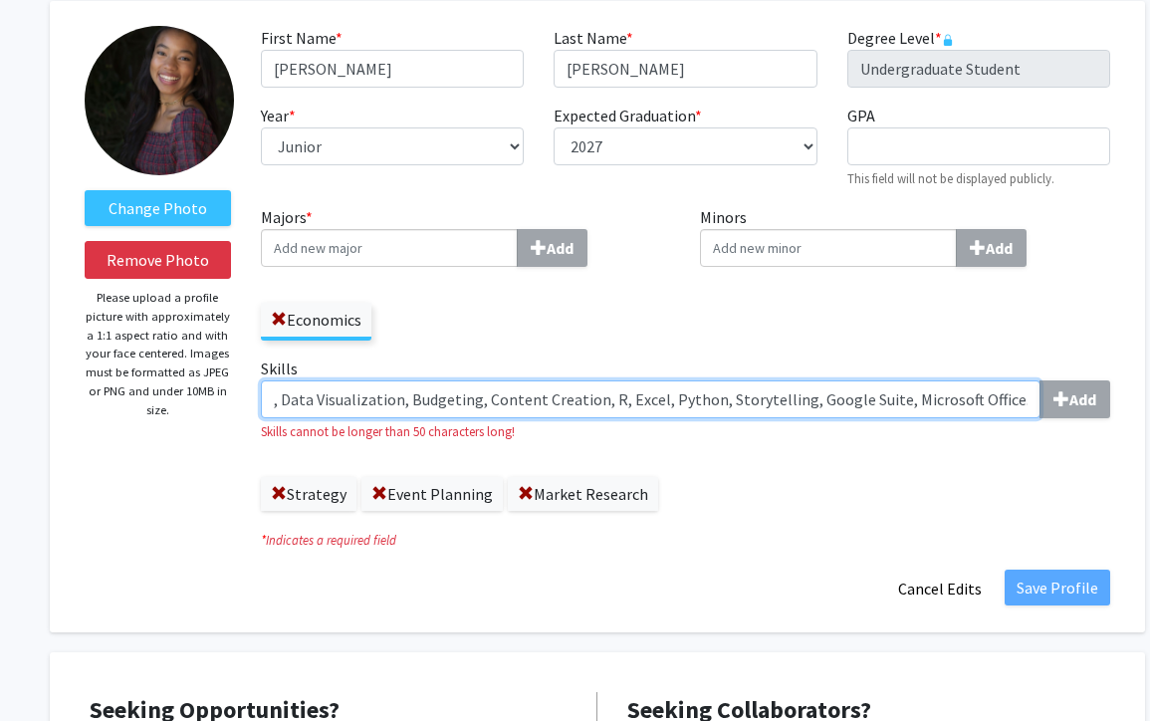
drag, startPoint x: 280, startPoint y: 397, endPoint x: 236, endPoint y: 397, distance: 43.8
click at [236, 397] on form "Change Photo Remove Photo Please upload a profile picture with approximately a …" at bounding box center [597, 316] width 1055 height 581
click at [1039, 395] on div "Data Visualization, Budgeting, Content Creation, R, Excel, Python, Storytelling…" at bounding box center [685, 399] width 849 height 38
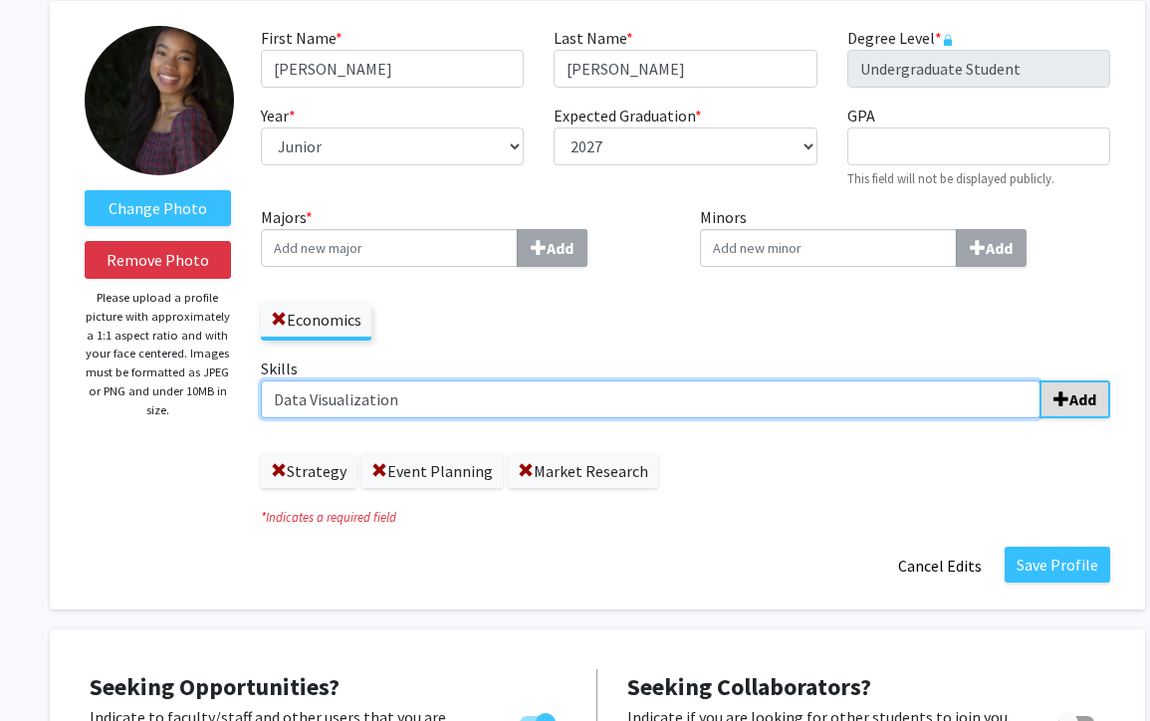
type input "Data Visualization"
paste input ", Budgeting, Content Creation, R, Excel, Python, Storytelling, Google Suite, Mi…"
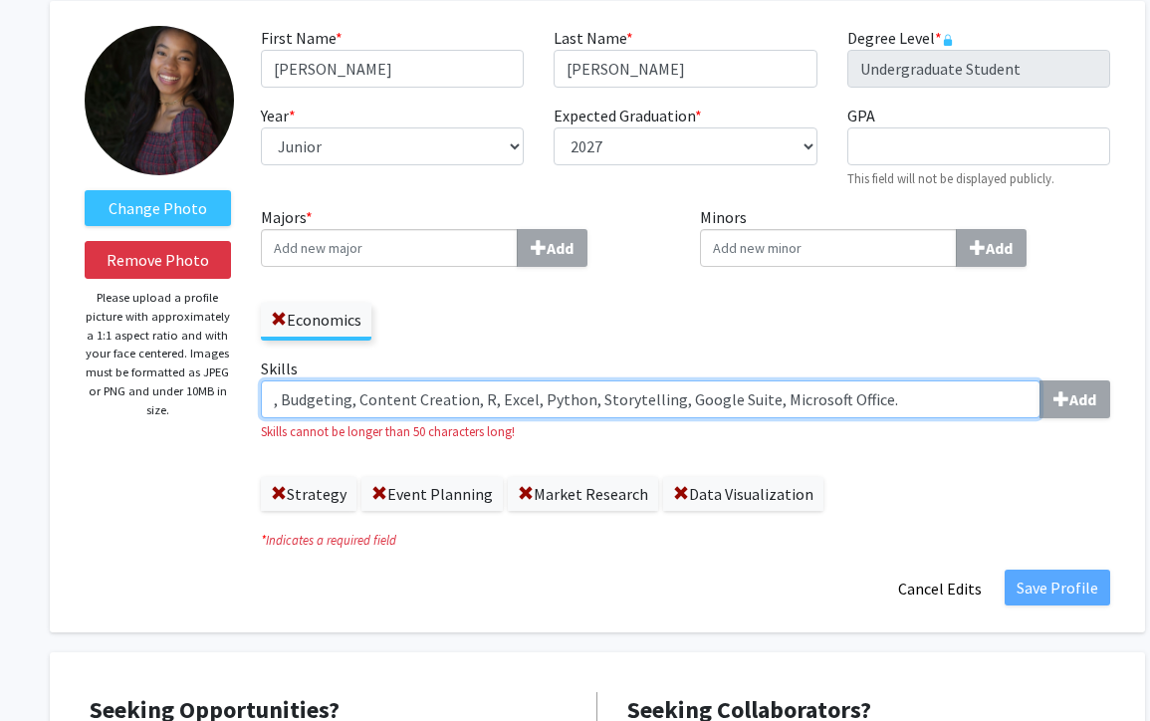
drag, startPoint x: 282, startPoint y: 401, endPoint x: 197, endPoint y: 400, distance: 84.6
click at [197, 401] on form "Change Photo Remove Photo Please upload a profile picture with approximately a …" at bounding box center [597, 316] width 1055 height 581
drag, startPoint x: 343, startPoint y: 397, endPoint x: 878, endPoint y: 417, distance: 535.0
click at [878, 417] on input "Budgeting, Content Creation, R, Excel, Python, Storytelling, Google Suite, Micr…" at bounding box center [651, 399] width 780 height 38
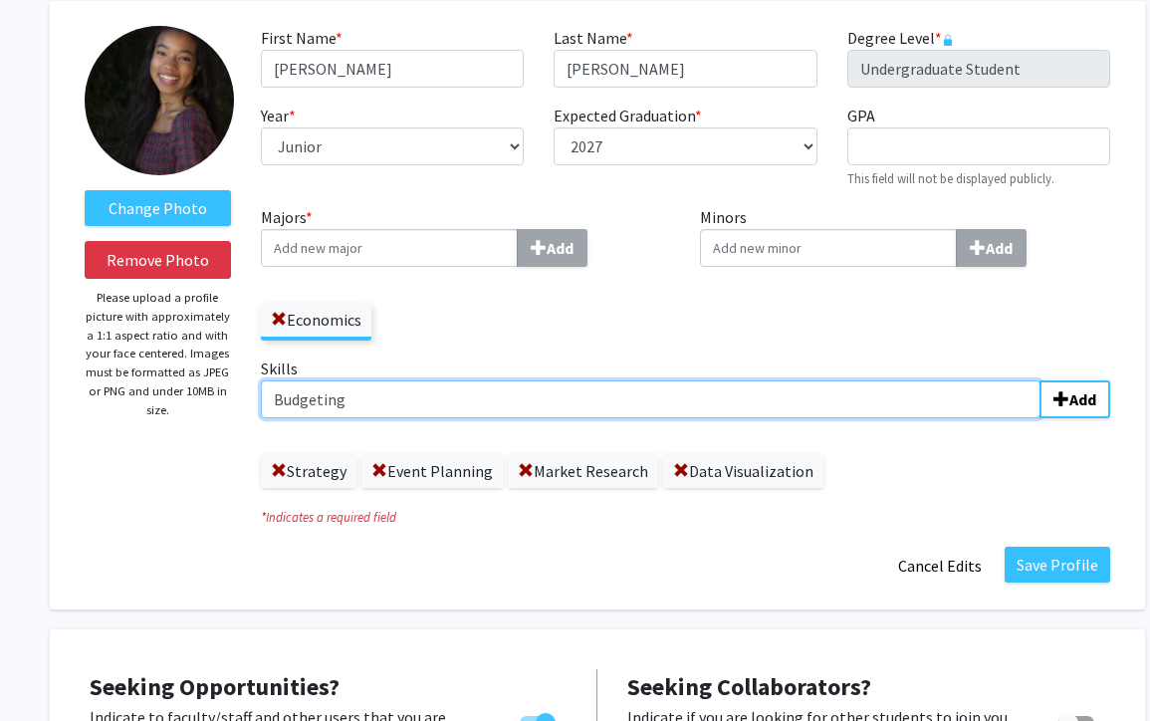
type input "Budgeting"
click at [587, 397] on input "Skills Add" at bounding box center [651, 399] width 780 height 38
paste input ", Content Creation, R, Excel, Python, Storytelling, Google Suite, Microsoft Off…"
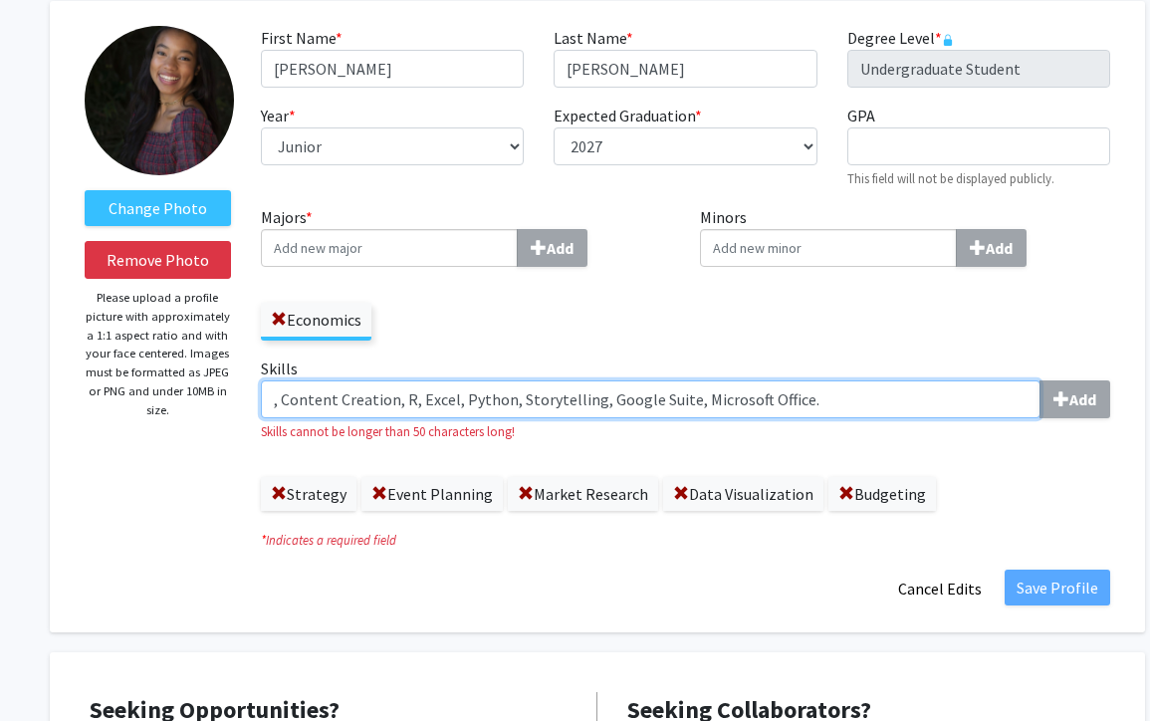
drag, startPoint x: 279, startPoint y: 402, endPoint x: 257, endPoint y: 402, distance: 21.9
click at [257, 402] on div "Skills , Content Creation, R, Excel, Python, Storytelling, Google Suite, Micros…" at bounding box center [685, 441] width 879 height 170
drag, startPoint x: 384, startPoint y: 400, endPoint x: 831, endPoint y: 395, distance: 447.0
click at [831, 395] on input "Content Creation, R, Excel, Python, Storytelling, Google Suite, Microsoft Offic…" at bounding box center [651, 399] width 780 height 38
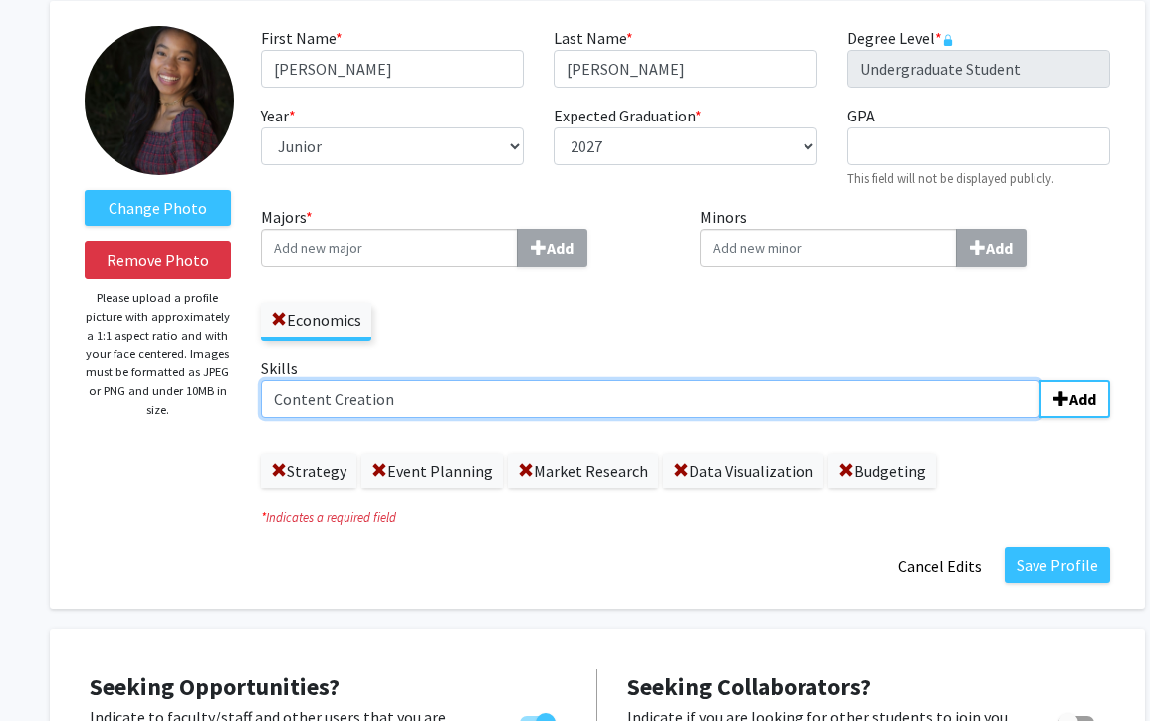
type input "Content Creation"
click at [669, 416] on input "Skills Add" at bounding box center [651, 399] width 780 height 38
paste input ", R, Excel, Python, Storytelling, Google Suite, Microsoft Office."
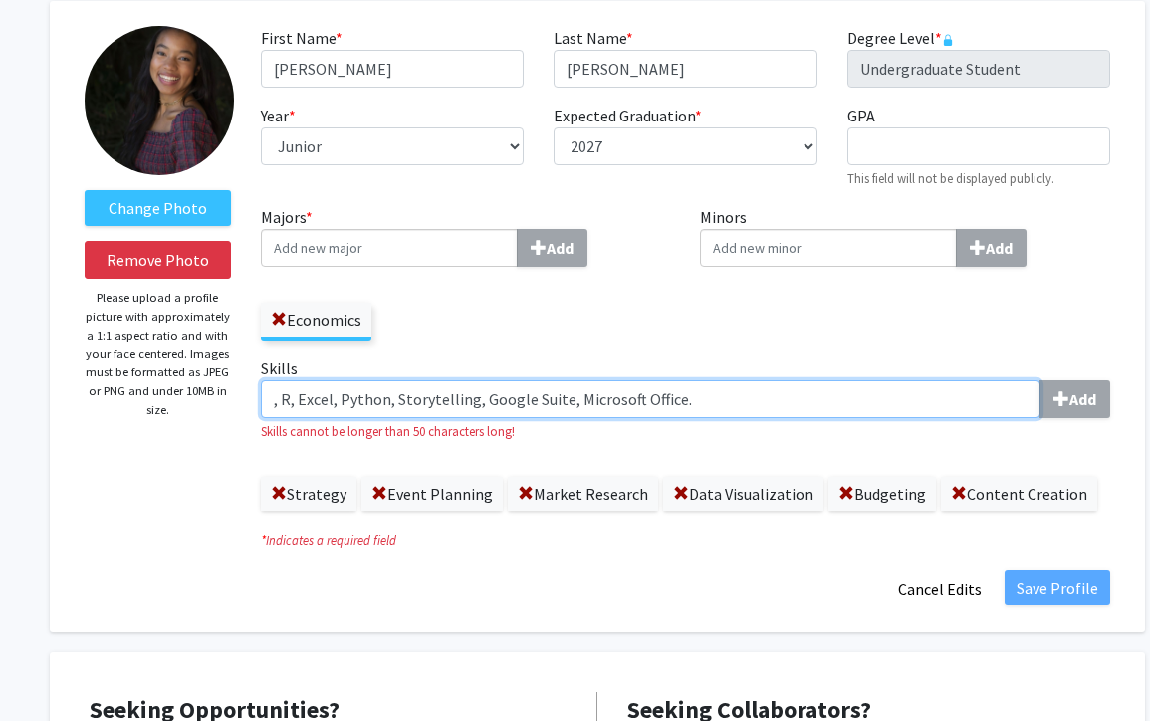
drag, startPoint x: 280, startPoint y: 395, endPoint x: 239, endPoint y: 395, distance: 40.8
click at [239, 395] on form "Change Photo Remove Photo Please upload a profile picture with approximately a …" at bounding box center [597, 316] width 1055 height 581
drag, startPoint x: 283, startPoint y: 397, endPoint x: 778, endPoint y: 402, distance: 494.8
click at [778, 402] on input "R, Excel, Python, Storytelling, Google Suite, Microsoft Office." at bounding box center [651, 399] width 780 height 38
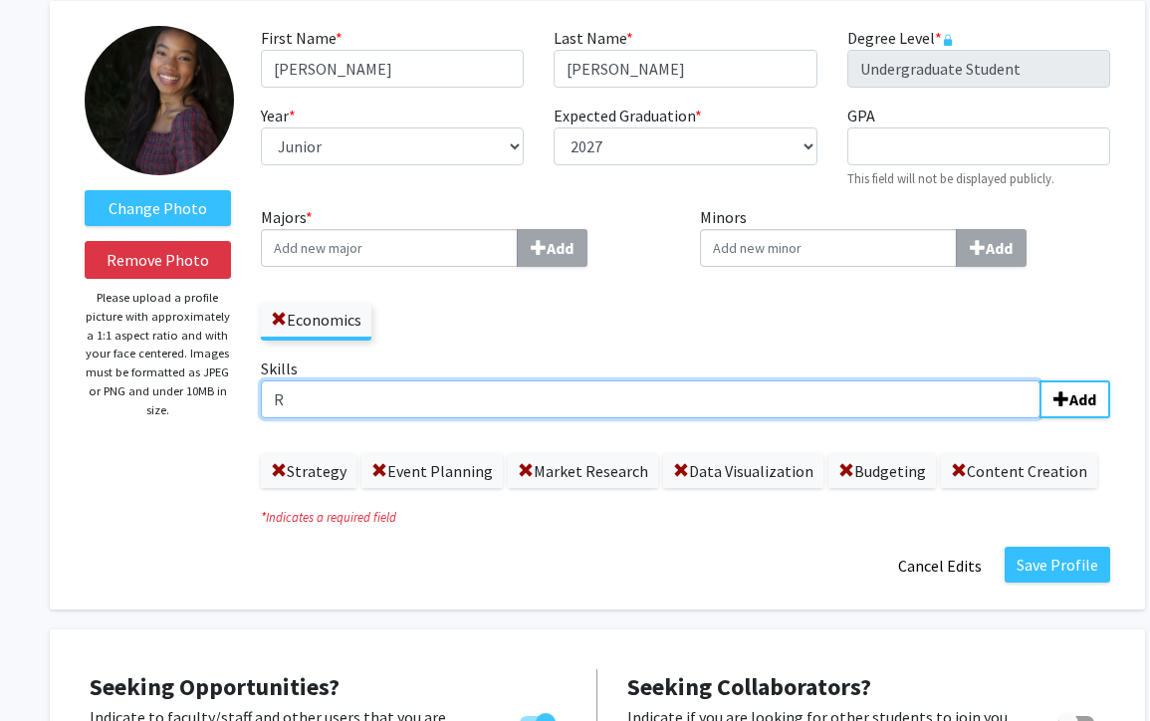
type input "R"
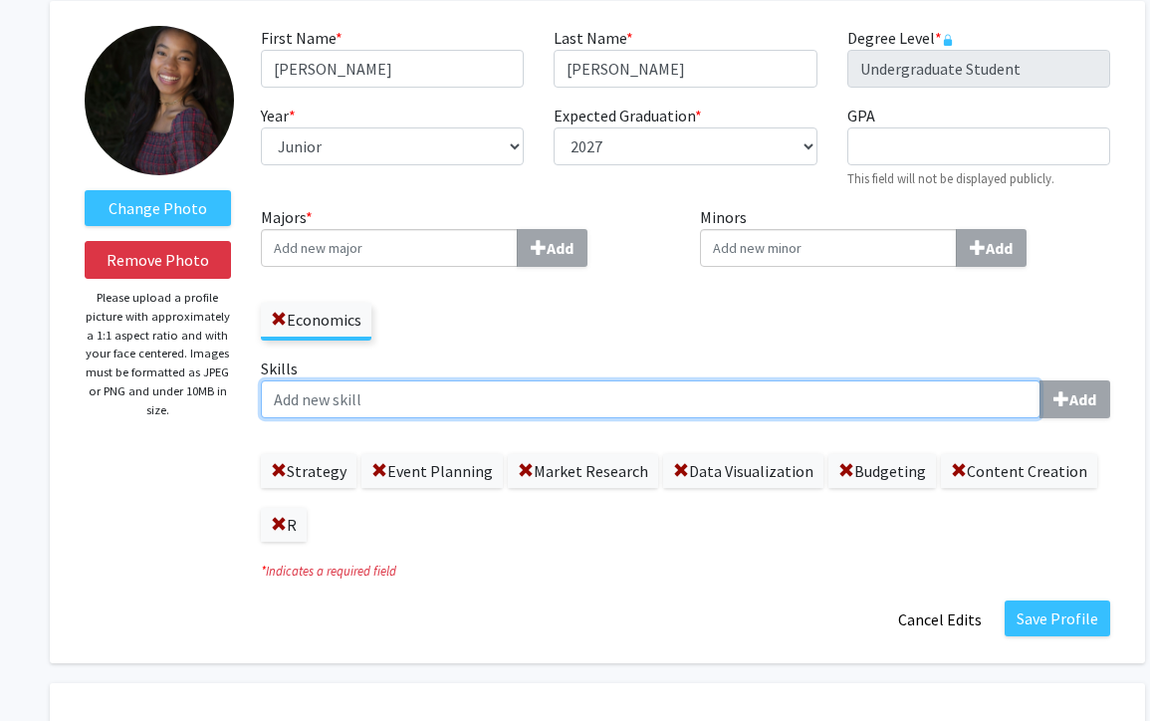
click at [562, 404] on input "Skills Add" at bounding box center [651, 399] width 780 height 38
paste input ", Excel, Python, Storytelling, Google Suite, Microsoft Office."
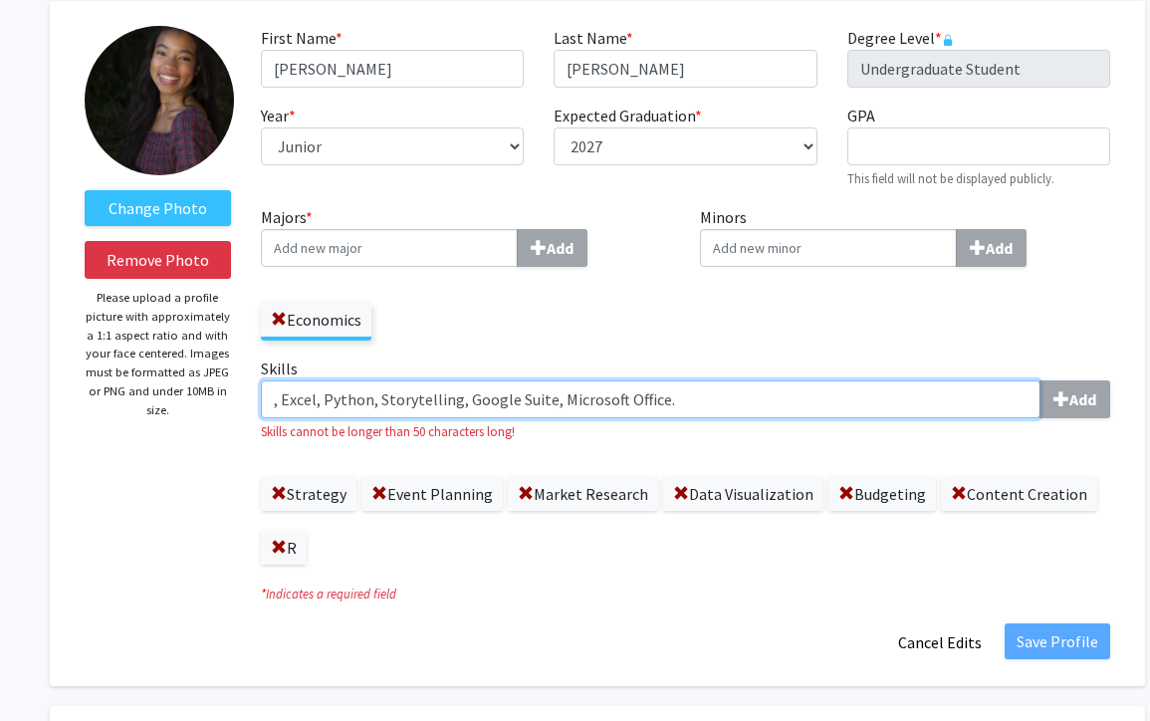
drag, startPoint x: 285, startPoint y: 398, endPoint x: 235, endPoint y: 398, distance: 49.8
click at [235, 398] on form "Change Photo Remove Photo Please upload a profile picture with approximately a …" at bounding box center [597, 343] width 1055 height 635
drag, startPoint x: 306, startPoint y: 396, endPoint x: 699, endPoint y: 403, distance: 393.3
click at [699, 403] on input "Excel, Python, Storytelling, Google Suite, Microsoft Office." at bounding box center [651, 399] width 780 height 38
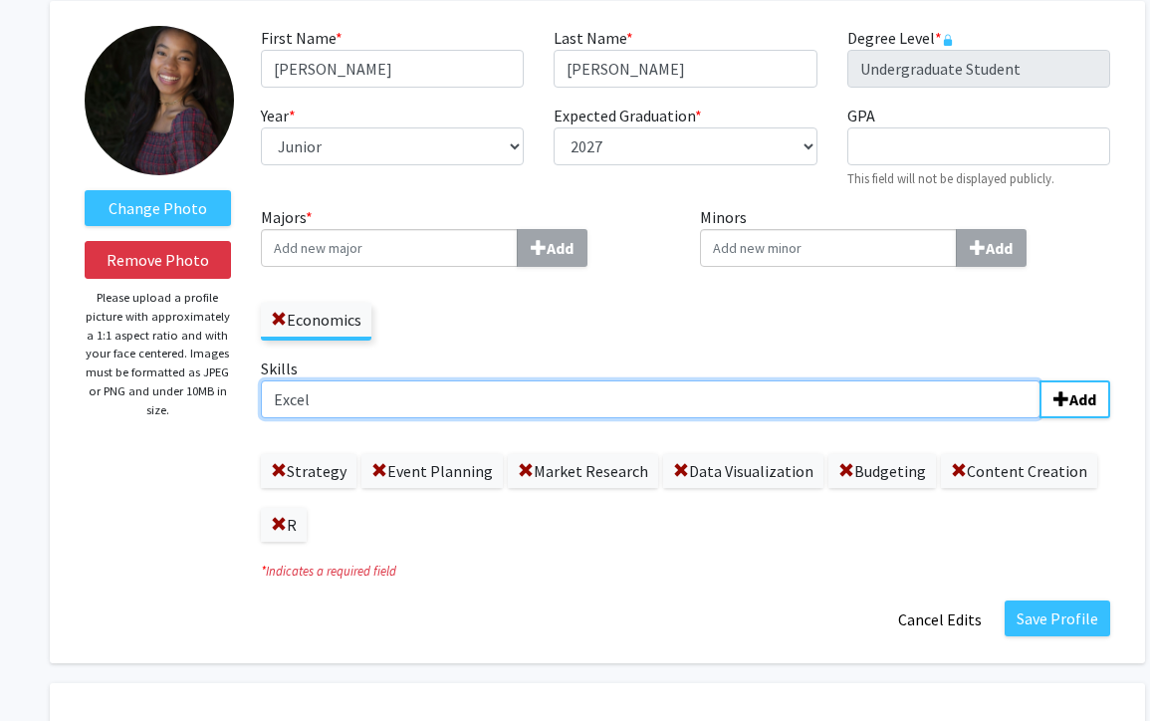
type input "Excel"
click at [620, 413] on input "Skills Add" at bounding box center [651, 399] width 780 height 38
paste input ", Python, Storytelling, Google Suite, Microsoft Office."
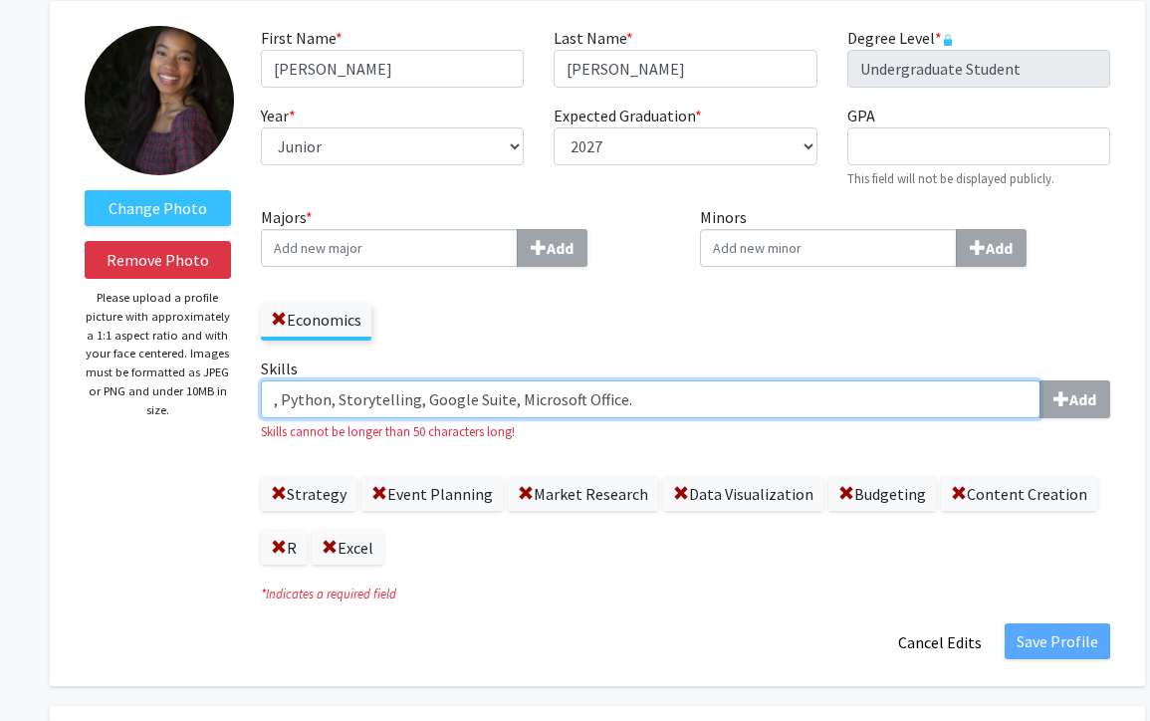
drag, startPoint x: 281, startPoint y: 400, endPoint x: 240, endPoint y: 400, distance: 40.8
click at [241, 400] on form "Change Photo Remove Photo Please upload a profile picture with approximately a …" at bounding box center [597, 343] width 1055 height 635
drag, startPoint x: 322, startPoint y: 396, endPoint x: 814, endPoint y: 393, distance: 492.8
click at [814, 393] on input "Python, Storytelling, Google Suite, Microsoft Office." at bounding box center [651, 399] width 780 height 38
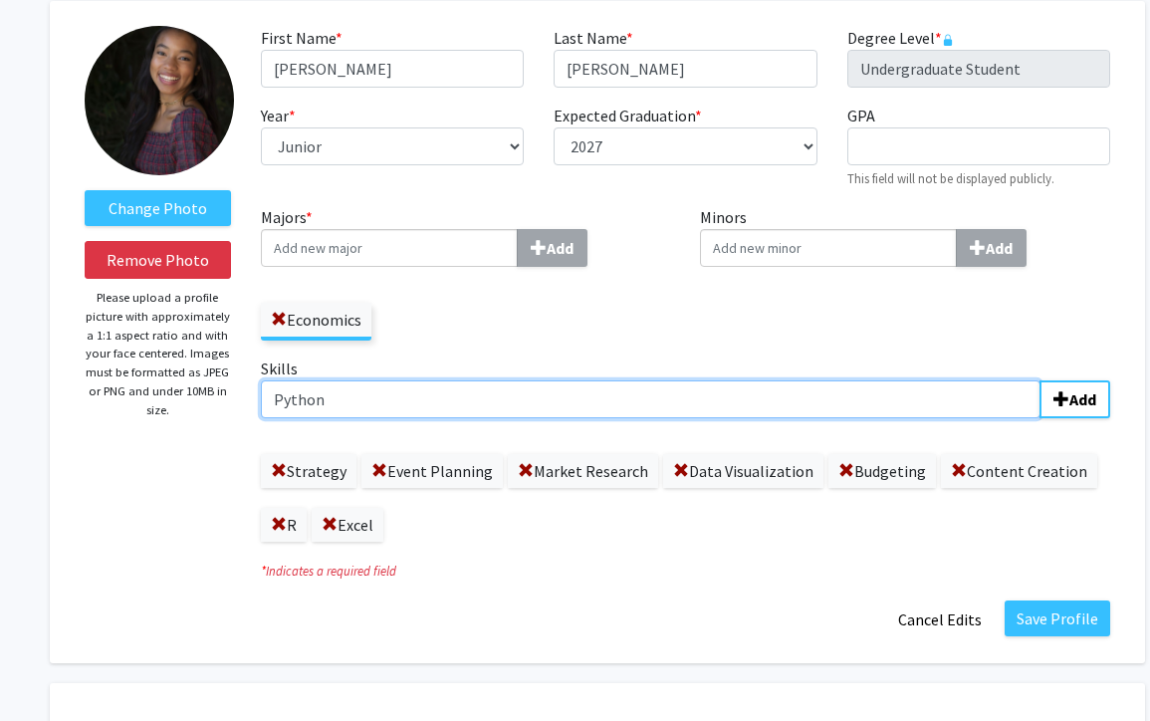
type input "Python"
click at [575, 397] on input "Skills Add" at bounding box center [651, 399] width 780 height 38
paste input ", Storytelling, Google Suite, Microsoft Office."
drag, startPoint x: 283, startPoint y: 402, endPoint x: 197, endPoint y: 401, distance: 85.6
click at [197, 401] on form "Change Photo Remove Photo Please upload a profile picture with approximately a …" at bounding box center [597, 332] width 1055 height 612
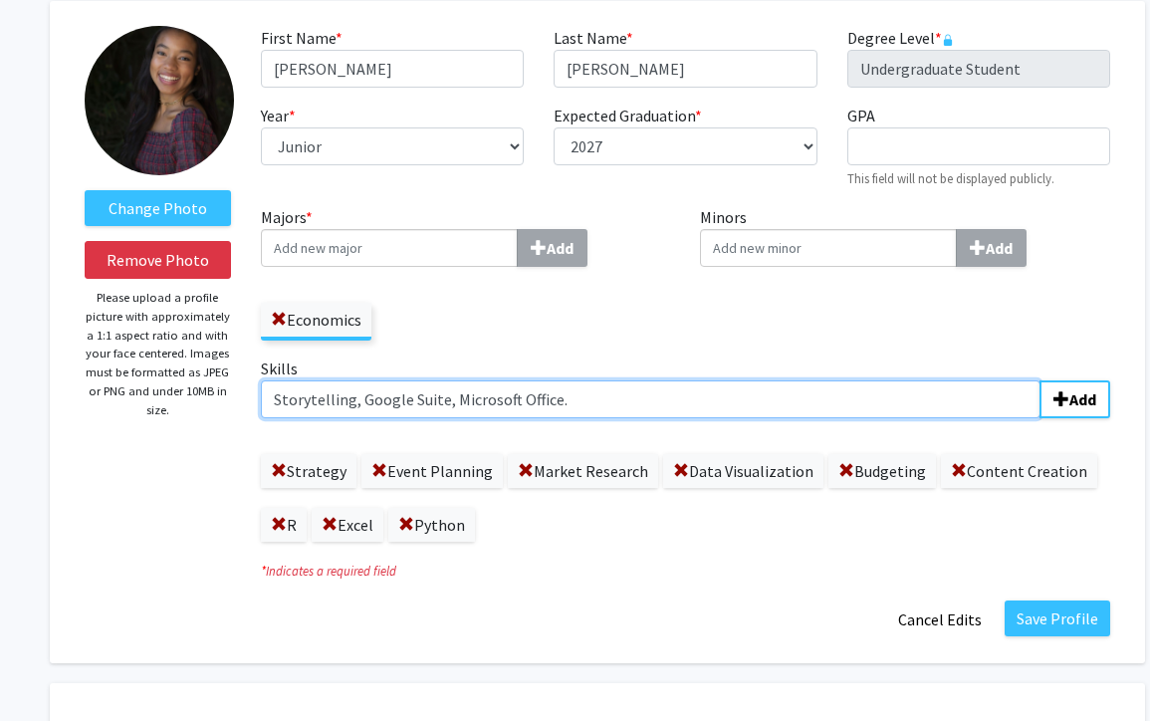
drag, startPoint x: 349, startPoint y: 401, endPoint x: 755, endPoint y: 401, distance: 405.2
click at [755, 401] on input "Storytelling, Google Suite, Microsoft Office." at bounding box center [651, 399] width 780 height 38
type input "Storytelling"
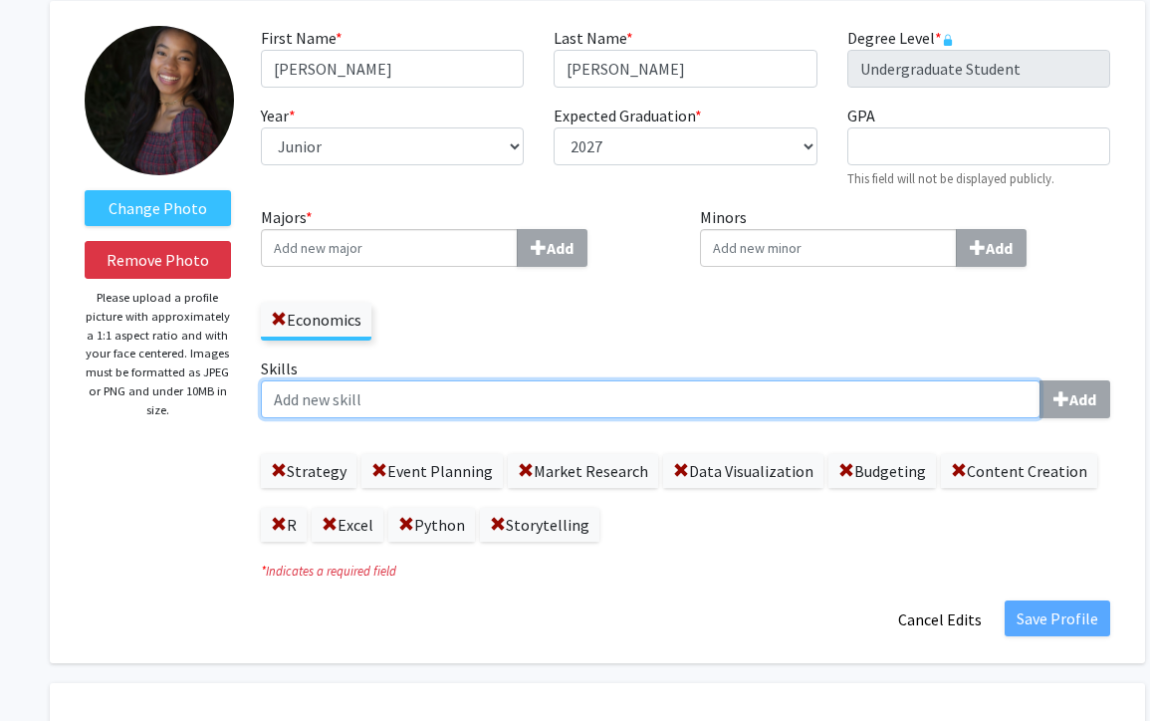
paste input ", Google Suite, Microsoft Office."
drag, startPoint x: 284, startPoint y: 397, endPoint x: 237, endPoint y: 395, distance: 46.8
click at [237, 395] on form "Change Photo Remove Photo Please upload a profile picture with approximately a …" at bounding box center [597, 332] width 1055 height 612
drag, startPoint x: 359, startPoint y: 398, endPoint x: 614, endPoint y: 381, distance: 255.4
click at [614, 381] on input "Google Suite, Microsoft Office." at bounding box center [651, 399] width 780 height 38
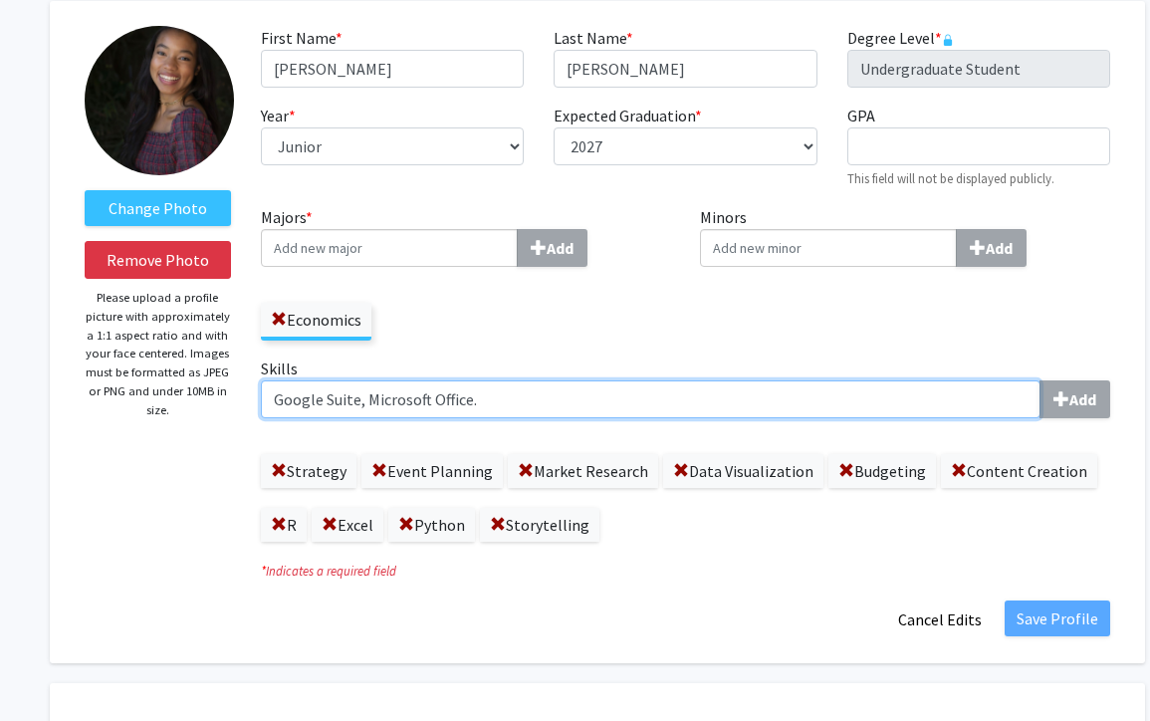
click at [553, 407] on input "Google Suite, Microsoft Office." at bounding box center [651, 399] width 780 height 38
drag, startPoint x: 488, startPoint y: 395, endPoint x: 357, endPoint y: 398, distance: 130.5
click at [357, 398] on input "Google Suite, Microsoft Office." at bounding box center [651, 399] width 780 height 38
click at [437, 402] on input "Google Suite" at bounding box center [651, 399] width 780 height 38
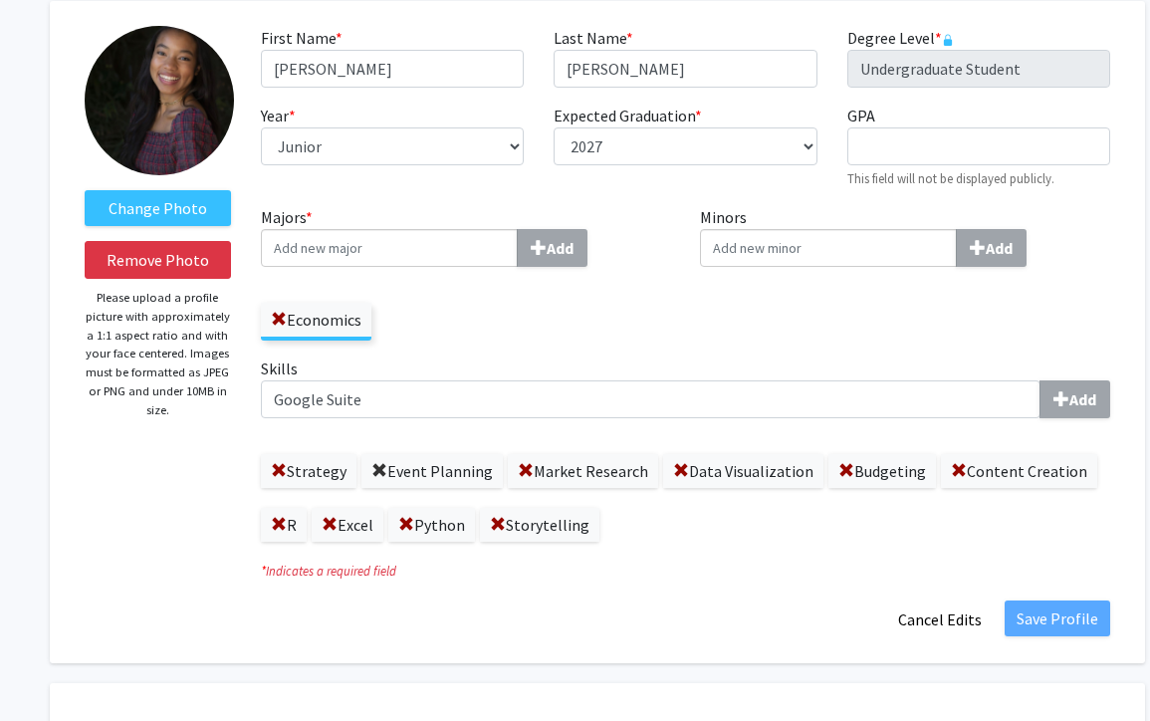
click at [376, 472] on span at bounding box center [379, 471] width 16 height 16
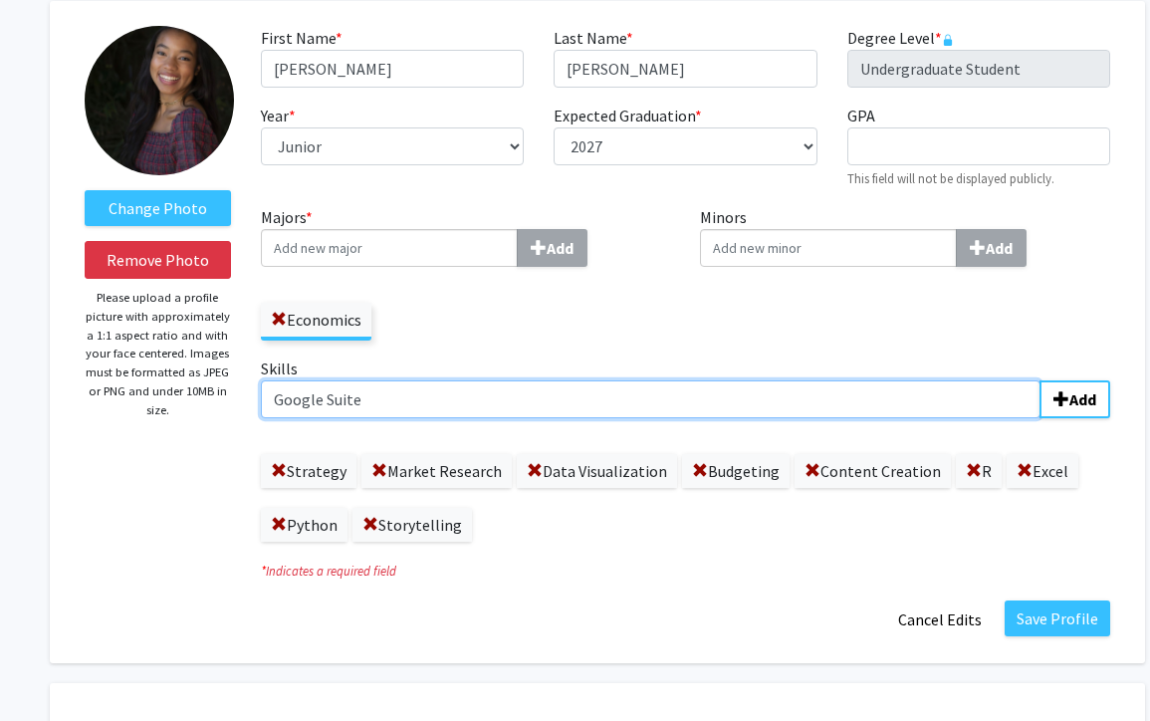
click at [427, 398] on input "Google Suite" at bounding box center [651, 399] width 780 height 38
drag, startPoint x: 427, startPoint y: 402, endPoint x: 231, endPoint y: 402, distance: 196.1
click at [231, 402] on form "Change Photo Remove Photo Please upload a profile picture with approximately a …" at bounding box center [597, 332] width 1055 height 612
paste input ", Microsoft Office."
type input "Google Suite"
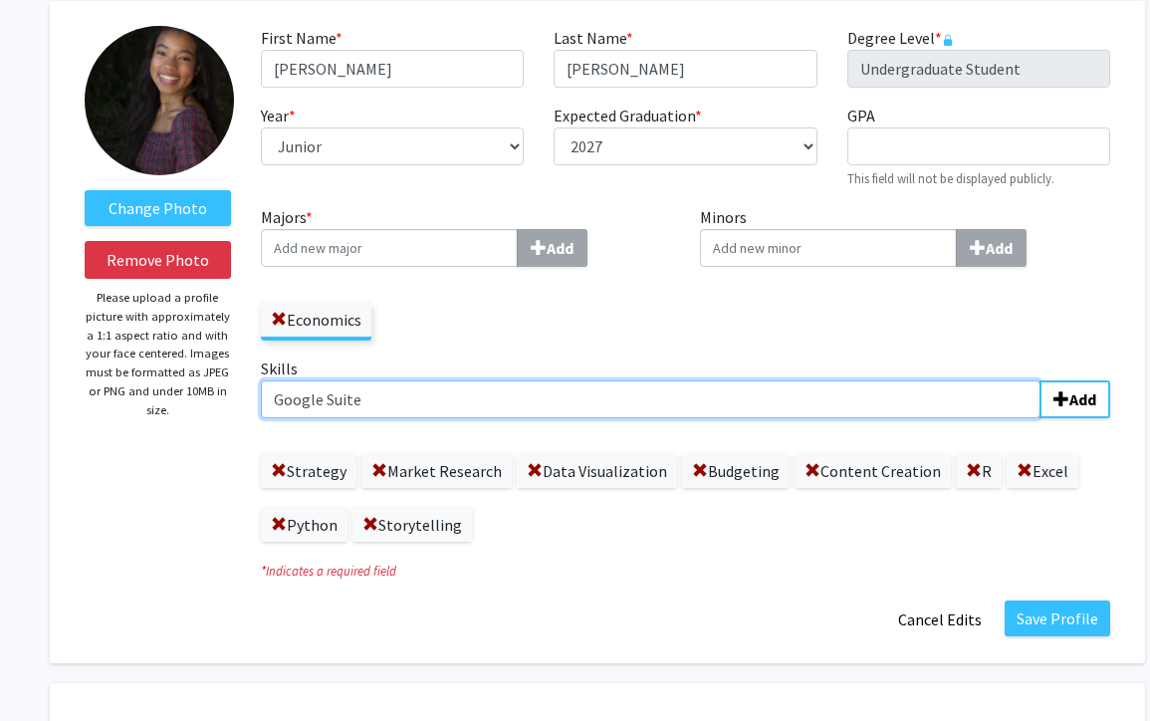
click at [420, 387] on input "Google Suite" at bounding box center [651, 399] width 780 height 38
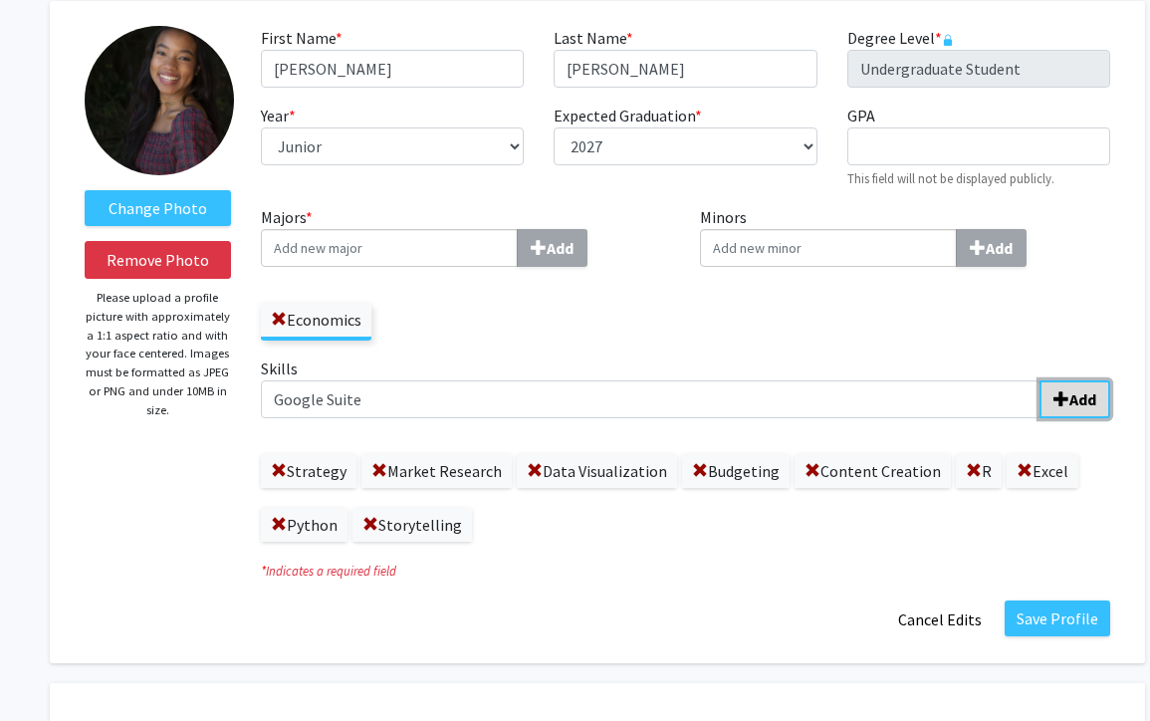
click at [1068, 399] on span "submit" at bounding box center [1061, 399] width 16 height 16
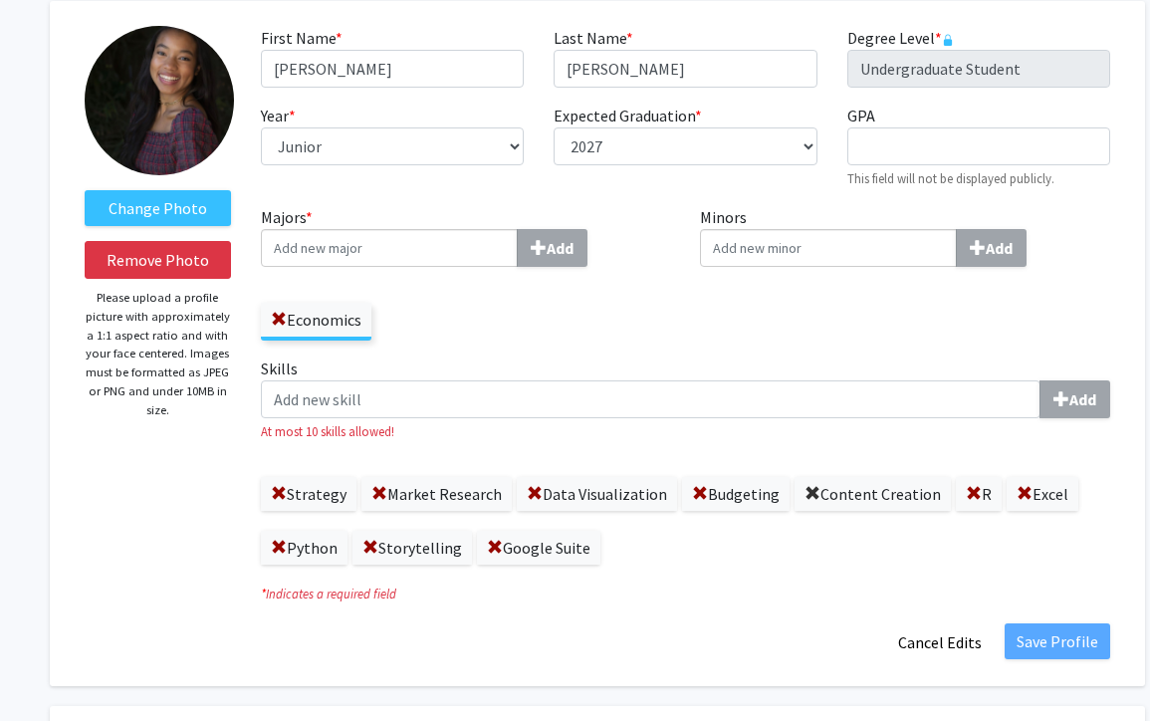
click at [804, 493] on span at bounding box center [812, 494] width 16 height 16
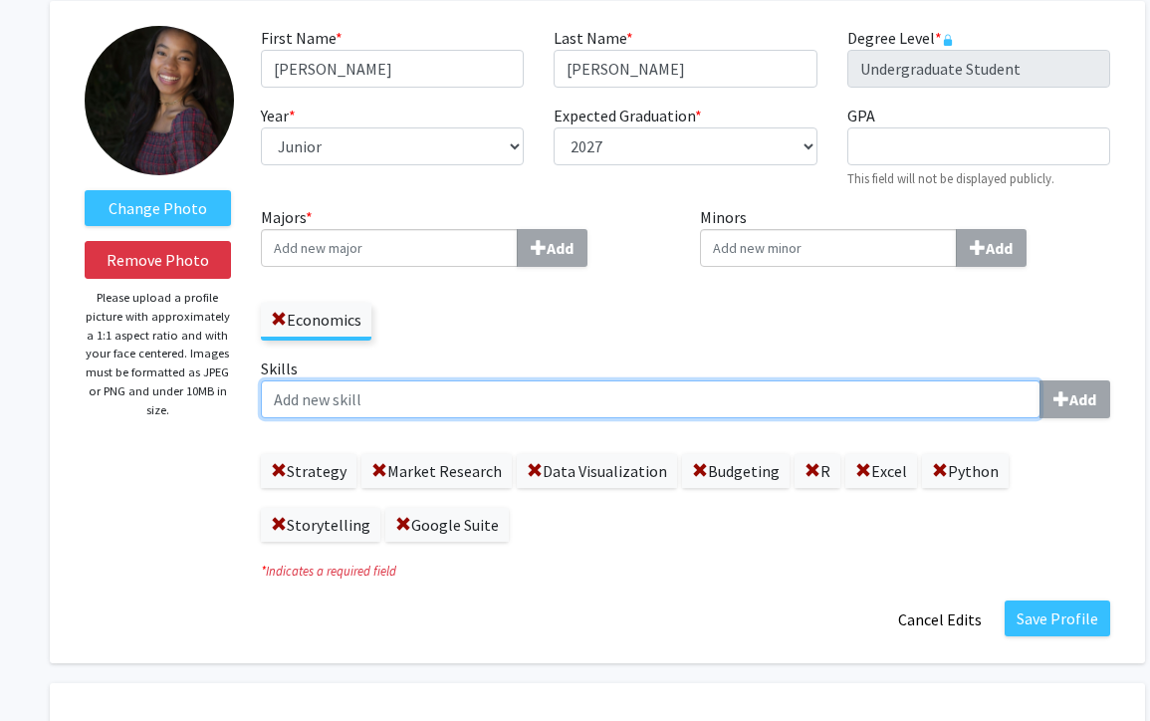
click at [506, 409] on input "Skills Add" at bounding box center [651, 399] width 780 height 38
paste input ", Microsoft Office."
drag, startPoint x: 283, startPoint y: 399, endPoint x: 219, endPoint y: 399, distance: 63.7
click at [219, 399] on form "Change Photo Remove Photo Please upload a profile picture with approximately a …" at bounding box center [597, 332] width 1055 height 612
click at [404, 398] on input "Microsoft Office." at bounding box center [651, 399] width 780 height 38
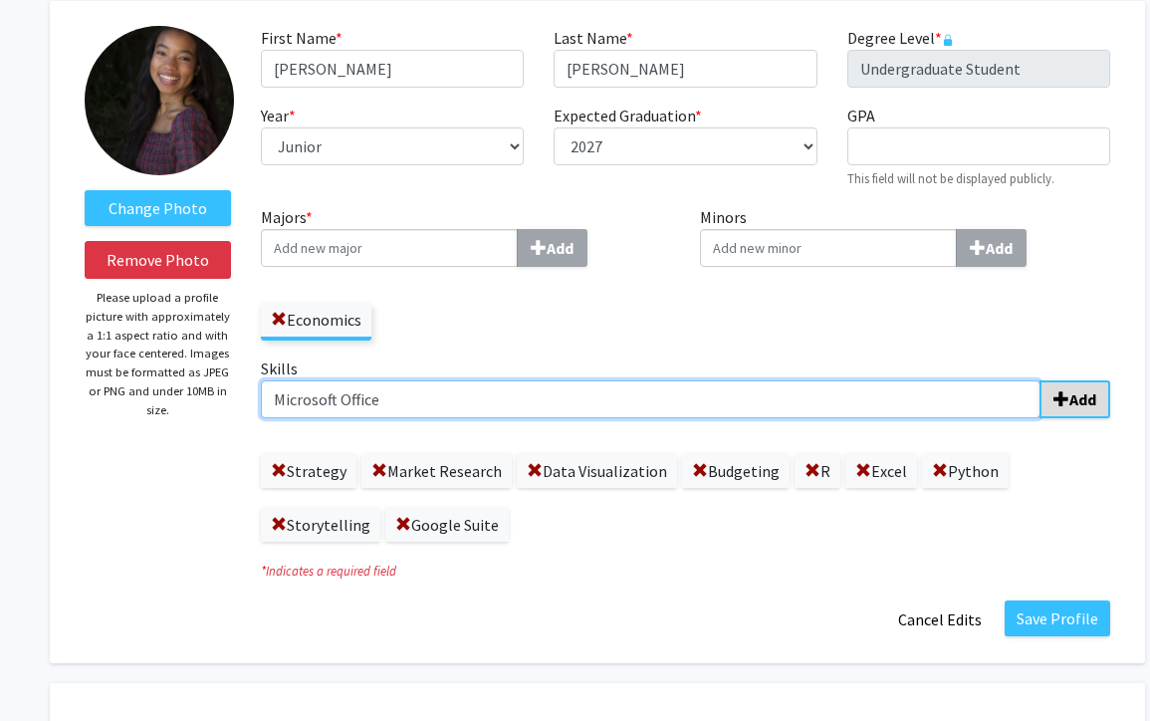
type input "Microsoft Office"
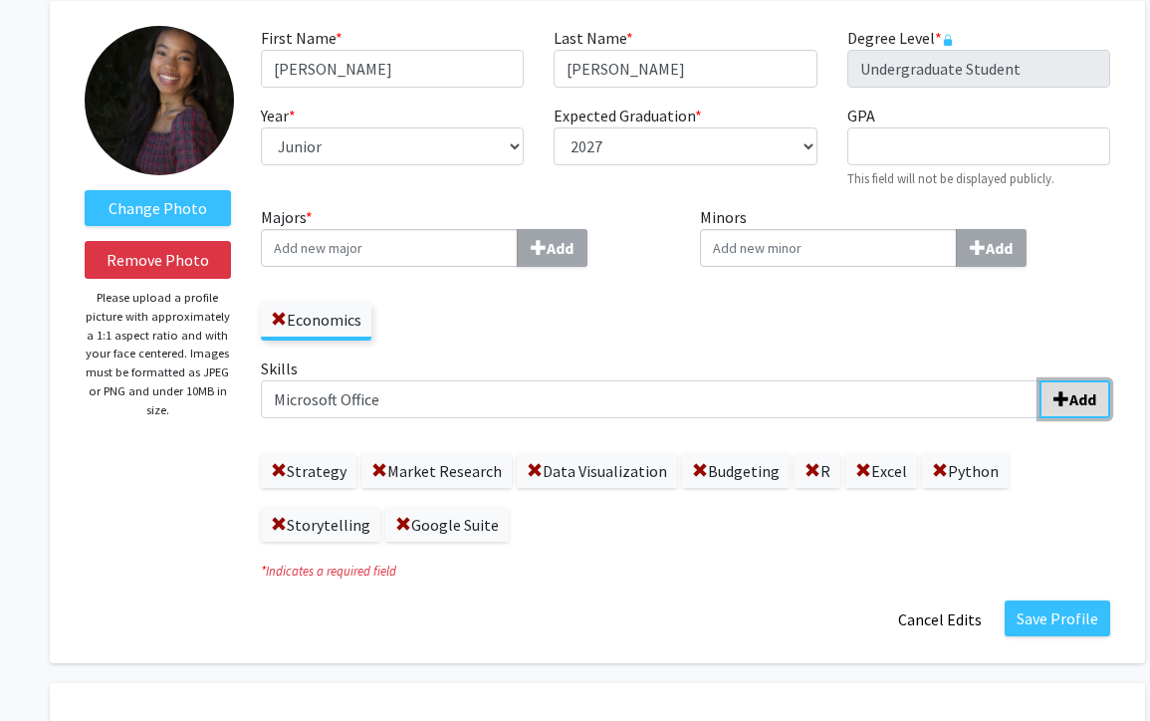
click at [1065, 391] on span "submit" at bounding box center [1061, 399] width 16 height 16
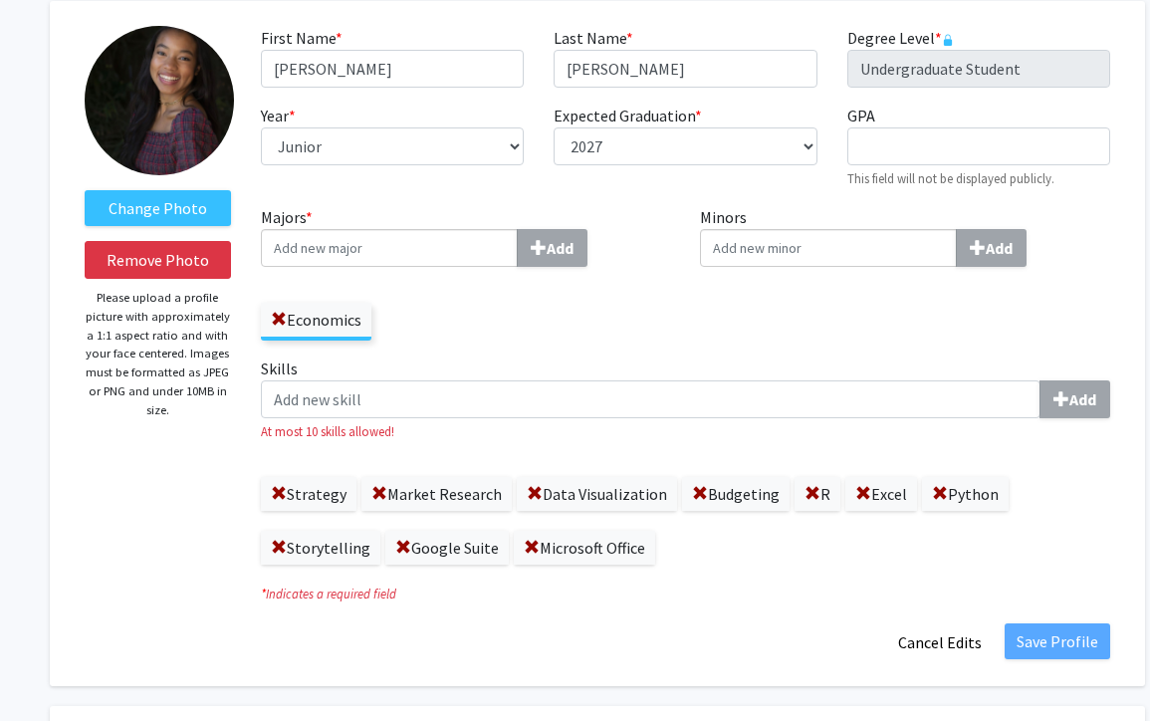
click at [1073, 543] on div "Strategy Market Research Data Visualization Budgeting R Excel Python Storytelli…" at bounding box center [685, 511] width 849 height 108
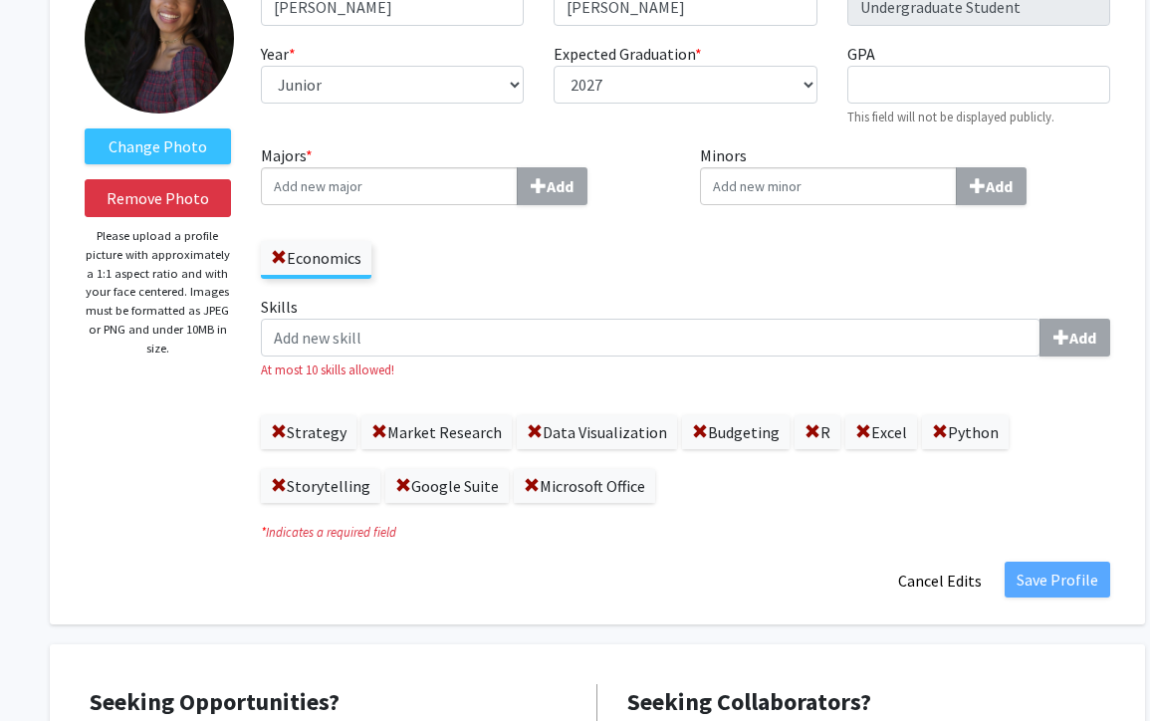
scroll to position [183, 0]
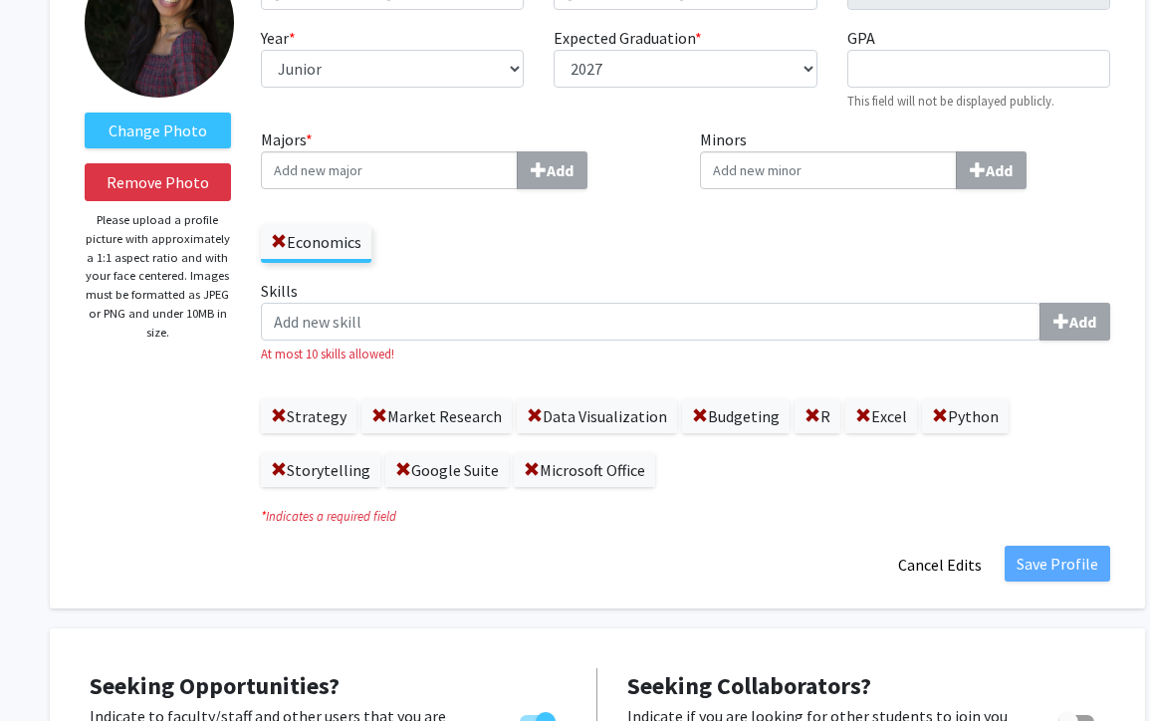
click at [719, 509] on icon "* Indicates a required field" at bounding box center [685, 516] width 849 height 19
click at [790, 347] on small "At most 10 skills allowed!" at bounding box center [685, 353] width 849 height 19
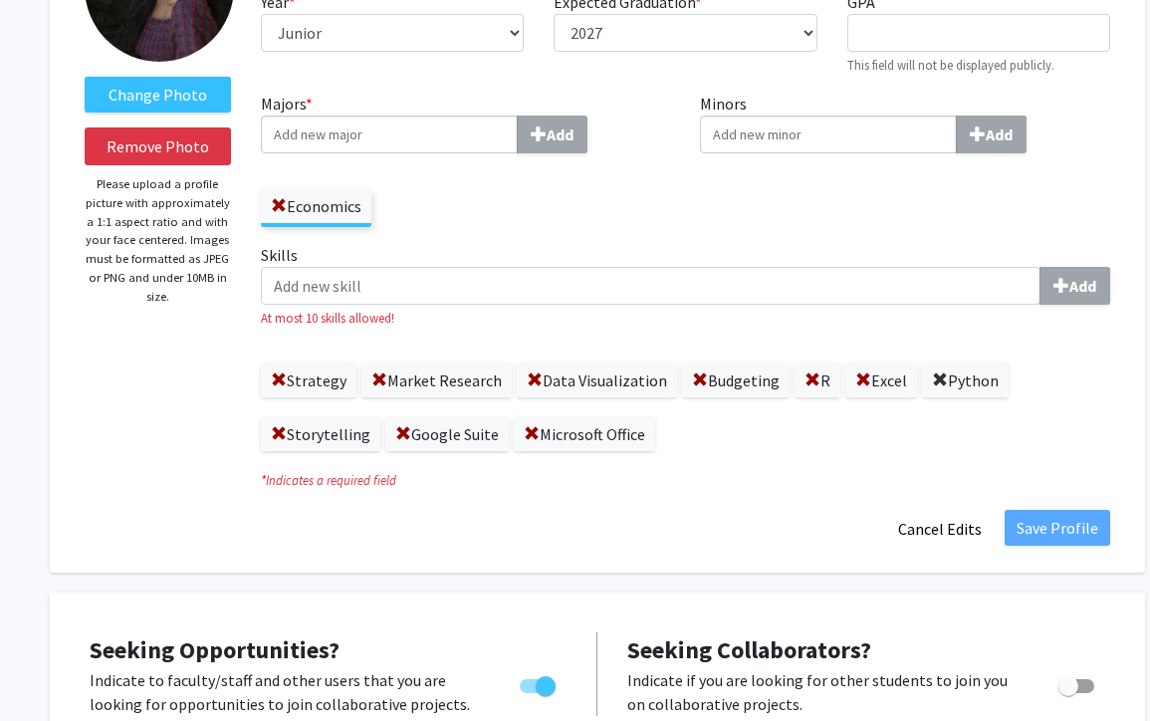
click at [932, 375] on span at bounding box center [940, 380] width 16 height 16
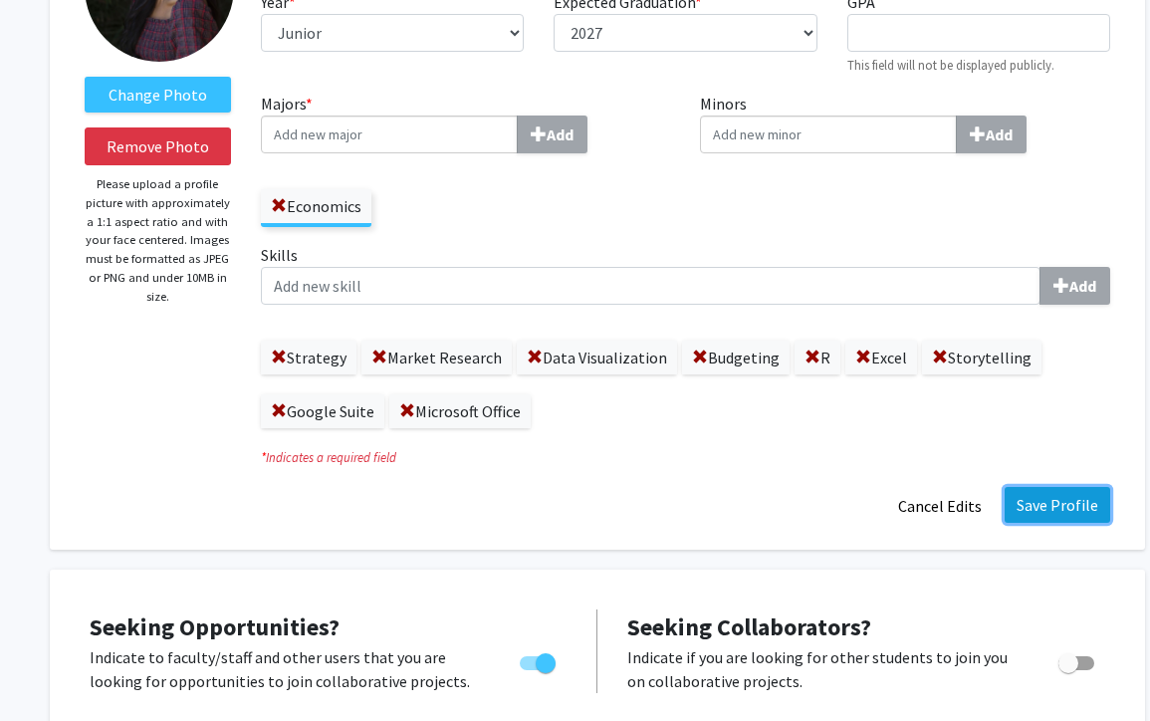
click at [1050, 499] on button "Save Profile" at bounding box center [1058, 505] width 106 height 36
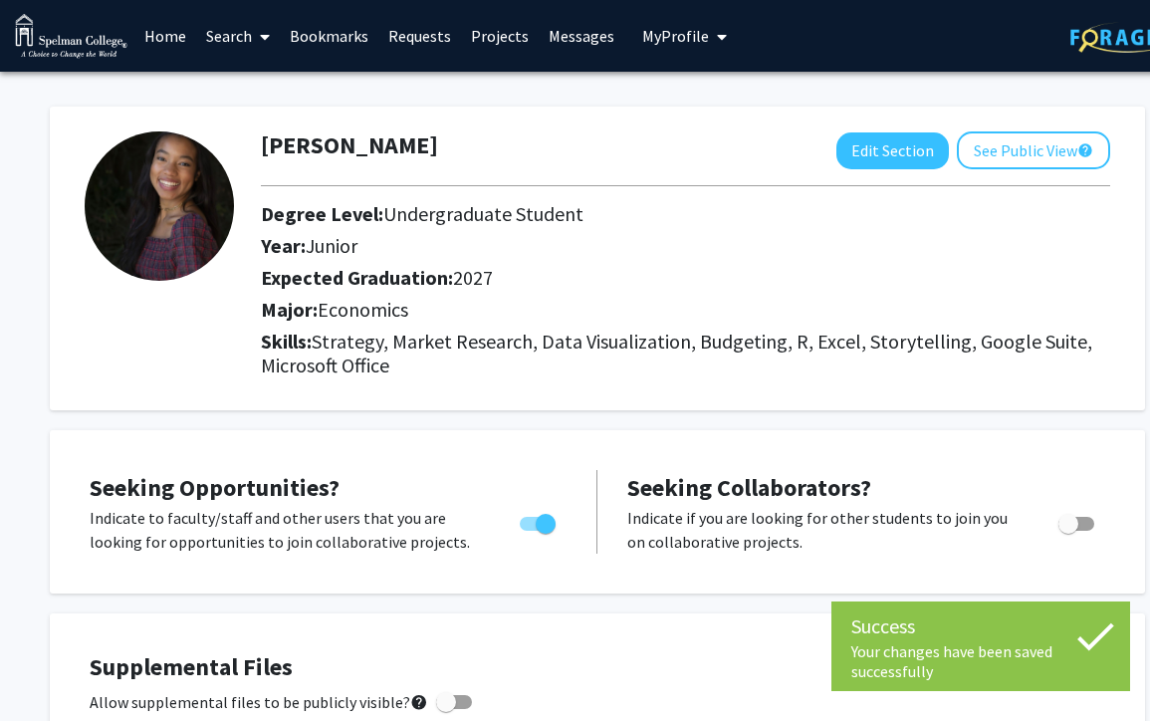
scroll to position [0, 0]
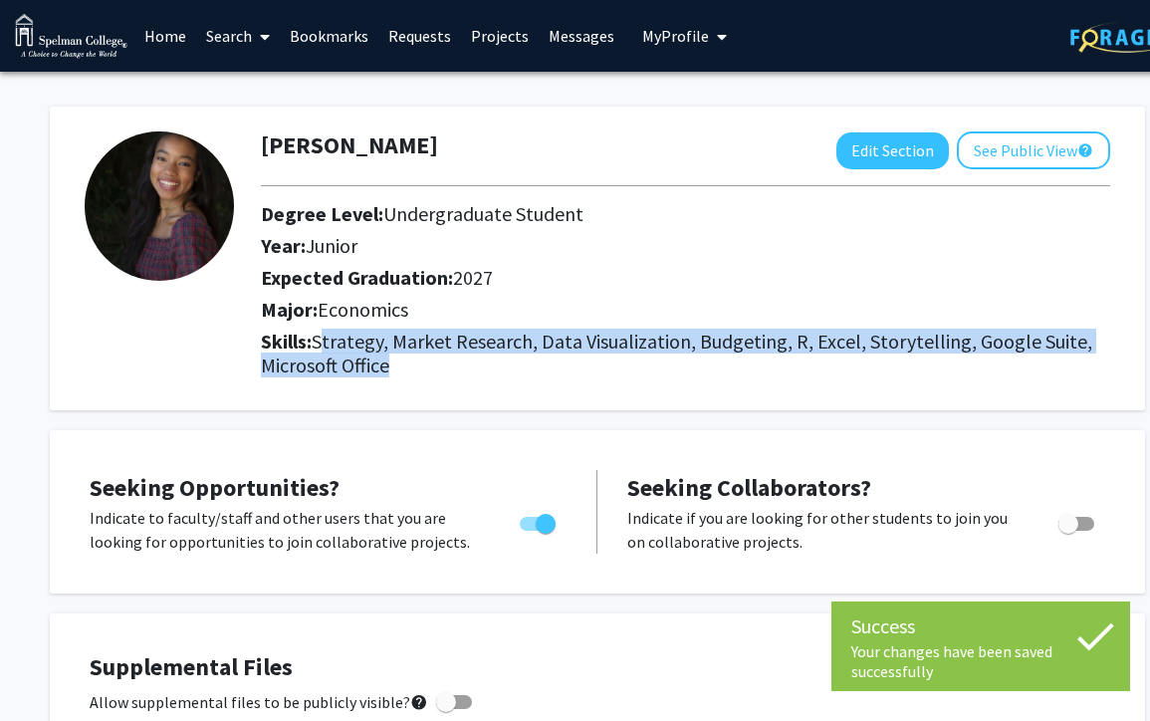
drag, startPoint x: 325, startPoint y: 343, endPoint x: 535, endPoint y: 372, distance: 212.0
click at [536, 372] on h2 "Skills: Strategy, Market Research, Data Visualization, Budgeting, R, Excel, Sto…" at bounding box center [685, 354] width 849 height 48
click at [535, 372] on h2 "Skills: Strategy, Market Research, Data Visualization, Budgeting, R, Excel, Sto…" at bounding box center [685, 354] width 849 height 48
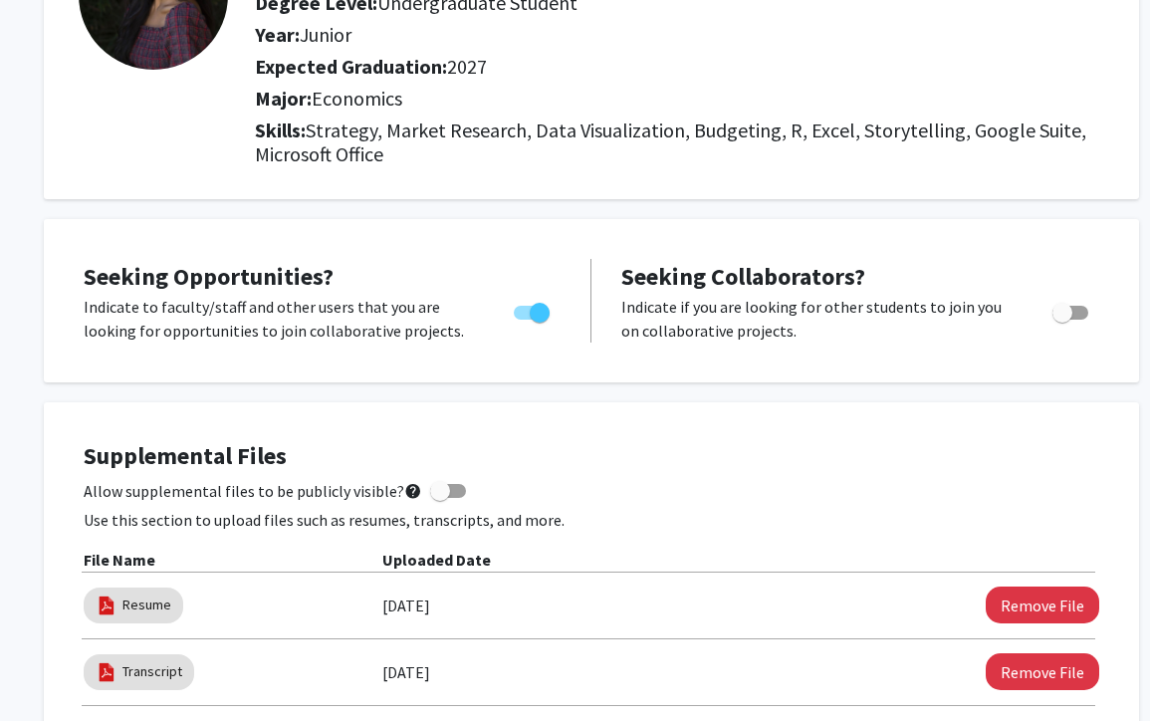
scroll to position [0, 6]
